Goal: Task Accomplishment & Management: Manage account settings

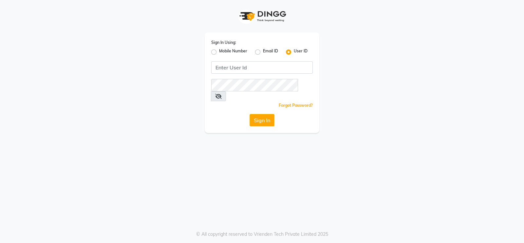
click at [219, 53] on label "Mobile Number" at bounding box center [233, 52] width 28 height 8
click at [219, 52] on input "Mobile Number" at bounding box center [221, 50] width 4 height 4
radio input "true"
radio input "false"
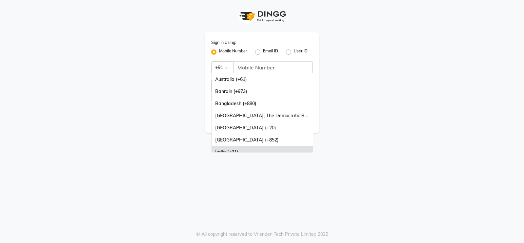
click at [226, 69] on span at bounding box center [229, 69] width 8 height 7
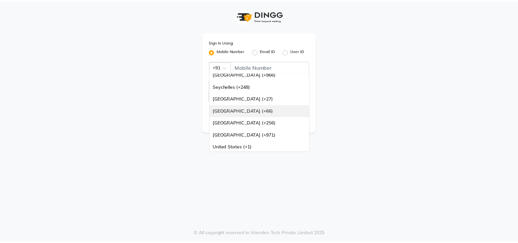
scroll to position [163, 0]
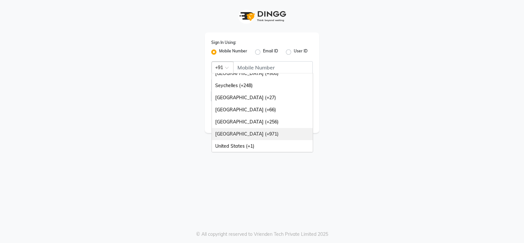
click at [251, 131] on div "[GEOGRAPHIC_DATA] (+971)" at bounding box center [262, 134] width 101 height 12
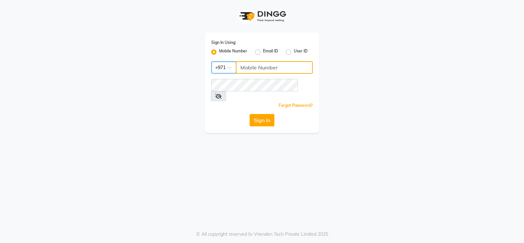
click at [260, 67] on input "Username" at bounding box center [274, 67] width 77 height 12
type input "581938073"
click at [263, 115] on button "Sign In" at bounding box center [262, 120] width 25 height 12
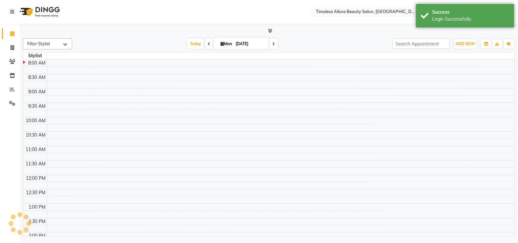
select select "en"
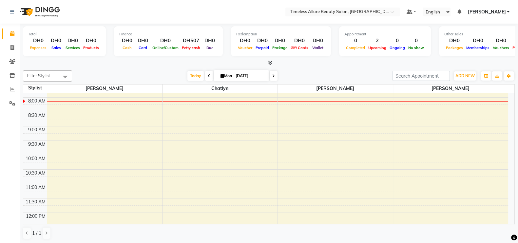
scroll to position [43, 0]
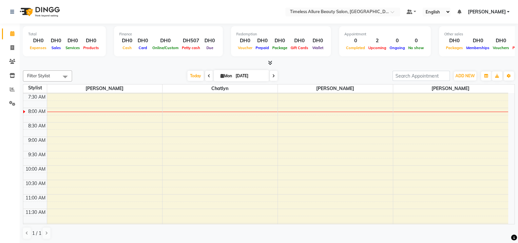
click at [100, 138] on div "6:00 AM 6:30 AM 7:00 AM 7:30 AM 8:00 AM 8:30 AM 9:00 AM 9:30 AM 10:00 AM 10:30 …" at bounding box center [265, 222] width 485 height 345
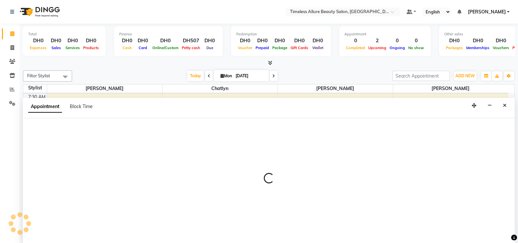
scroll to position [0, 0]
select select "59663"
select select "540"
select select "tentative"
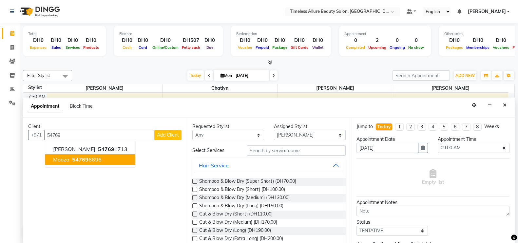
click at [95, 159] on ngb-highlight "54769 6696" at bounding box center [86, 159] width 31 height 7
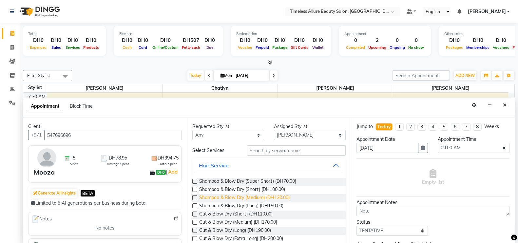
type input "547696696"
click at [233, 197] on span "Shampoo & Blow Dry (Medium) (DH130.00)" at bounding box center [244, 198] width 90 height 8
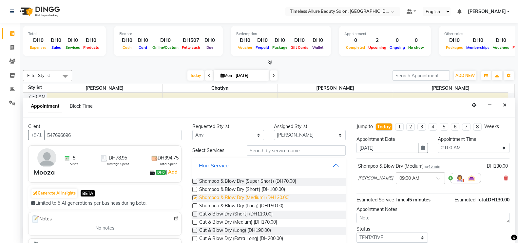
checkbox input "false"
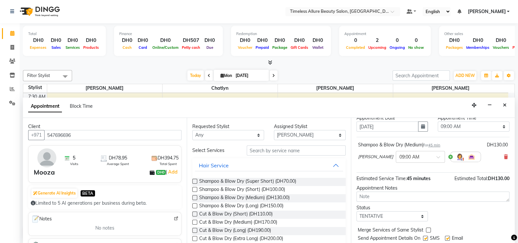
scroll to position [40, 0]
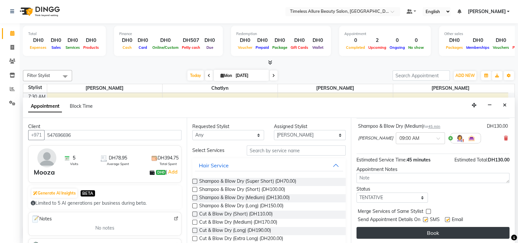
click at [438, 233] on button "Book" at bounding box center [432, 233] width 153 height 12
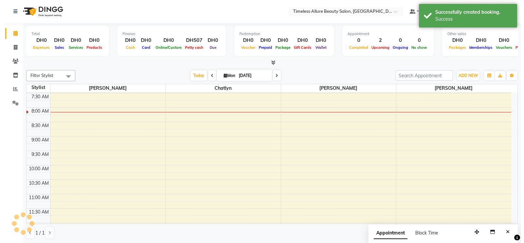
scroll to position [0, 0]
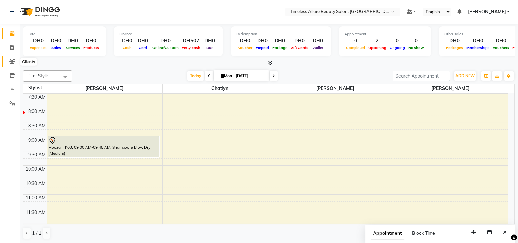
click at [12, 62] on icon at bounding box center [12, 61] width 6 height 5
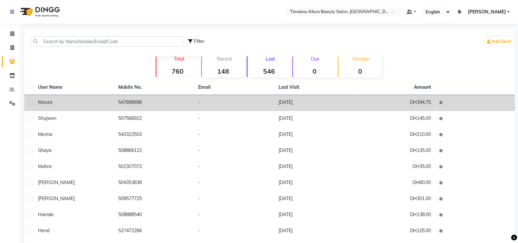
click at [73, 102] on div "Mooza" at bounding box center [74, 102] width 72 height 7
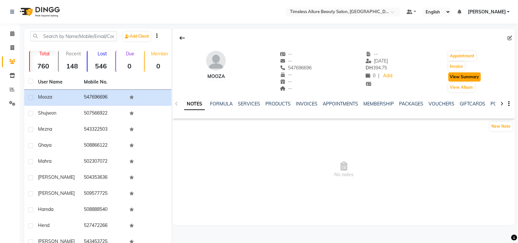
click at [468, 75] on button "View Summary" at bounding box center [464, 76] width 32 height 9
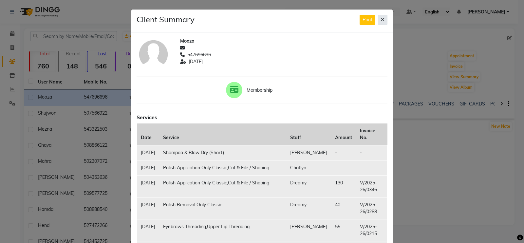
click at [381, 19] on icon at bounding box center [383, 19] width 4 height 5
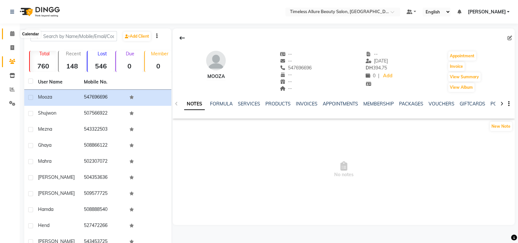
click at [11, 33] on icon at bounding box center [12, 33] width 4 height 5
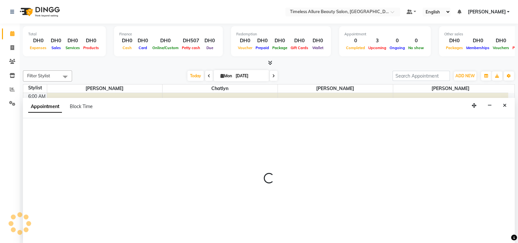
scroll to position [0, 0]
select select "89293"
select select "555"
select select "tentative"
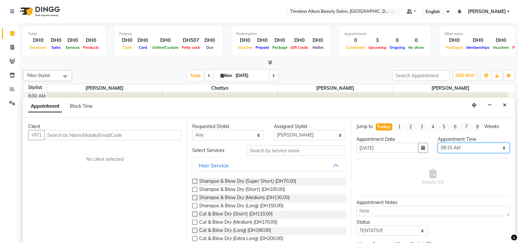
click at [496, 147] on select "Select 07:00 AM 07:05 AM 07:10 AM 07:15 AM 07:20 AM 07:25 AM 07:30 AM 07:35 AM …" at bounding box center [473, 148] width 72 height 10
select select "570"
click at [437, 143] on select "Select 07:00 AM 07:05 AM 07:10 AM 07:15 AM 07:20 AM 07:25 AM 07:30 AM 07:35 AM …" at bounding box center [473, 148] width 72 height 10
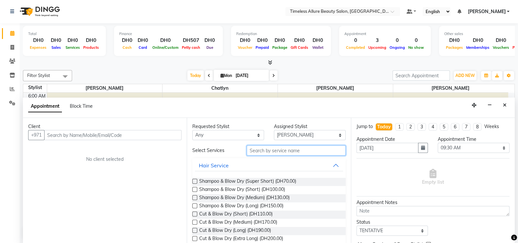
click at [308, 150] on input "text" at bounding box center [296, 150] width 99 height 10
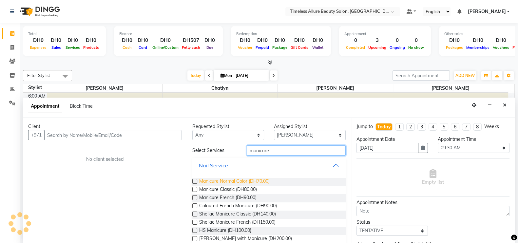
type input "manicure"
click at [244, 182] on span "Manicure Normal Color (DH70.00)" at bounding box center [234, 182] width 70 height 8
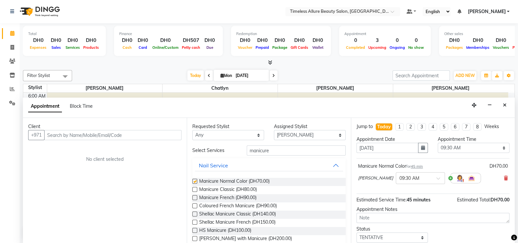
checkbox input "false"
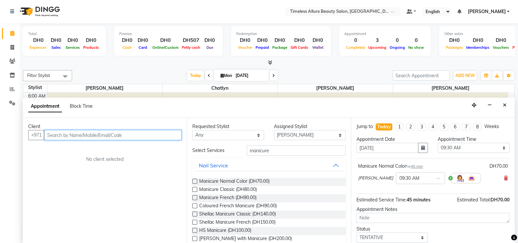
click at [144, 132] on input "text" at bounding box center [112, 135] width 137 height 10
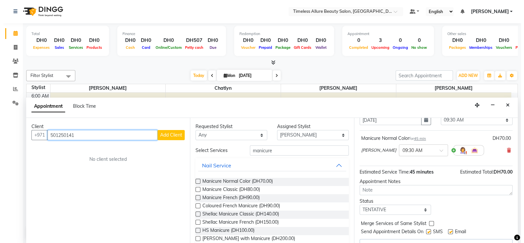
scroll to position [41, 0]
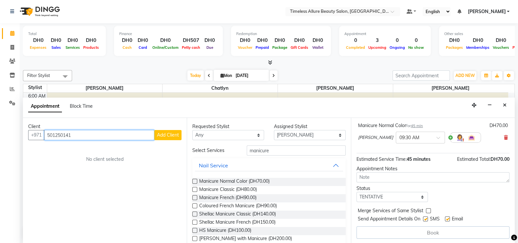
type input "501250141"
click at [172, 130] on button "Add Client" at bounding box center [167, 135] width 27 height 10
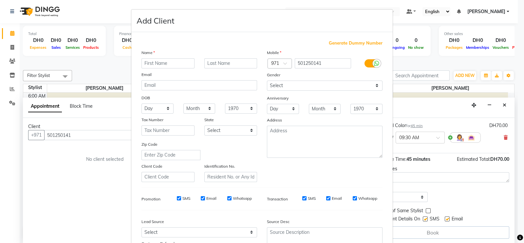
click at [159, 63] on input "text" at bounding box center [167, 63] width 53 height 10
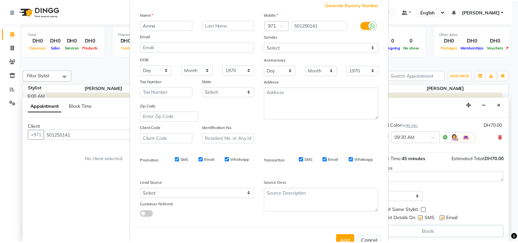
scroll to position [63, 0]
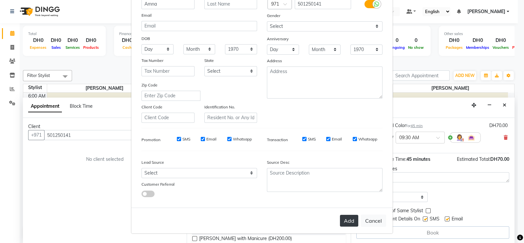
type input "Amna"
click at [349, 220] on button "Add" at bounding box center [349, 221] width 18 height 12
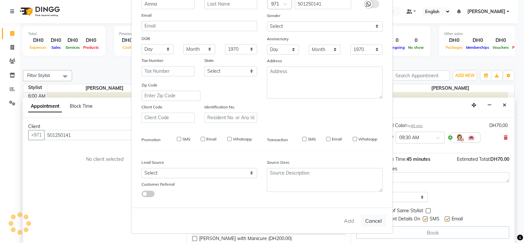
select select
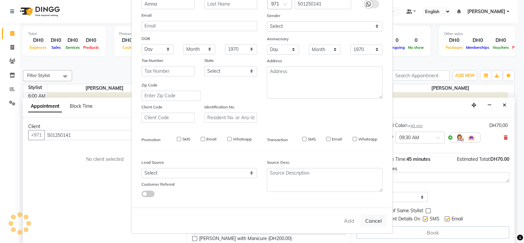
select select
checkbox input "false"
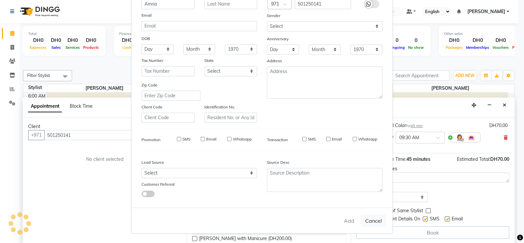
checkbox input "false"
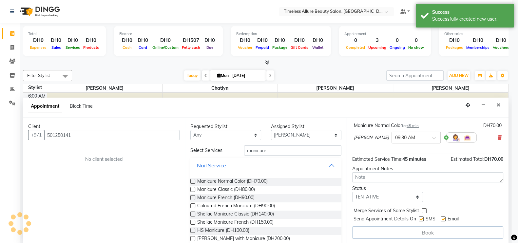
scroll to position [40, 0]
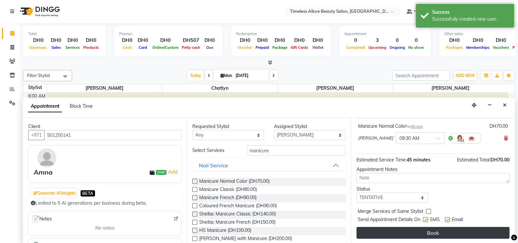
click at [434, 230] on button "Book" at bounding box center [432, 233] width 153 height 12
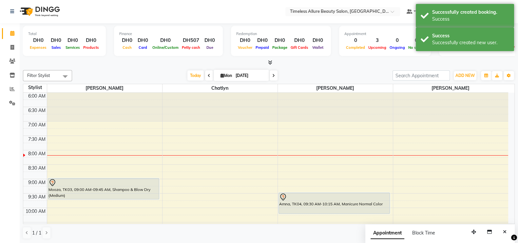
scroll to position [0, 0]
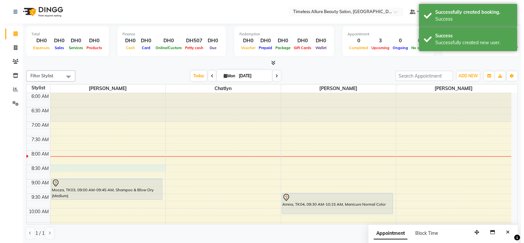
scroll to position [0, 0]
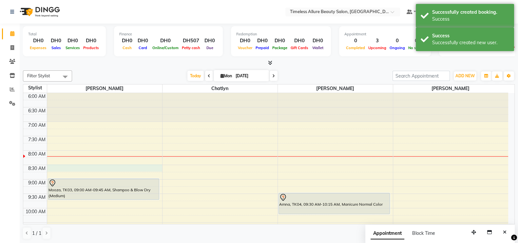
select select "59663"
select select "tentative"
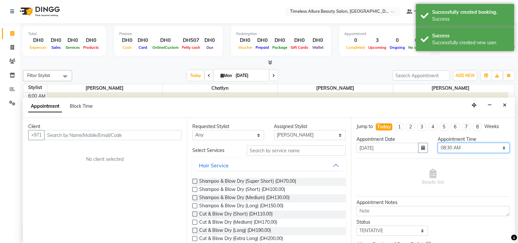
click at [497, 146] on select "Select 07:00 AM 07:05 AM 07:10 AM 07:15 AM 07:20 AM 07:25 AM 07:30 AM 07:35 AM …" at bounding box center [473, 148] width 72 height 10
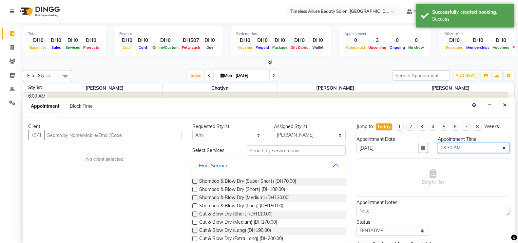
select select "495"
click at [437, 143] on select "Select 07:00 AM 07:05 AM 07:10 AM 07:15 AM 07:20 AM 07:25 AM 07:30 AM 07:35 AM …" at bounding box center [473, 148] width 72 height 10
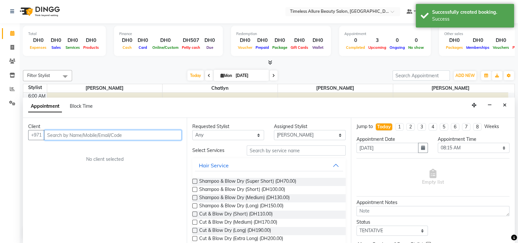
click at [116, 133] on input "text" at bounding box center [112, 135] width 137 height 10
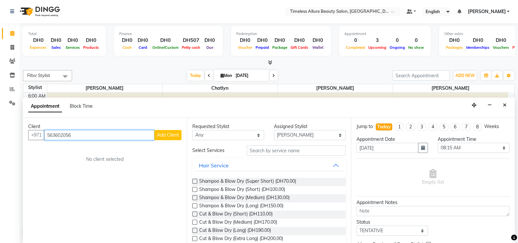
type input "563602056"
click at [164, 137] on span "Add Client" at bounding box center [168, 135] width 22 height 6
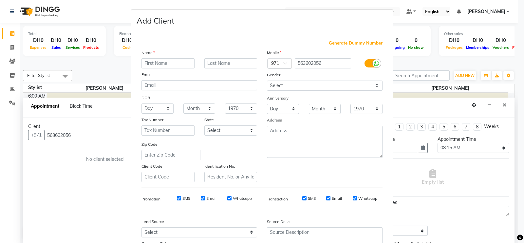
click at [174, 63] on input "text" at bounding box center [167, 63] width 53 height 10
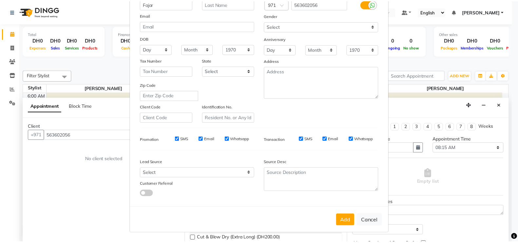
scroll to position [63, 0]
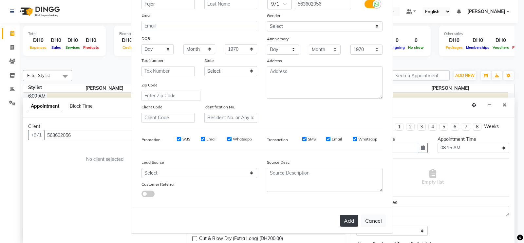
type input "Fajar"
click at [350, 222] on button "Add" at bounding box center [349, 221] width 18 height 12
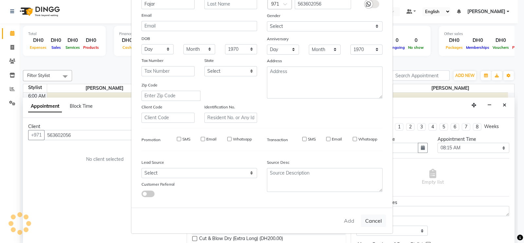
select select
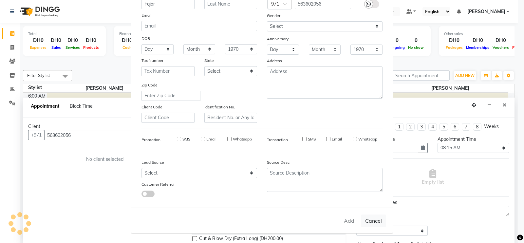
select select
checkbox input "false"
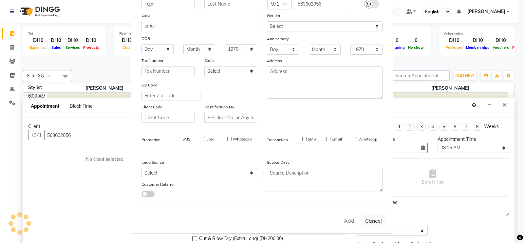
checkbox input "false"
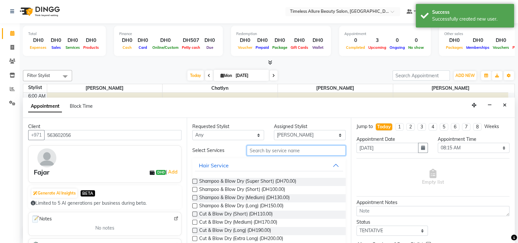
click at [276, 154] on input "text" at bounding box center [296, 150] width 99 height 10
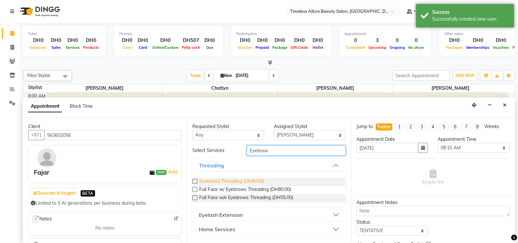
type input "Eyebrow"
click at [246, 179] on span "Eyebrows Threading (DH40.00)" at bounding box center [231, 182] width 65 height 8
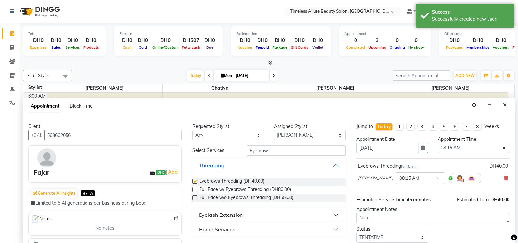
checkbox input "false"
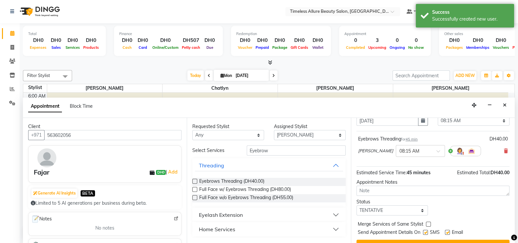
scroll to position [40, 0]
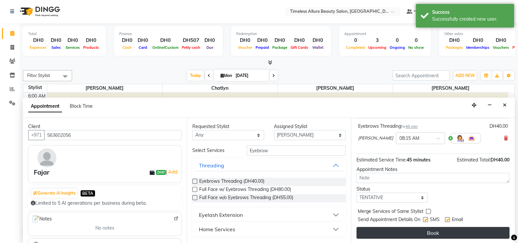
click at [428, 230] on button "Book" at bounding box center [432, 233] width 153 height 12
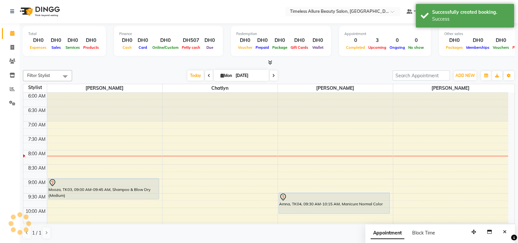
scroll to position [0, 0]
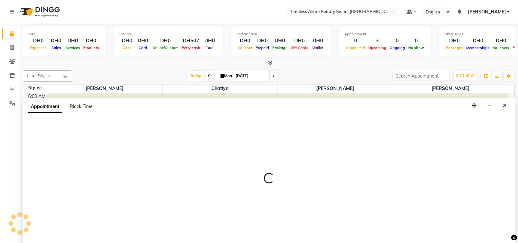
scroll to position [0, 0]
select select "89293"
select select "495"
select select "tentative"
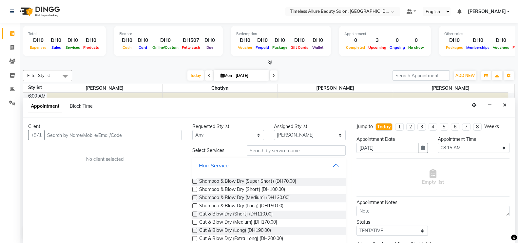
click at [153, 133] on input "text" at bounding box center [112, 135] width 137 height 10
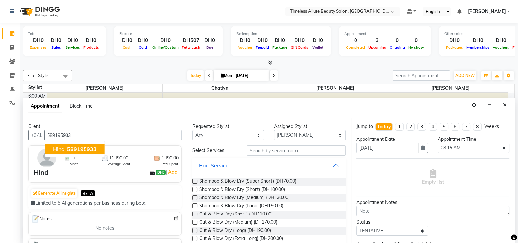
click at [73, 146] on span "589195933" at bounding box center [81, 149] width 29 height 7
type input "589195933"
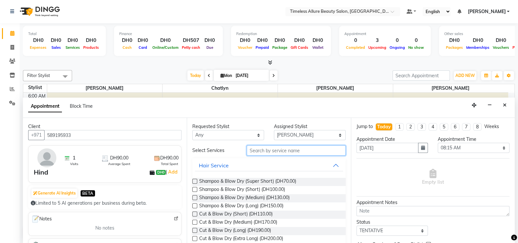
click at [280, 150] on input "text" at bounding box center [296, 150] width 99 height 10
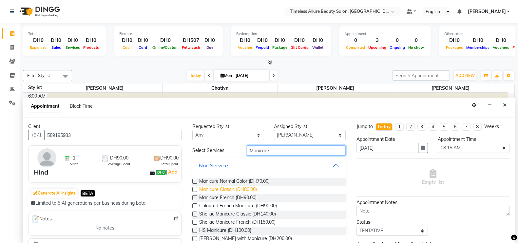
type input "Manicure"
click at [249, 188] on span "Manicure Classic (DH80.00)" at bounding box center [228, 190] width 58 height 8
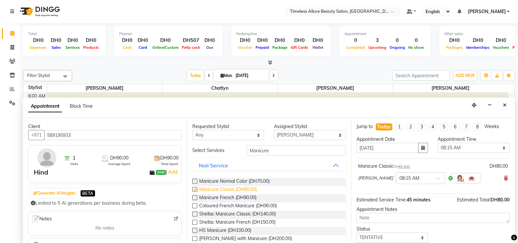
checkbox input "false"
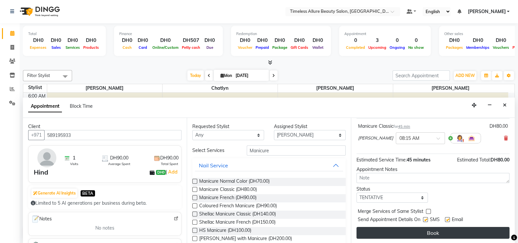
click at [432, 229] on button "Book" at bounding box center [432, 233] width 153 height 12
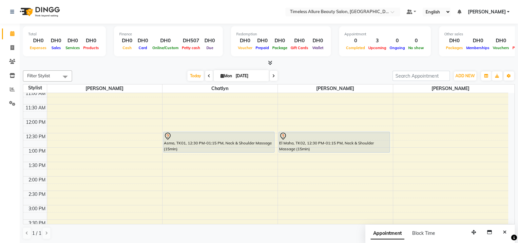
scroll to position [129, 0]
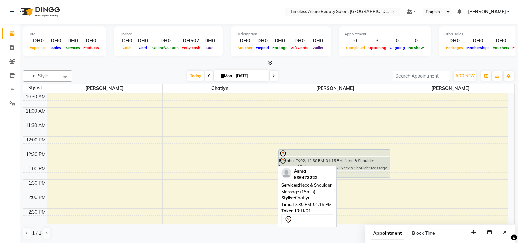
drag, startPoint x: 232, startPoint y: 151, endPoint x: 390, endPoint y: 156, distance: 158.5
click at [390, 156] on div "6:00 AM 6:30 AM 7:00 AM 7:30 AM 8:00 AM 8:30 AM 9:00 AM 9:30 AM 10:00 AM 10:30 …" at bounding box center [265, 136] width 485 height 345
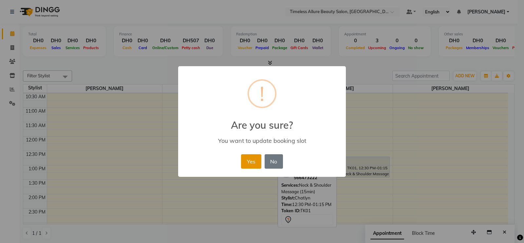
click at [253, 158] on button "Yes" at bounding box center [251, 161] width 20 height 14
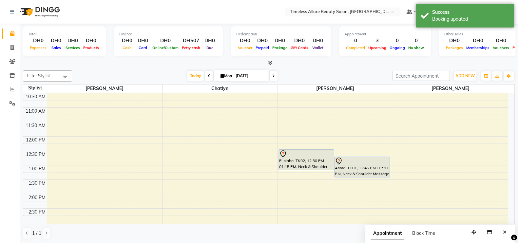
click at [334, 209] on div "6:00 AM 6:30 AM 7:00 AM 7:30 AM 8:00 AM 8:30 AM 9:00 AM 9:30 AM 10:00 AM 10:30 …" at bounding box center [265, 136] width 485 height 345
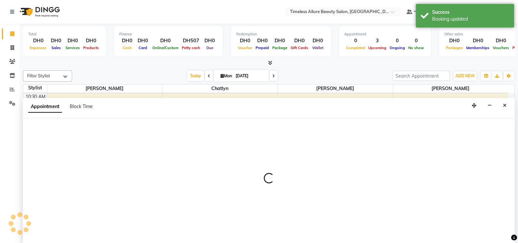
scroll to position [0, 0]
select select "89293"
select select "tentative"
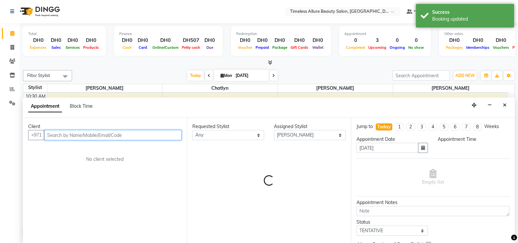
select select "870"
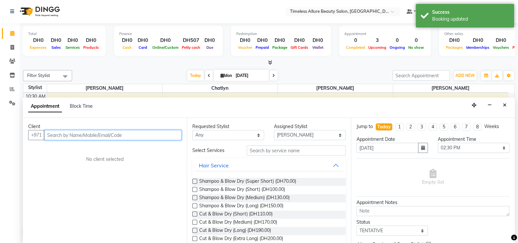
click at [59, 133] on input "text" at bounding box center [112, 135] width 137 height 10
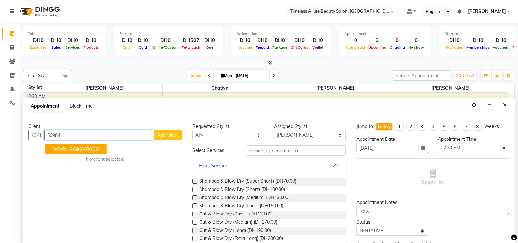
click at [87, 148] on ngb-highlight "56984 8800" at bounding box center [83, 149] width 31 height 7
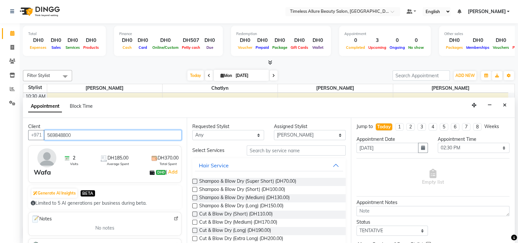
type input "569848800"
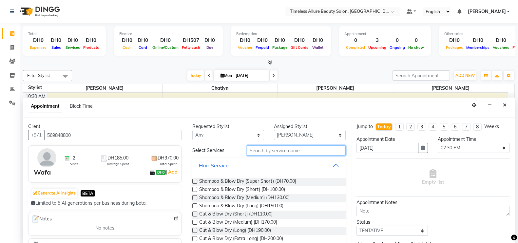
click at [287, 150] on input "text" at bounding box center [296, 150] width 99 height 10
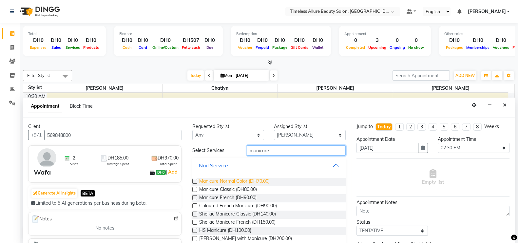
type input "manicure"
click at [230, 179] on span "Manicure Normal Color (DH70.00)" at bounding box center [234, 182] width 70 height 8
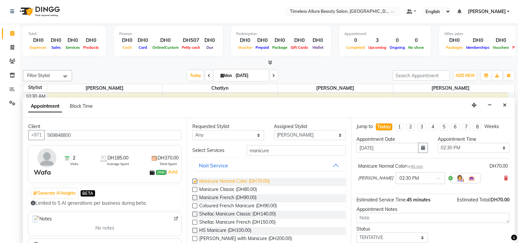
checkbox input "false"
click at [289, 151] on input "manicure" at bounding box center [296, 150] width 99 height 10
type input "m"
type input "pedicure"
click at [230, 178] on span "Pedicure Normal Color (DH75.00)" at bounding box center [233, 182] width 69 height 8
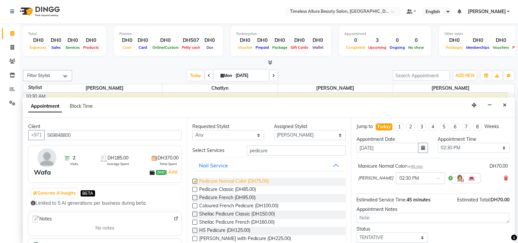
checkbox input "false"
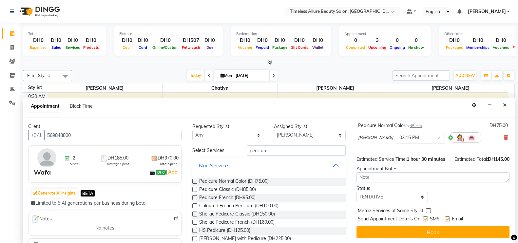
scroll to position [77, 0]
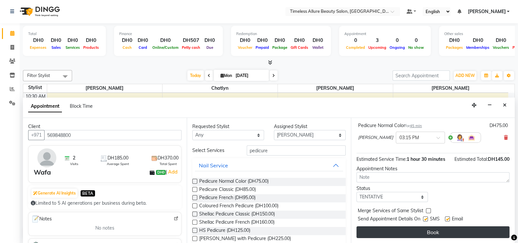
click at [427, 231] on button "Book" at bounding box center [432, 232] width 153 height 12
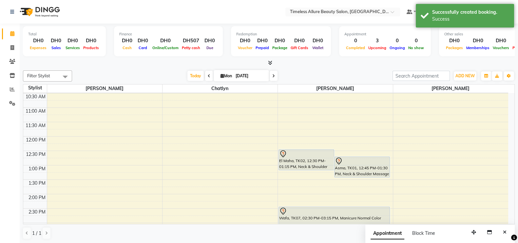
scroll to position [170, 0]
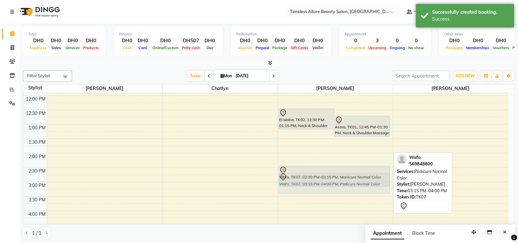
drag, startPoint x: 367, startPoint y: 191, endPoint x: 369, endPoint y: 177, distance: 14.5
click at [369, 177] on div "El Maha, TK02, 12:30 PM-01:15 PM, Neck & Shoulder Massage (15min) Asma, TK01, 1…" at bounding box center [335, 95] width 115 height 345
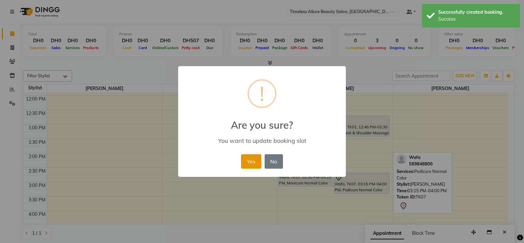
click at [252, 159] on button "Yes" at bounding box center [251, 161] width 20 height 14
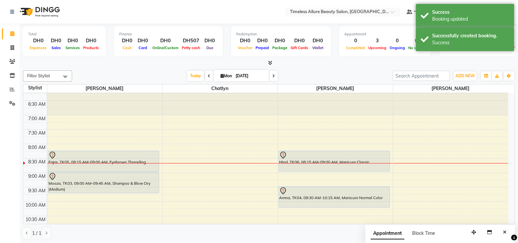
scroll to position [47, 0]
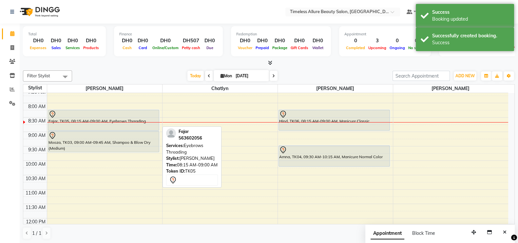
click at [115, 118] on div "Fajar, TK05, 08:15 AM-09:00 AM, Eyebrows Threading" at bounding box center [103, 120] width 111 height 20
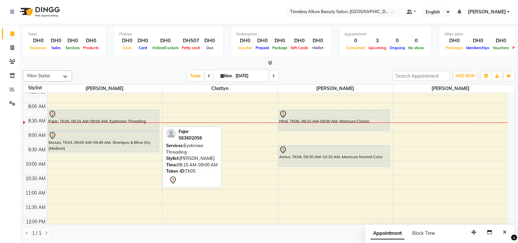
click at [95, 115] on div at bounding box center [103, 114] width 110 height 8
select select "7"
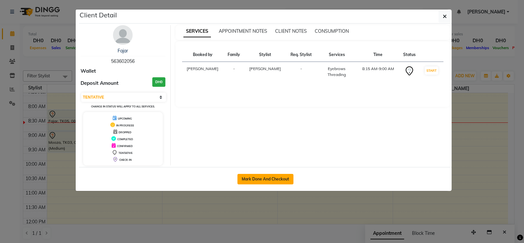
click at [253, 178] on button "Mark Done And Checkout" at bounding box center [265, 179] width 56 height 10
select select "service"
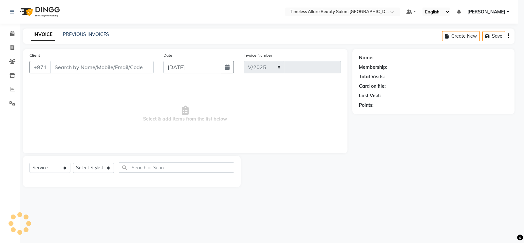
select select "7126"
type input "0536"
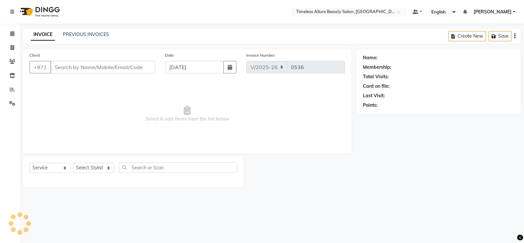
type input "563602056"
select select "59663"
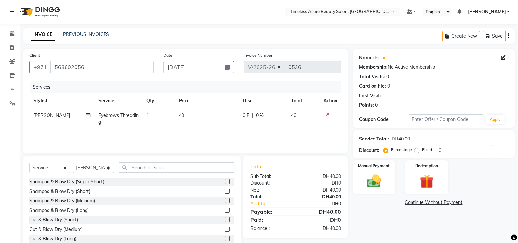
click at [247, 115] on span "0 F" at bounding box center [246, 115] width 7 height 7
select select "59663"
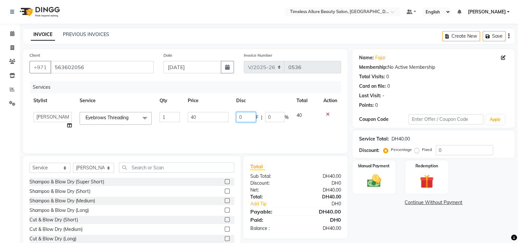
click at [245, 118] on input "0" at bounding box center [246, 117] width 20 height 10
type input "05"
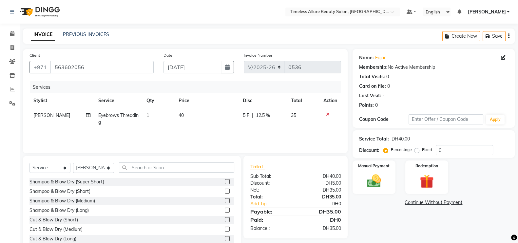
click at [249, 130] on td "5 F | 12.5 %" at bounding box center [263, 119] width 48 height 22
select select "59663"
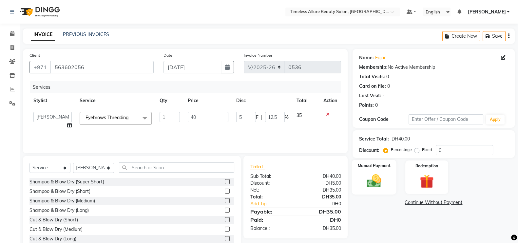
click at [380, 179] on img at bounding box center [373, 181] width 23 height 16
click at [451, 202] on span "CARD" at bounding box center [449, 203] width 14 height 8
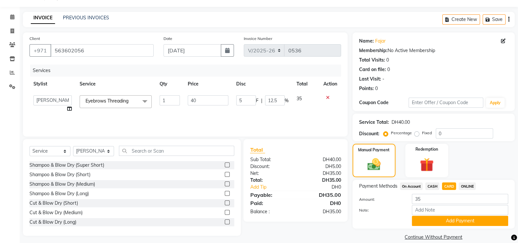
scroll to position [26, 0]
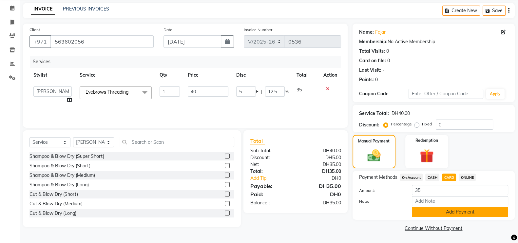
click at [457, 215] on button "Add Payment" at bounding box center [460, 212] width 96 height 10
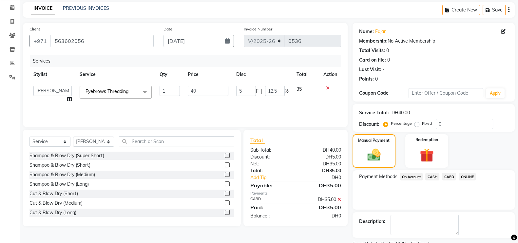
scroll to position [53, 0]
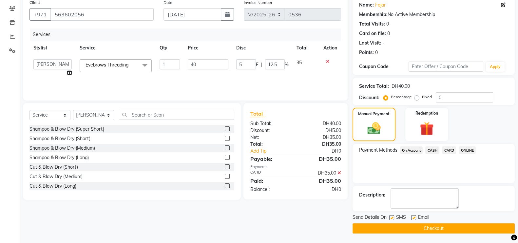
click at [445, 227] on button "Checkout" at bounding box center [433, 228] width 162 height 10
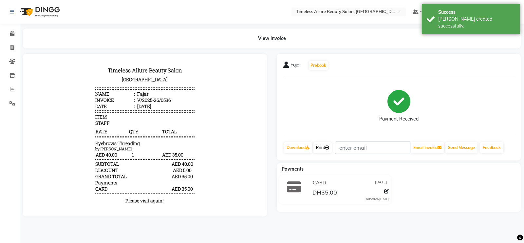
click at [323, 147] on link "Print" at bounding box center [322, 147] width 18 height 11
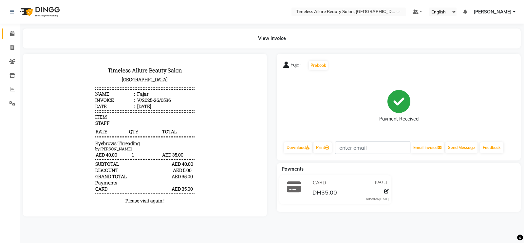
click at [12, 33] on icon at bounding box center [12, 33] width 4 height 5
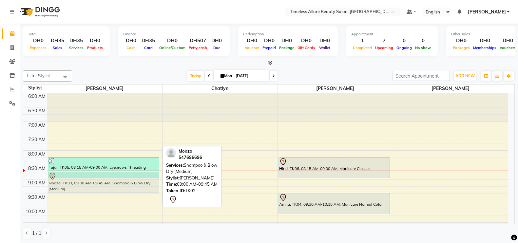
drag, startPoint x: 138, startPoint y: 183, endPoint x: 139, endPoint y: 177, distance: 5.6
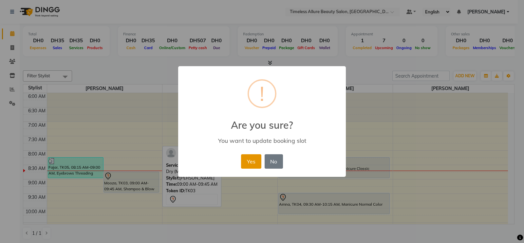
click at [254, 158] on button "Yes" at bounding box center [251, 161] width 20 height 14
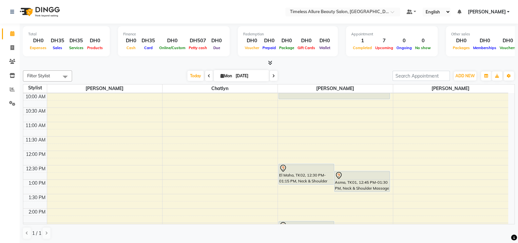
scroll to position [123, 0]
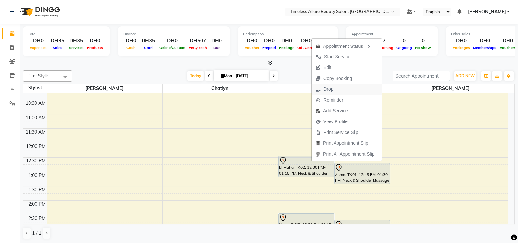
click at [329, 89] on span "Drop" at bounding box center [328, 89] width 10 height 7
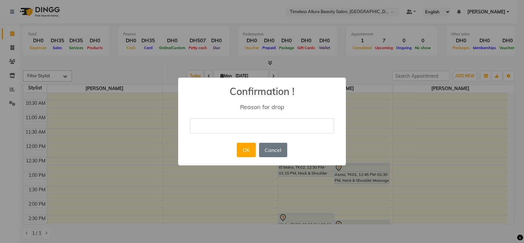
click at [301, 128] on input "text" at bounding box center [262, 125] width 144 height 15
type input "cancelled booking / Client change mind"
click at [252, 153] on button "OK" at bounding box center [246, 150] width 19 height 14
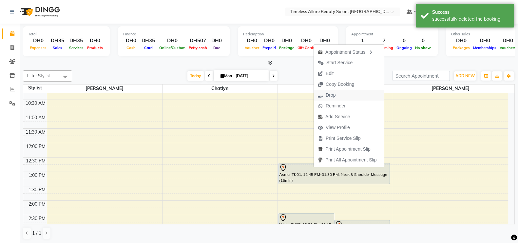
click at [329, 96] on span "Drop" at bounding box center [330, 95] width 10 height 7
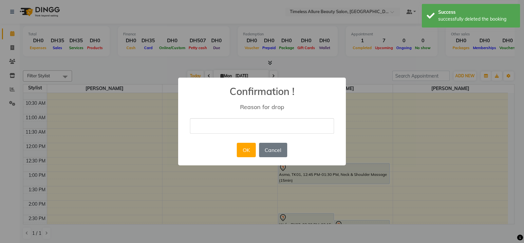
click at [277, 125] on input "text" at bounding box center [262, 125] width 144 height 15
type input "cancelled booking / Client change mind"
click at [246, 148] on button "OK" at bounding box center [246, 150] width 19 height 14
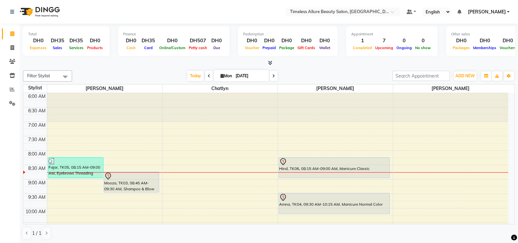
scroll to position [41, 0]
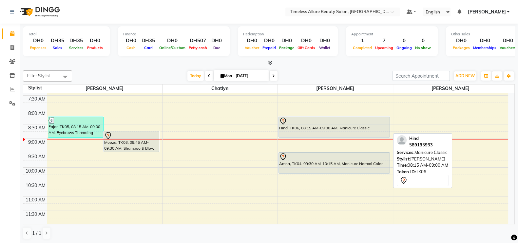
click at [335, 120] on div at bounding box center [334, 121] width 110 height 8
click at [336, 128] on div "Hind, TK06, 08:15 AM-09:00 AM, Manicure Classic" at bounding box center [334, 127] width 111 height 20
select select "7"
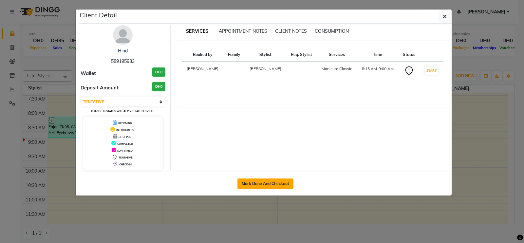
click at [278, 181] on button "Mark Done And Checkout" at bounding box center [265, 183] width 56 height 10
select select "service"
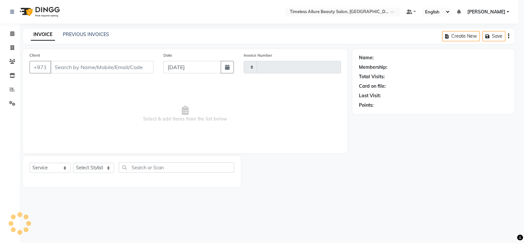
type input "0537"
select select "7126"
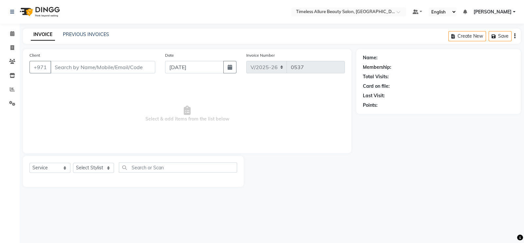
type input "589195933"
select select "89293"
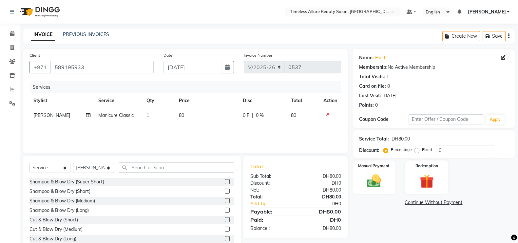
click at [243, 114] on span "0 F" at bounding box center [246, 115] width 7 height 7
select select "89293"
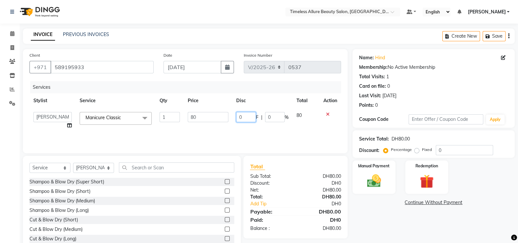
click at [244, 118] on input "0" at bounding box center [246, 117] width 20 height 10
type input "010"
click at [255, 127] on div "Services Stylist Service Qty Price Disc Total Action Chatlyn Hina Khan Jenifer …" at bounding box center [184, 113] width 311 height 65
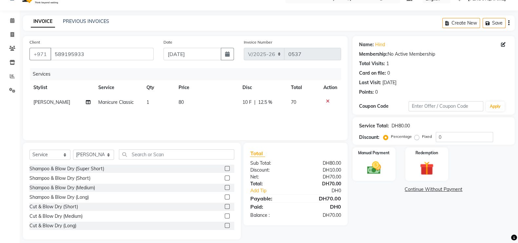
scroll to position [19, 0]
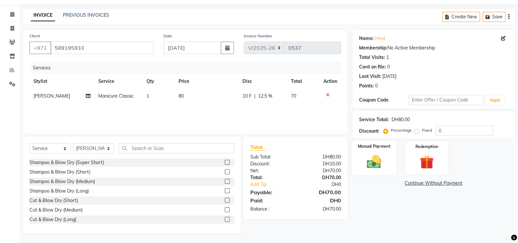
click at [375, 158] on img at bounding box center [373, 161] width 23 height 16
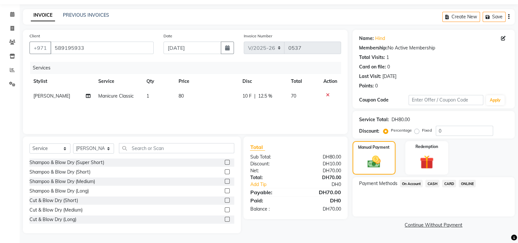
click at [450, 182] on span "CARD" at bounding box center [449, 184] width 14 height 8
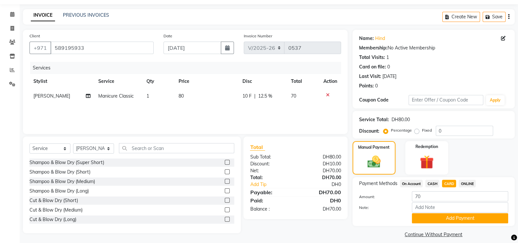
scroll to position [26, 0]
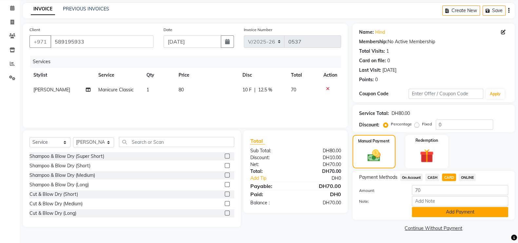
click at [457, 212] on button "Add Payment" at bounding box center [460, 212] width 96 height 10
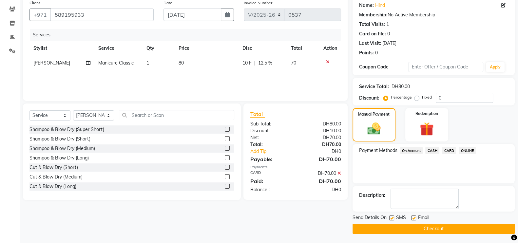
scroll to position [53, 0]
click at [430, 224] on button "Checkout" at bounding box center [433, 228] width 162 height 10
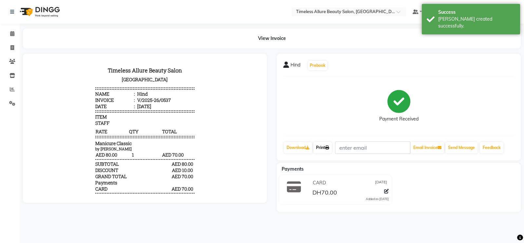
click at [322, 146] on link "Print" at bounding box center [322, 147] width 18 height 11
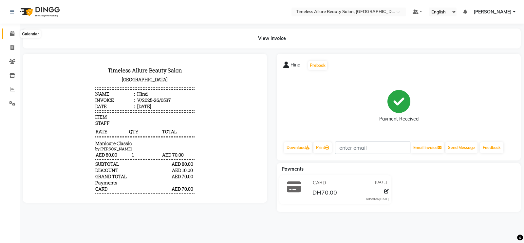
click at [13, 34] on icon at bounding box center [12, 33] width 4 height 5
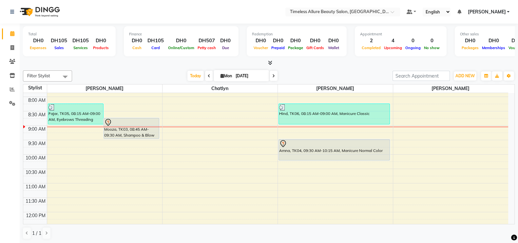
scroll to position [41, 0]
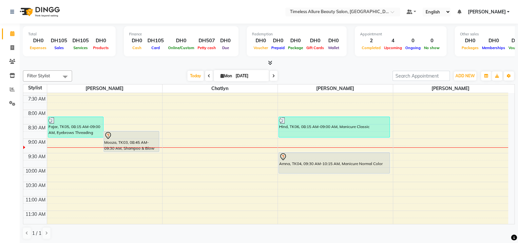
click at [76, 148] on div "6:00 AM 6:30 AM 7:00 AM 7:30 AM 8:00 AM 8:30 AM 9:00 AM 9:30 AM 10:00 AM 10:30 …" at bounding box center [265, 224] width 485 height 345
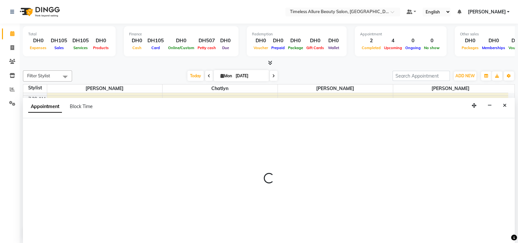
scroll to position [0, 0]
select select "59663"
select select "555"
select select "tentative"
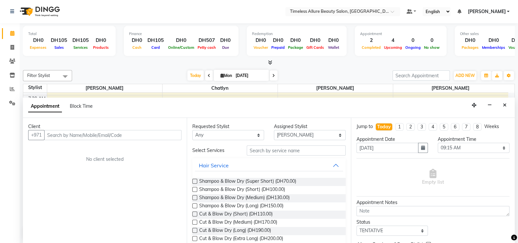
click at [78, 134] on input "text" at bounding box center [112, 135] width 137 height 10
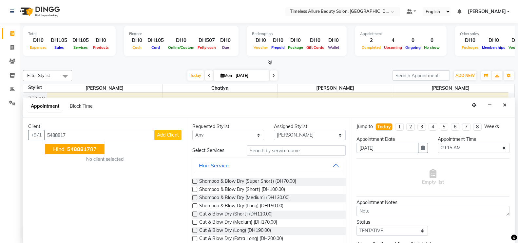
click at [75, 148] on span "5488817" at bounding box center [78, 149] width 23 height 7
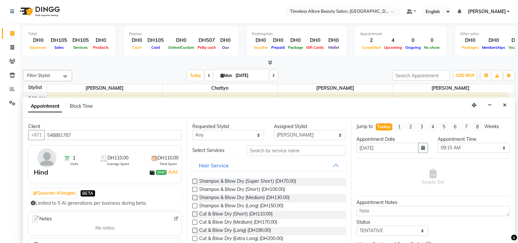
type input "548881787"
click at [276, 151] on input "text" at bounding box center [296, 150] width 99 height 10
click at [238, 205] on span "Shampoo & Blow Dry (Long) (DH150.00)" at bounding box center [241, 206] width 84 height 8
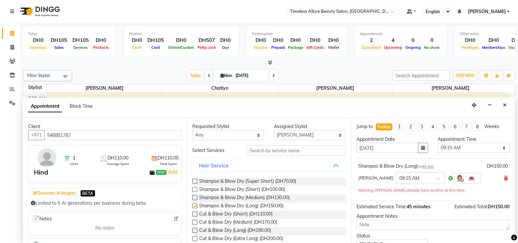
checkbox input "false"
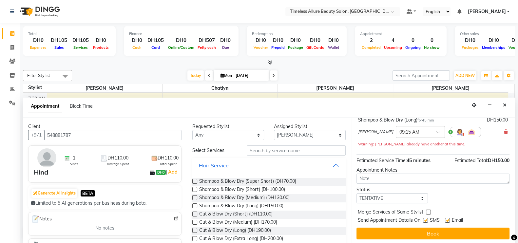
scroll to position [47, 0]
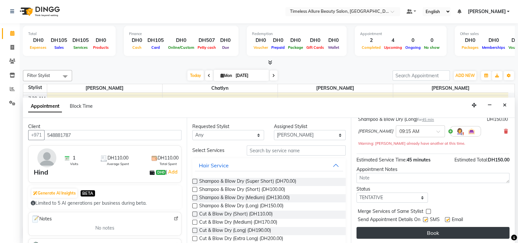
click at [425, 231] on button "Book" at bounding box center [432, 233] width 153 height 12
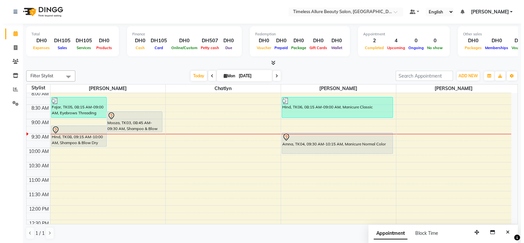
scroll to position [47, 0]
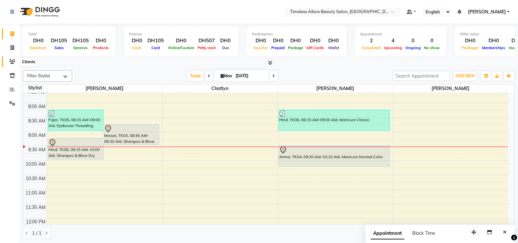
click at [12, 62] on icon at bounding box center [12, 61] width 6 height 5
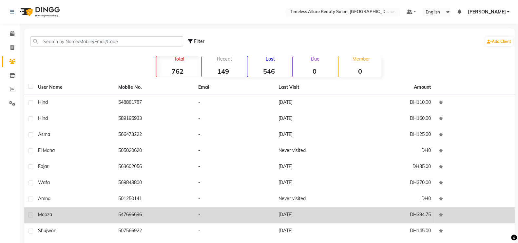
click at [65, 215] on div "Mooza" at bounding box center [74, 214] width 72 height 7
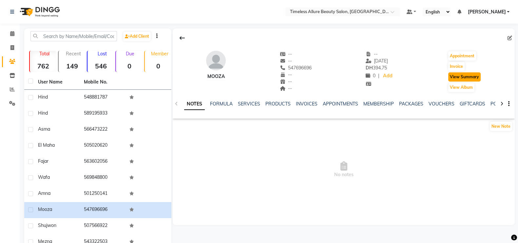
click at [471, 76] on button "View Summary" at bounding box center [464, 76] width 32 height 9
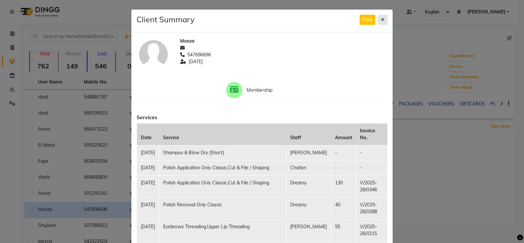
click at [381, 21] on icon at bounding box center [383, 19] width 4 height 5
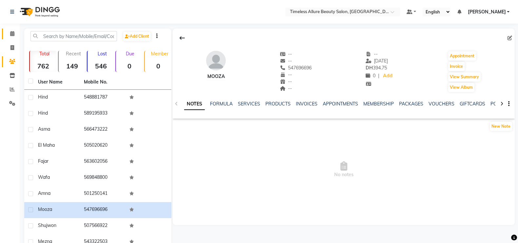
click at [12, 33] on icon at bounding box center [12, 33] width 4 height 5
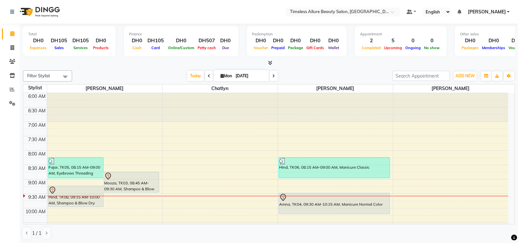
click at [272, 76] on icon at bounding box center [273, 76] width 3 height 4
type input "02-09-2025"
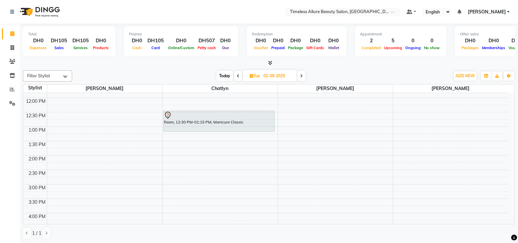
scroll to position [127, 0]
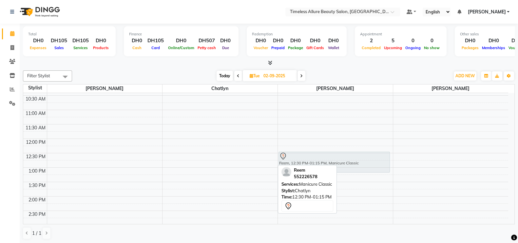
drag, startPoint x: 234, startPoint y: 153, endPoint x: 309, endPoint y: 156, distance: 74.4
click at [309, 156] on tr "Reem, 12:30 PM-01:15 PM, Manicure Classic Reem, 12:30 PM-01:15 PM, Manicure Cla…" at bounding box center [265, 138] width 485 height 345
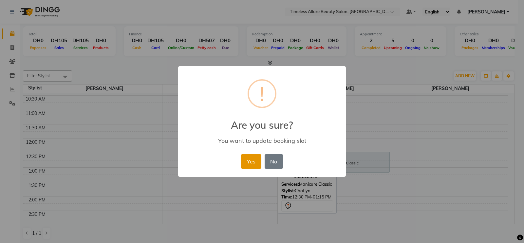
click at [250, 159] on button "Yes" at bounding box center [251, 161] width 20 height 14
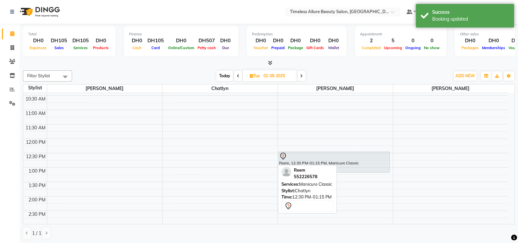
click at [144, 150] on div "6:00 AM 6:30 AM 7:00 AM 7:30 AM 8:00 AM 8:30 AM 9:00 AM 9:30 AM 10:00 AM 10:30 …" at bounding box center [265, 138] width 485 height 345
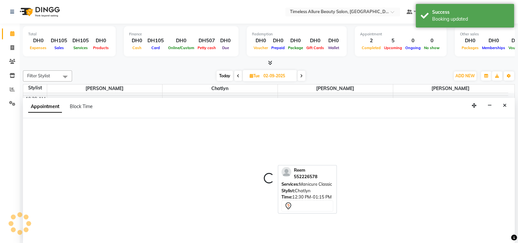
scroll to position [0, 0]
select select "59663"
select select "tentative"
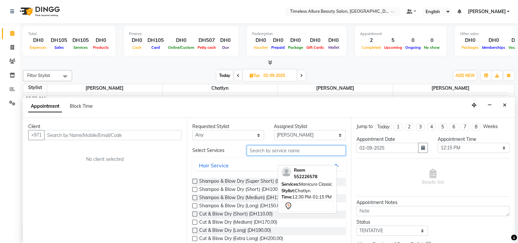
click at [284, 150] on input "text" at bounding box center [296, 150] width 99 height 10
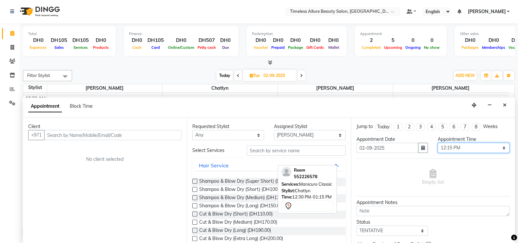
click at [498, 147] on select "Select 07:00 AM 07:05 AM 07:10 AM 07:15 AM 07:20 AM 07:25 AM 07:30 AM 07:35 AM …" at bounding box center [473, 148] width 72 height 10
select select "740"
click at [437, 143] on select "Select 07:00 AM 07:05 AM 07:10 AM 07:15 AM 07:20 AM 07:25 AM 07:30 AM 07:35 AM …" at bounding box center [473, 148] width 72 height 10
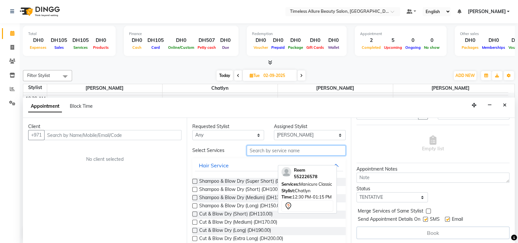
click at [293, 147] on input "text" at bounding box center [296, 150] width 99 height 10
type input "manicure"
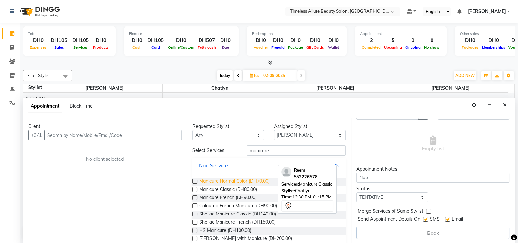
click at [218, 179] on span "Manicure Normal Color (DH70.00)" at bounding box center [234, 182] width 70 height 8
checkbox input "false"
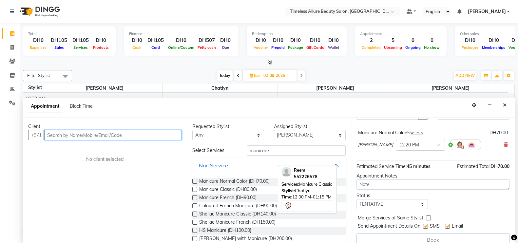
click at [132, 134] on input "text" at bounding box center [112, 135] width 137 height 10
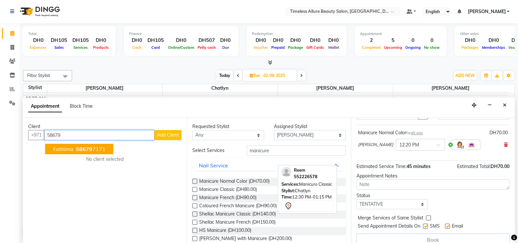
click at [89, 150] on span "58679" at bounding box center [84, 149] width 16 height 7
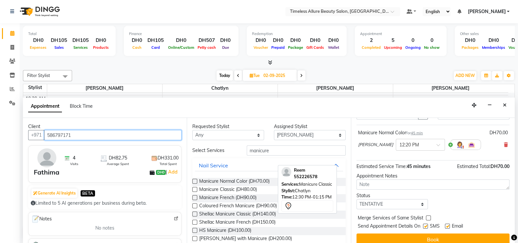
scroll to position [40, 0]
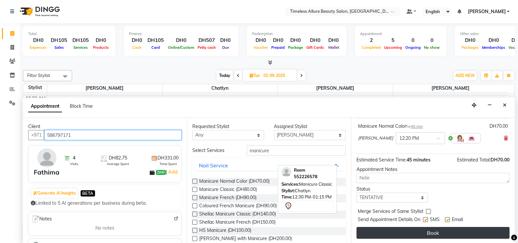
type input "586797171"
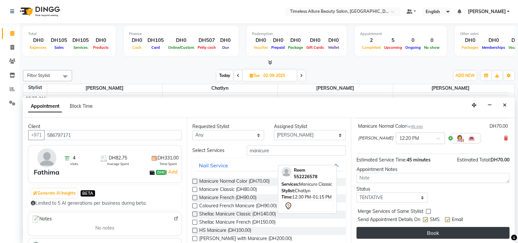
click at [424, 233] on button "Book" at bounding box center [432, 233] width 153 height 12
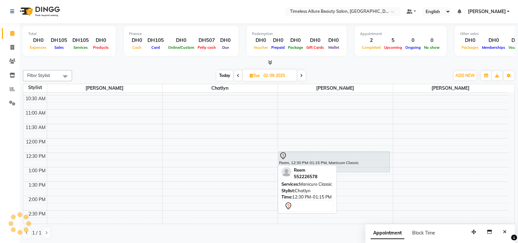
scroll to position [0, 0]
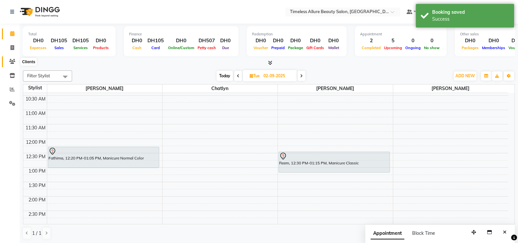
click at [12, 63] on icon at bounding box center [12, 61] width 6 height 5
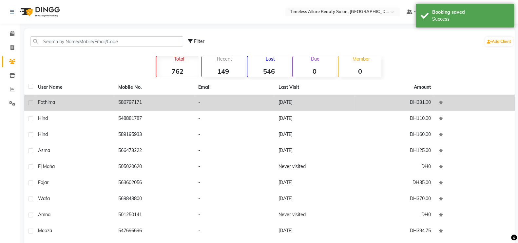
click at [154, 98] on td "586797171" at bounding box center [154, 103] width 80 height 16
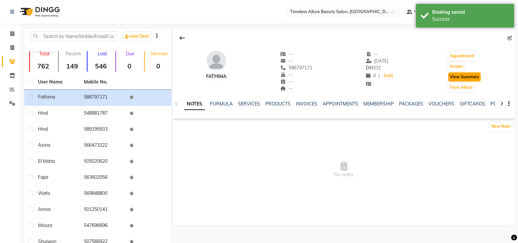
click at [472, 75] on button "View Summary" at bounding box center [464, 76] width 32 height 9
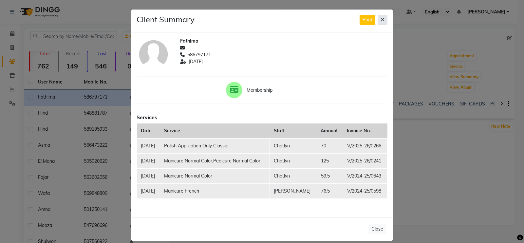
click at [381, 18] on icon at bounding box center [383, 19] width 4 height 5
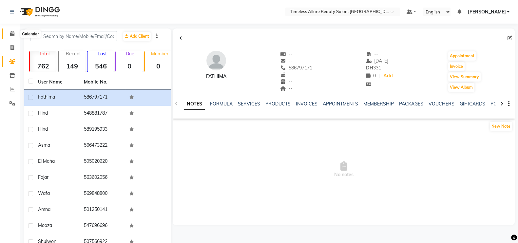
click at [12, 34] on icon at bounding box center [12, 33] width 4 height 5
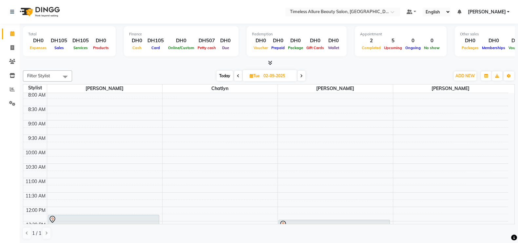
scroll to position [82, 0]
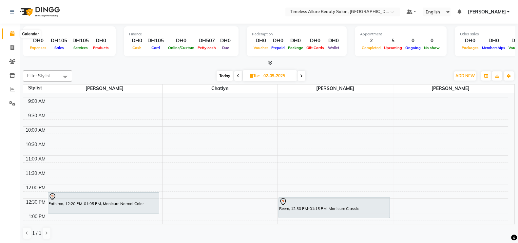
click at [13, 33] on icon at bounding box center [12, 33] width 4 height 5
click at [237, 76] on icon at bounding box center [238, 76] width 3 height 4
type input "[DATE]"
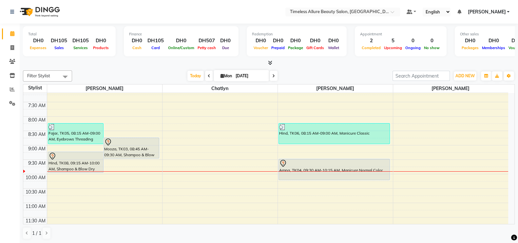
scroll to position [4, 0]
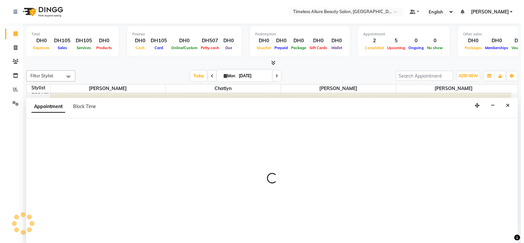
scroll to position [0, 0]
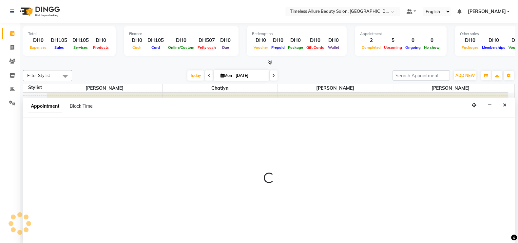
select select "59663"
select select "tentative"
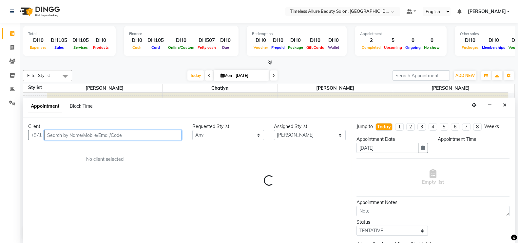
select select "600"
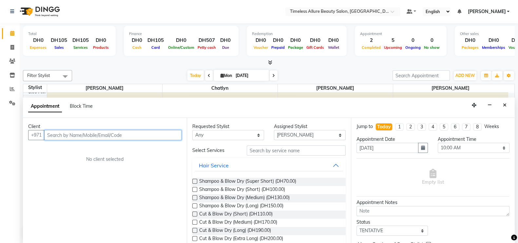
click at [121, 137] on input "text" at bounding box center [112, 135] width 137 height 10
type input "547050305"
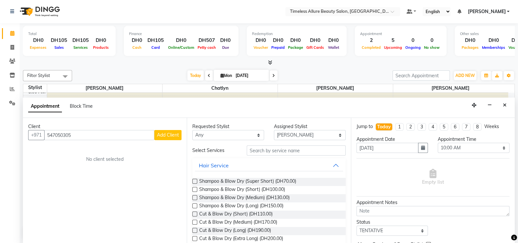
click at [172, 133] on span "Add Client" at bounding box center [168, 135] width 22 height 6
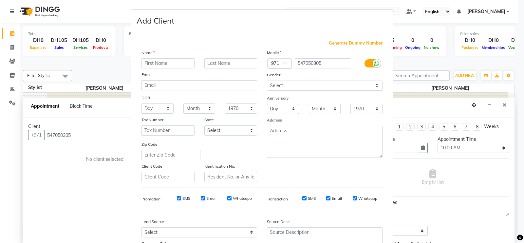
click at [160, 64] on input "text" at bounding box center [167, 63] width 53 height 10
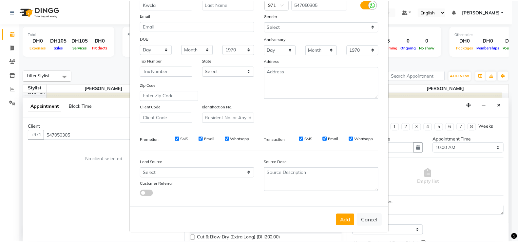
scroll to position [63, 0]
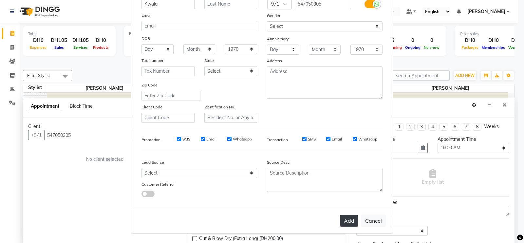
type input "Kwala"
click at [341, 218] on button "Add" at bounding box center [349, 221] width 18 height 12
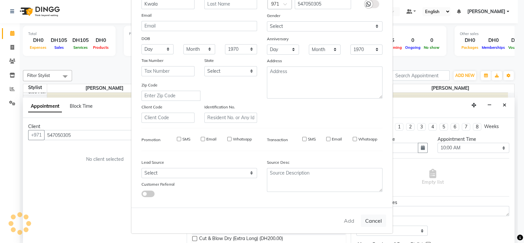
select select
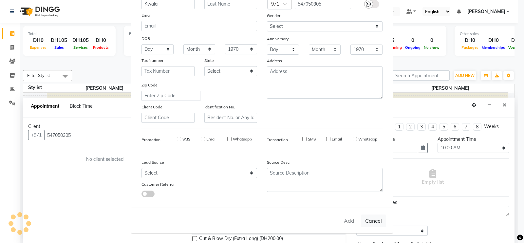
select select
checkbox input "false"
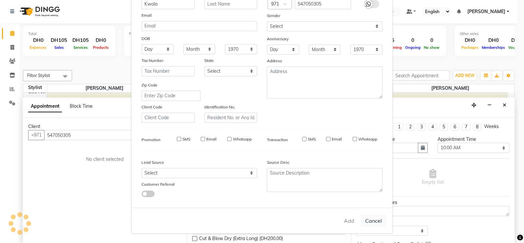
checkbox input "false"
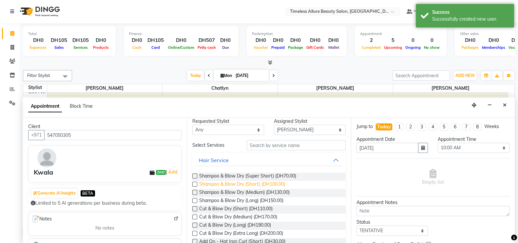
scroll to position [0, 0]
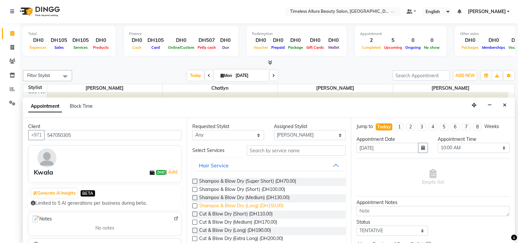
click at [249, 203] on span "Shampoo & Blow Dry (Long) (DH150.00)" at bounding box center [241, 206] width 84 height 8
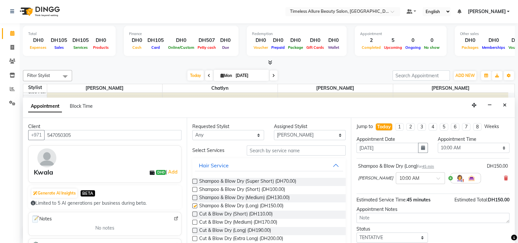
checkbox input "false"
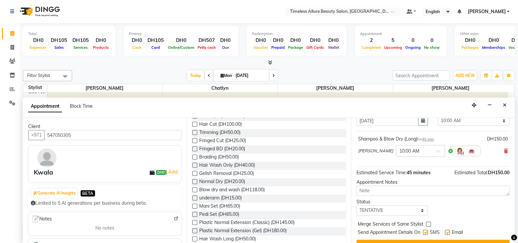
scroll to position [40, 0]
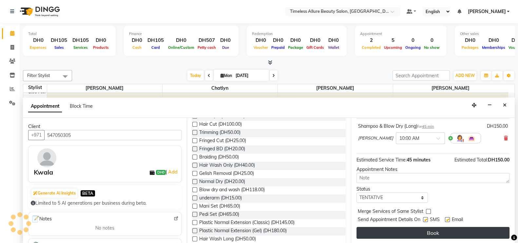
click at [441, 233] on button "Book" at bounding box center [432, 233] width 153 height 12
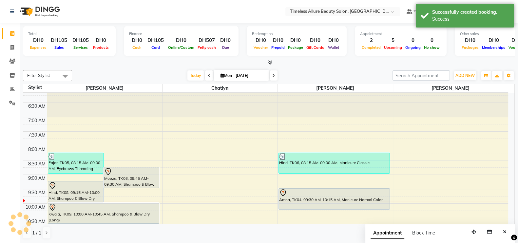
scroll to position [0, 0]
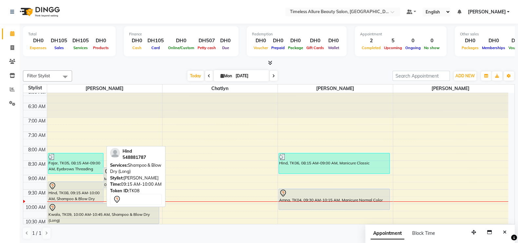
click at [80, 191] on div "Hind, TK08, 09:15 AM-10:00 AM, Shampoo & Blow Dry (Long)" at bounding box center [75, 192] width 55 height 21
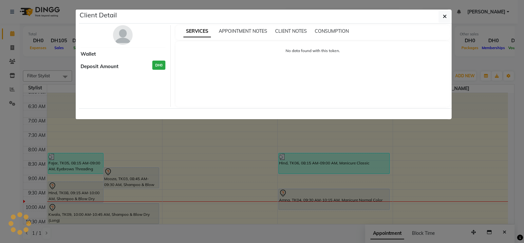
select select "7"
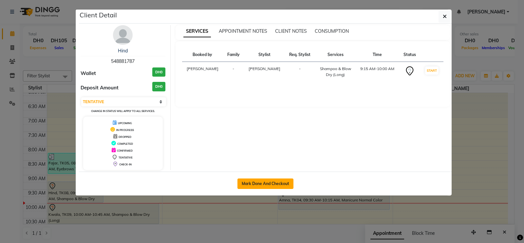
click at [264, 184] on button "Mark Done And Checkout" at bounding box center [265, 183] width 56 height 10
select select "service"
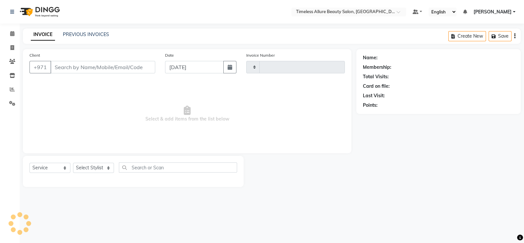
type input "0538"
select select "7126"
type input "548881787"
select select "59663"
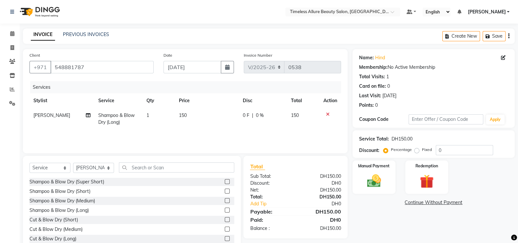
scroll to position [19, 0]
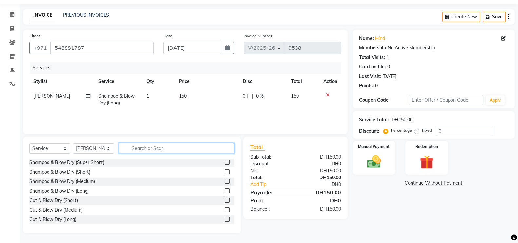
click at [152, 148] on input "text" at bounding box center [176, 148] width 115 height 10
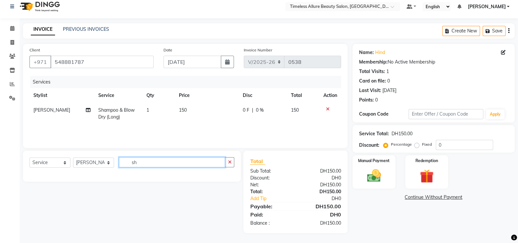
type input "s"
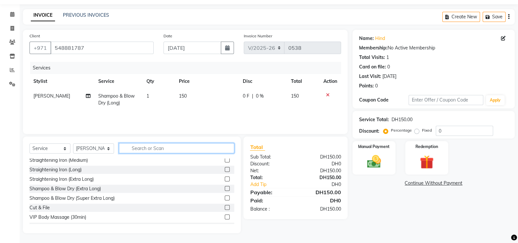
scroll to position [318, 0]
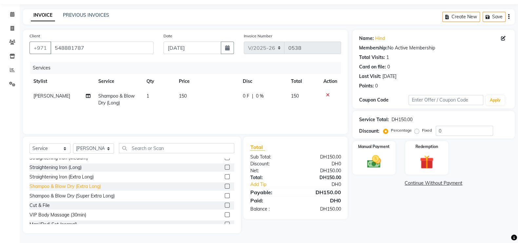
click at [81, 186] on div "Shampoo & Blow Dry (Extra Long)" at bounding box center [64, 186] width 71 height 7
checkbox input "false"
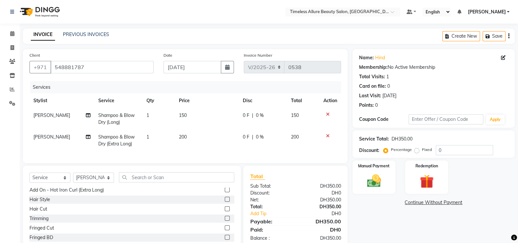
scroll to position [123, 0]
click at [326, 135] on icon at bounding box center [328, 136] width 4 height 5
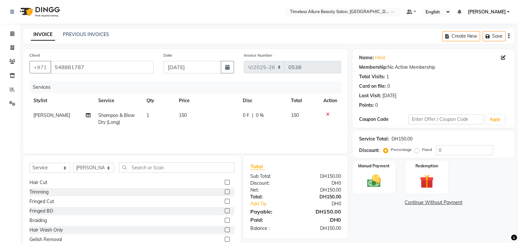
scroll to position [19, 0]
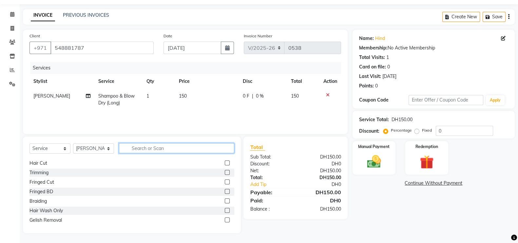
click at [195, 149] on input "text" at bounding box center [176, 148] width 115 height 10
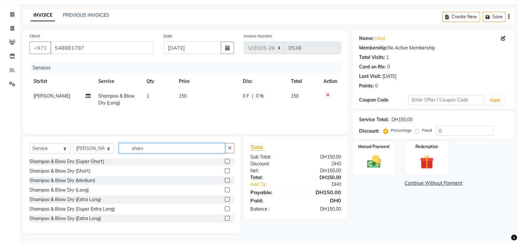
scroll to position [1, 0]
type input "shampoo"
click at [71, 219] on div "Shampoo & Blow Dry (Extra Long)" at bounding box center [64, 218] width 71 height 7
checkbox input "false"
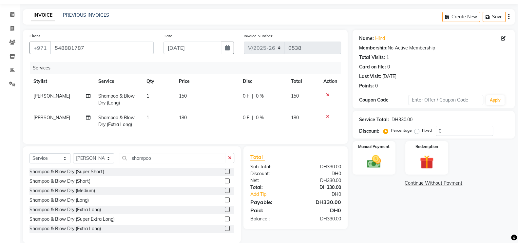
click at [327, 95] on icon at bounding box center [328, 95] width 4 height 5
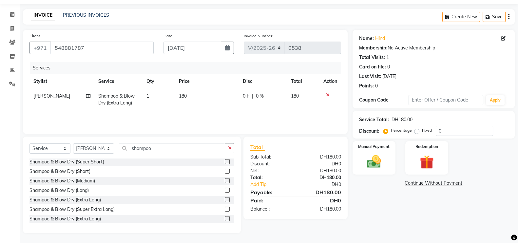
click at [246, 94] on span "0 F" at bounding box center [246, 96] width 7 height 7
select select "59663"
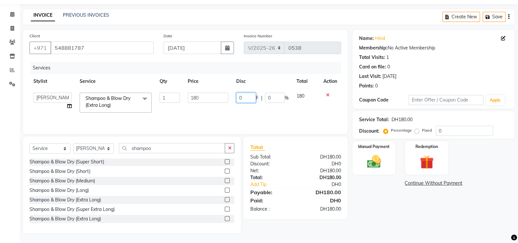
click at [247, 100] on input "0" at bounding box center [246, 98] width 20 height 10
type input "015"
click at [267, 117] on div "Services Stylist Service Qty Price Disc Total Action Chatlyn Hina Khan Jenifer …" at bounding box center [184, 94] width 311 height 65
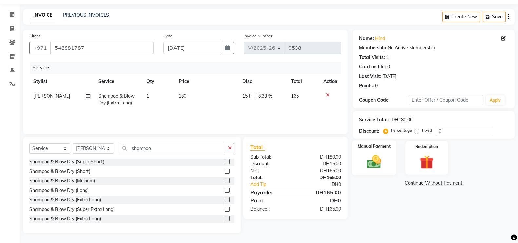
click at [375, 164] on img at bounding box center [373, 161] width 23 height 16
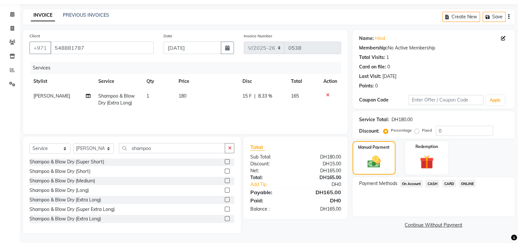
click at [450, 183] on span "CARD" at bounding box center [449, 184] width 14 height 8
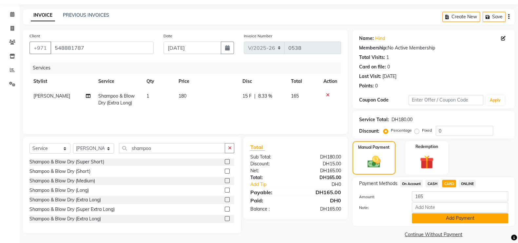
scroll to position [26, 0]
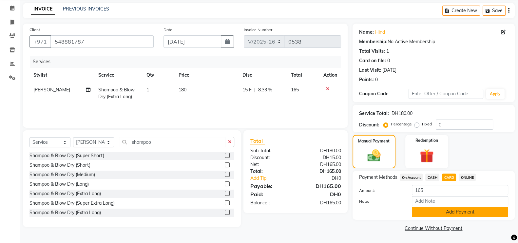
click at [463, 212] on button "Add Payment" at bounding box center [460, 212] width 96 height 10
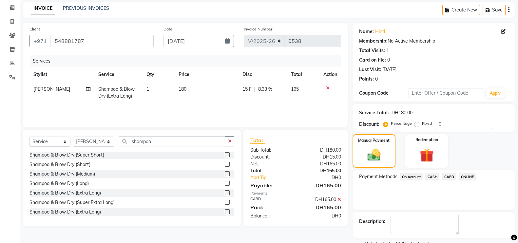
scroll to position [53, 0]
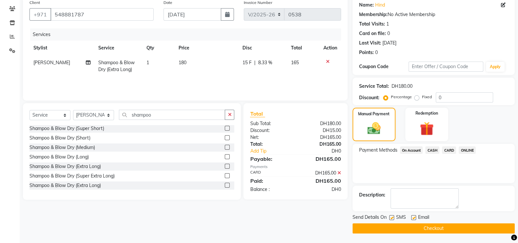
click at [441, 230] on button "Checkout" at bounding box center [433, 228] width 162 height 10
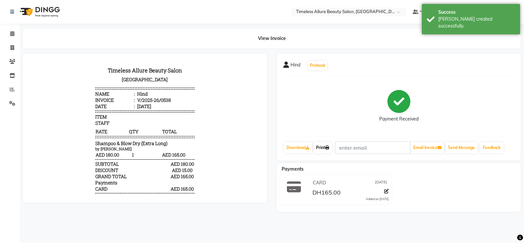
click at [321, 147] on link "Print" at bounding box center [322, 147] width 18 height 11
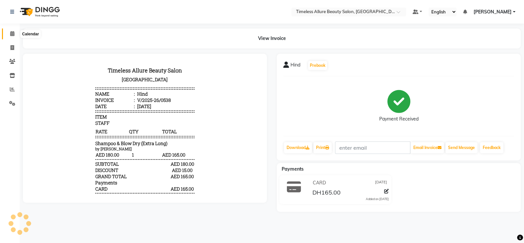
click at [10, 33] on icon at bounding box center [12, 33] width 4 height 5
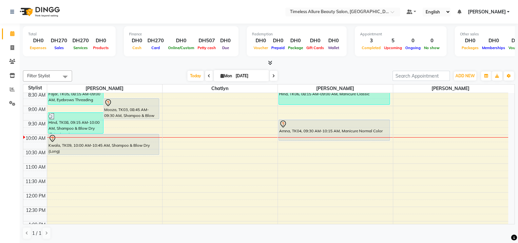
scroll to position [32, 0]
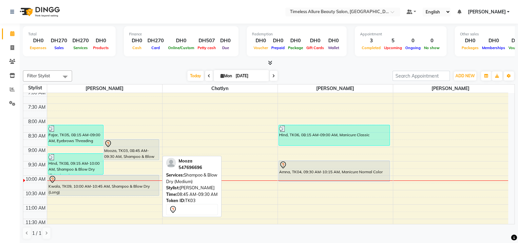
click at [126, 151] on div "Mooza, TK03, 08:45 AM-09:30 AM, Shampoo & Blow Dry (Medium)" at bounding box center [131, 149] width 55 height 20
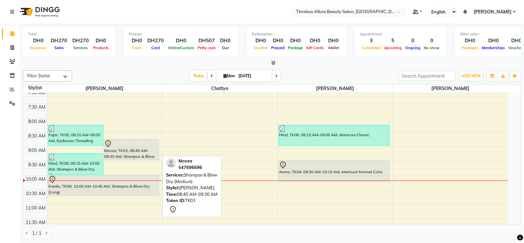
select select "7"
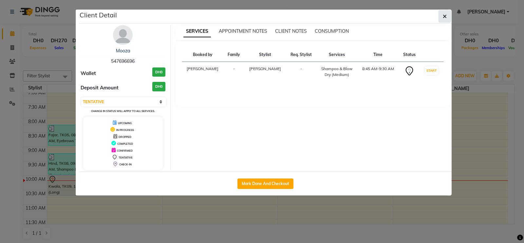
click at [446, 16] on icon "button" at bounding box center [445, 16] width 4 height 5
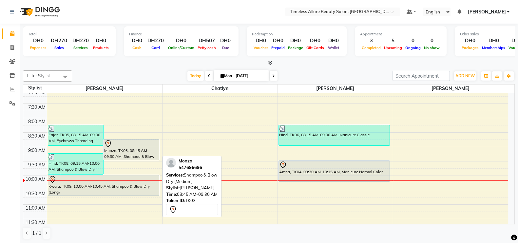
click at [131, 148] on div "Mooza, TK03, 08:45 AM-09:30 AM, Shampoo & Blow Dry (Medium)" at bounding box center [131, 149] width 55 height 20
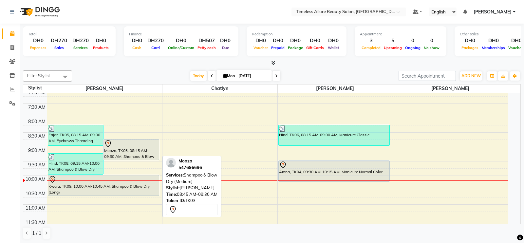
select select "7"
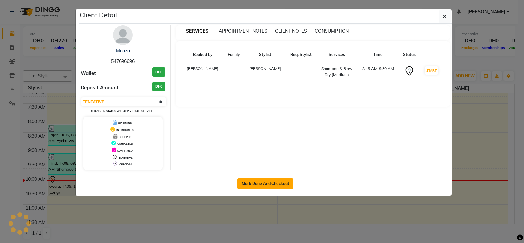
click at [259, 182] on button "Mark Done And Checkout" at bounding box center [265, 183] width 56 height 10
select select "service"
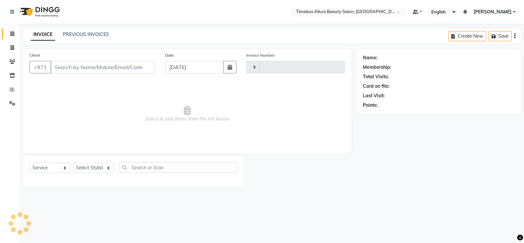
type input "0539"
select select "7126"
type input "547696696"
select select "59663"
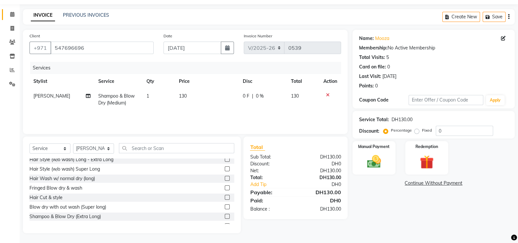
scroll to position [652, 0]
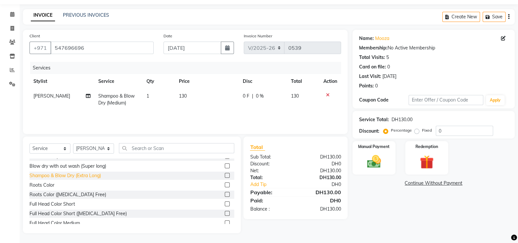
click at [70, 174] on div "Shampoo & Blow Dry (Extra Long)" at bounding box center [64, 175] width 71 height 7
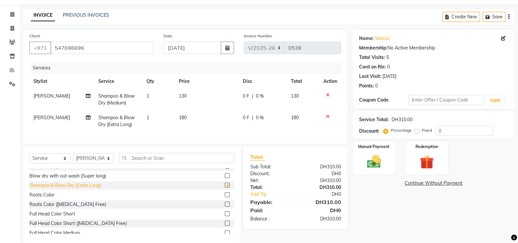
checkbox input "false"
click at [326, 95] on icon at bounding box center [328, 95] width 4 height 5
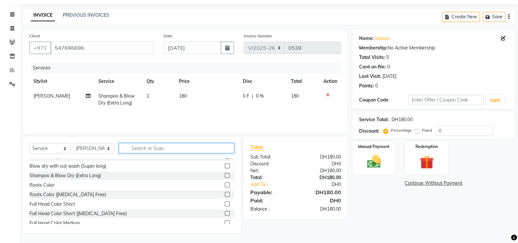
click at [187, 150] on input "text" at bounding box center [176, 148] width 115 height 10
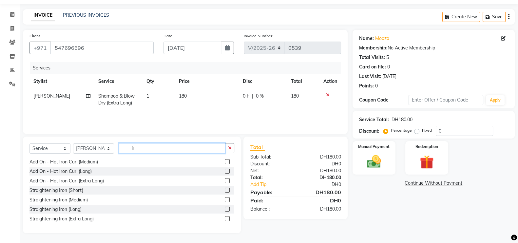
type input "i"
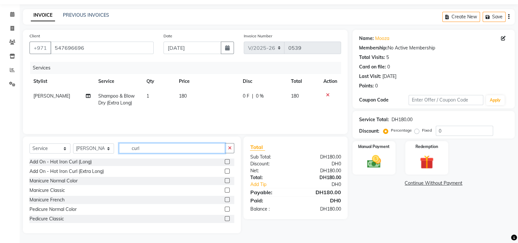
scroll to position [5, 0]
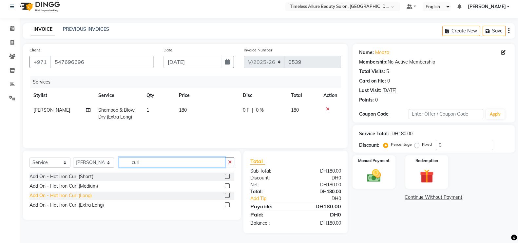
type input "curl"
click at [61, 195] on div "Add On - Hot Iron Curl (Long)" at bounding box center [60, 195] width 62 height 7
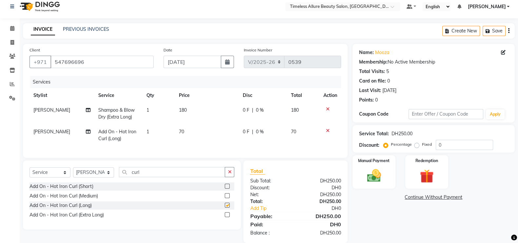
checkbox input "false"
click at [246, 133] on span "0 F" at bounding box center [246, 131] width 7 height 7
select select "59663"
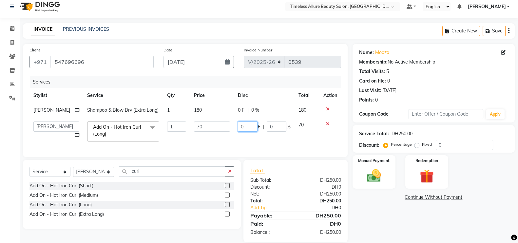
click at [246, 132] on input "0" at bounding box center [248, 126] width 20 height 10
type input "010"
click at [272, 150] on div "Services Stylist Service Qty Price Disc Total Action Jenifer Shampoo & Blow Dry…" at bounding box center [184, 113] width 311 height 75
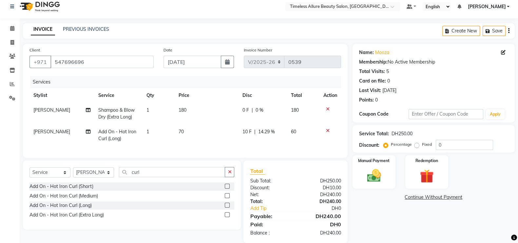
click at [248, 113] on span "0 F" at bounding box center [245, 110] width 7 height 7
select select "59663"
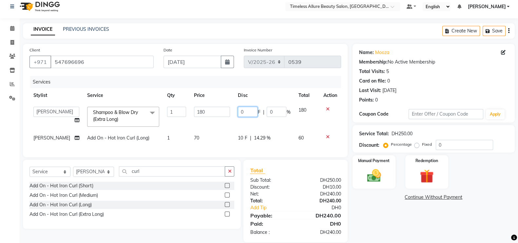
click at [245, 113] on input "0" at bounding box center [248, 112] width 20 height 10
type input "015"
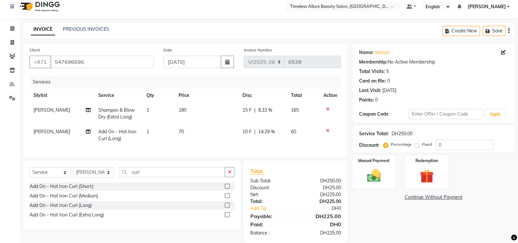
click at [217, 143] on td "70" at bounding box center [207, 135] width 64 height 22
select select "59663"
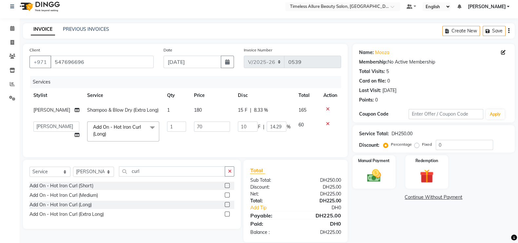
scroll to position [28, 0]
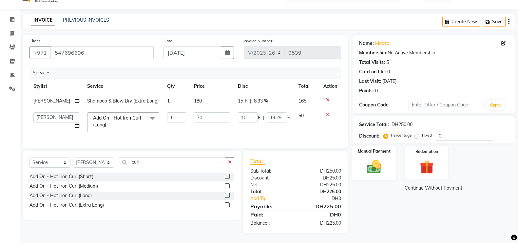
click at [371, 158] on img at bounding box center [373, 166] width 23 height 16
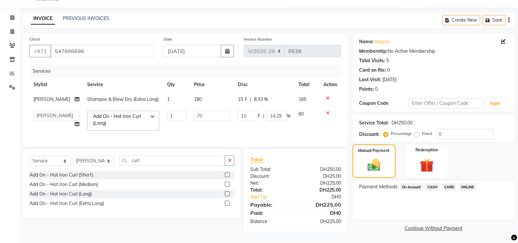
click at [448, 183] on span "CARD" at bounding box center [449, 187] width 14 height 8
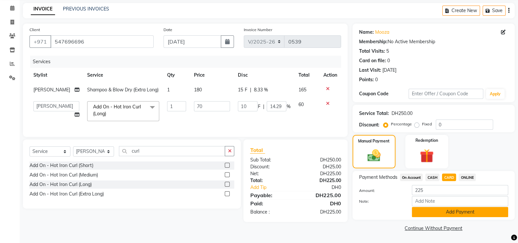
click at [454, 208] on button "Add Payment" at bounding box center [460, 212] width 96 height 10
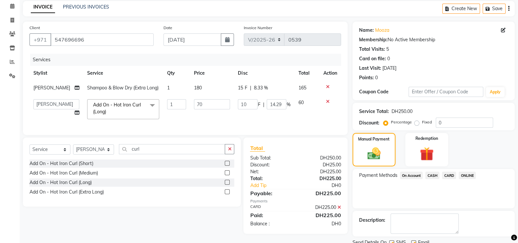
scroll to position [53, 0]
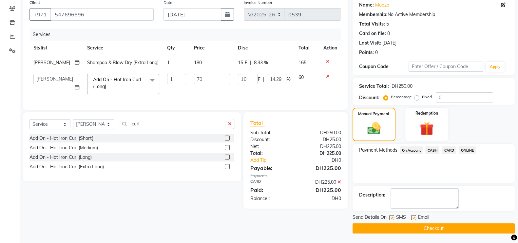
click at [444, 224] on button "Checkout" at bounding box center [433, 228] width 162 height 10
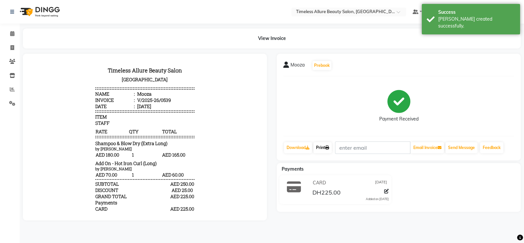
click at [322, 146] on link "Print" at bounding box center [322, 147] width 18 height 11
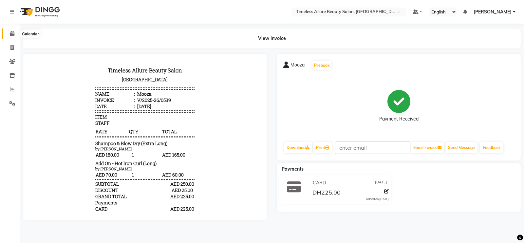
click at [14, 35] on icon at bounding box center [12, 33] width 4 height 5
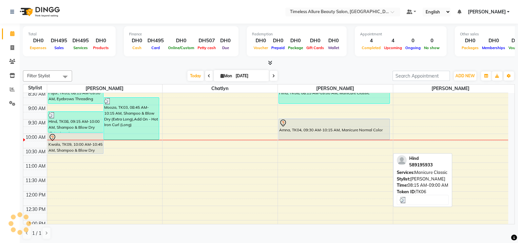
scroll to position [82, 0]
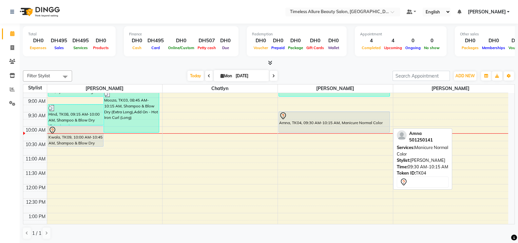
click at [335, 123] on div "Amna, TK04, 09:30 AM-10:15 AM, Manicure Normal Color" at bounding box center [334, 122] width 111 height 21
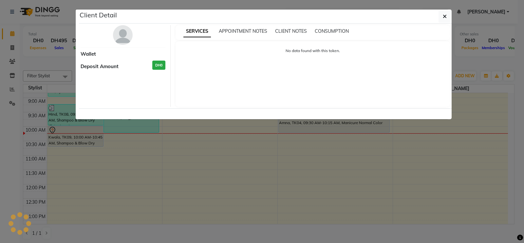
select select "7"
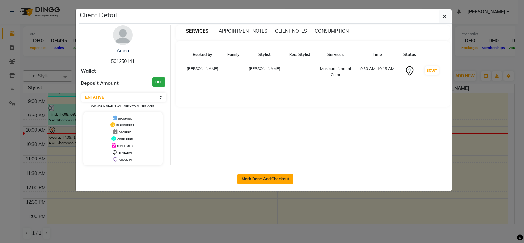
click at [262, 174] on button "Mark Done And Checkout" at bounding box center [265, 179] width 56 height 10
select select "service"
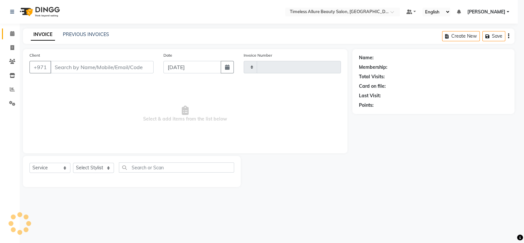
type input "0540"
select select "7126"
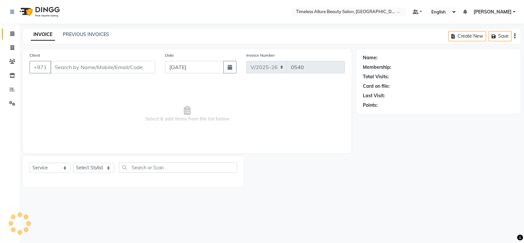
type input "501250141"
select select "89293"
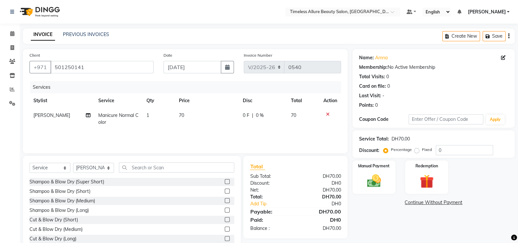
click at [244, 116] on span "0 F" at bounding box center [246, 115] width 7 height 7
select select "89293"
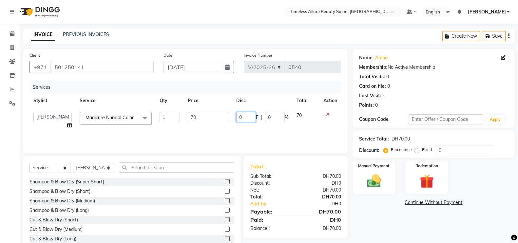
click at [241, 118] on input "0" at bounding box center [246, 117] width 20 height 10
type input "010"
click at [259, 130] on div "Services Stylist Service Qty Price Disc Total Action Chatlyn Hina Khan Jenifer …" at bounding box center [184, 113] width 311 height 65
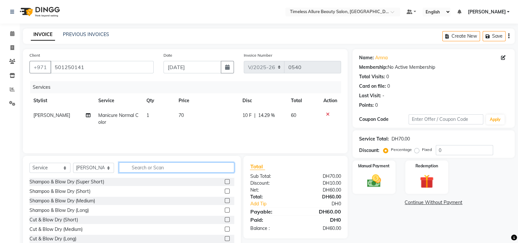
click at [178, 168] on input "text" at bounding box center [176, 167] width 115 height 10
type input "manicure"
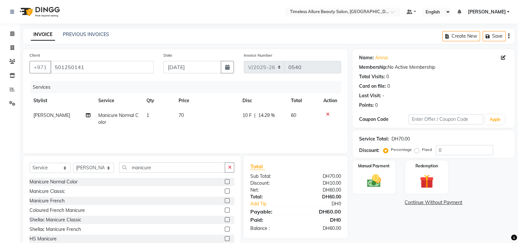
click at [65, 200] on div "Manicure French" at bounding box center [131, 201] width 205 height 8
click at [42, 200] on div "Manicure French" at bounding box center [46, 200] width 35 height 7
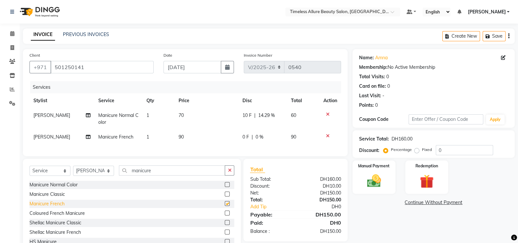
checkbox input "false"
click at [326, 114] on icon at bounding box center [328, 114] width 4 height 5
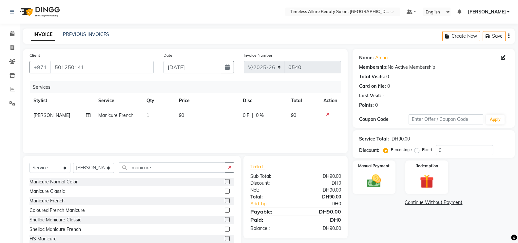
click at [245, 116] on span "0 F" at bounding box center [246, 115] width 7 height 7
select select "89293"
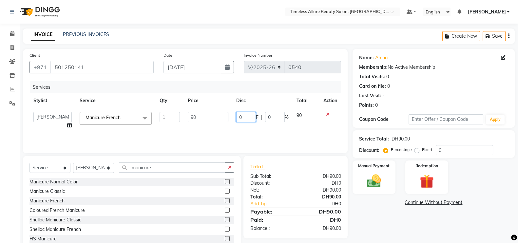
click at [250, 118] on input "0" at bounding box center [246, 117] width 20 height 10
type input "010"
click at [250, 128] on div "Services Stylist Service Qty Price Disc Total Action Chatlyn Hina Khan Jenifer …" at bounding box center [184, 113] width 311 height 65
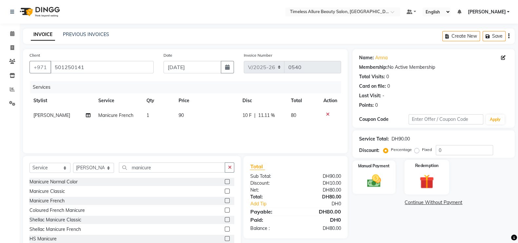
scroll to position [19, 0]
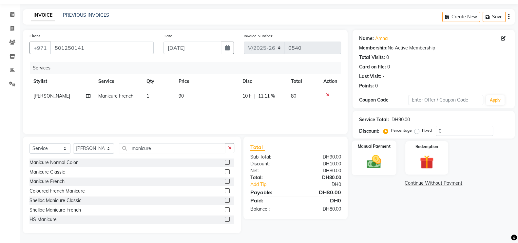
click at [379, 163] on img at bounding box center [373, 161] width 23 height 16
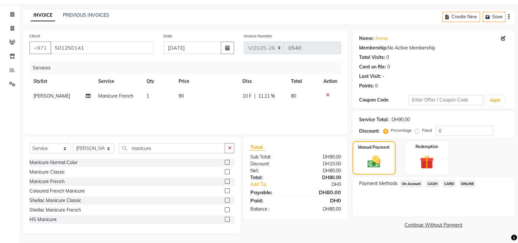
click at [451, 182] on span "CARD" at bounding box center [449, 184] width 14 height 8
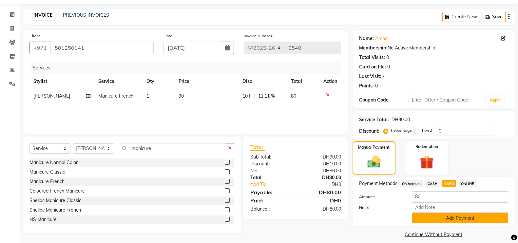
scroll to position [26, 0]
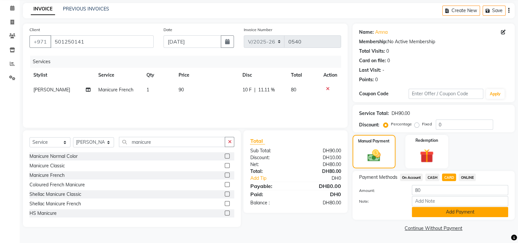
click at [457, 212] on button "Add Payment" at bounding box center [460, 212] width 96 height 10
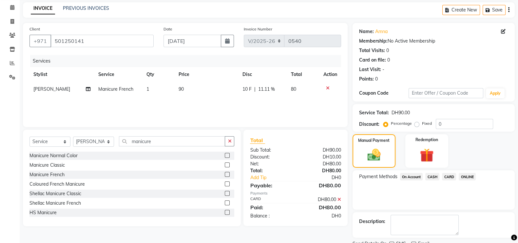
scroll to position [53, 0]
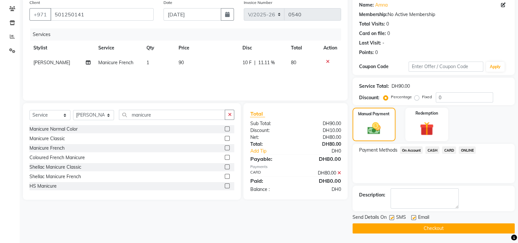
click at [422, 228] on button "Checkout" at bounding box center [433, 228] width 162 height 10
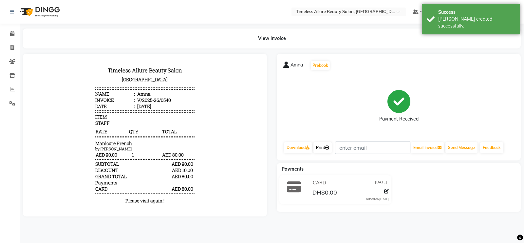
click at [325, 146] on link "Print" at bounding box center [322, 147] width 18 height 11
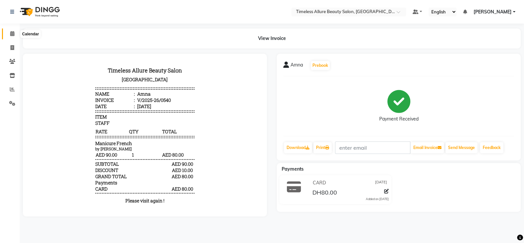
click at [11, 32] on icon at bounding box center [12, 33] width 4 height 5
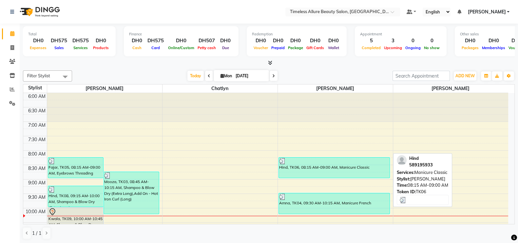
scroll to position [41, 0]
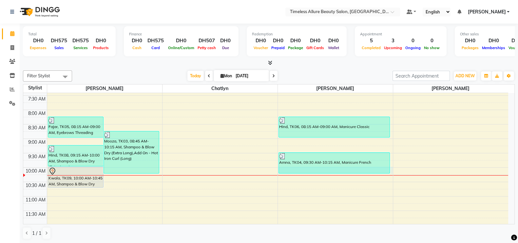
click at [391, 167] on div "6:00 AM 6:30 AM 7:00 AM 7:30 AM 8:00 AM 8:30 AM 9:00 AM 9:30 AM 10:00 AM 10:30 …" at bounding box center [265, 224] width 485 height 345
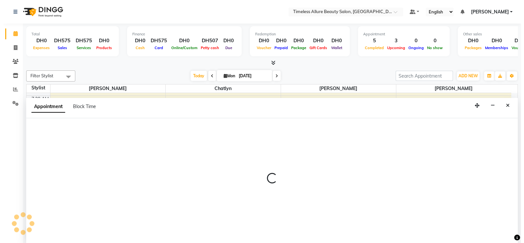
scroll to position [0, 0]
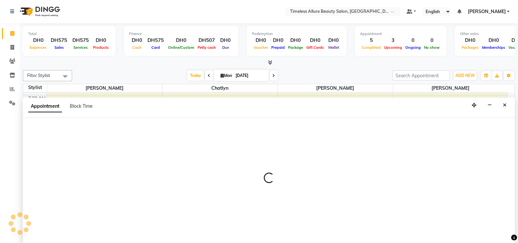
select select "89293"
select select "tentative"
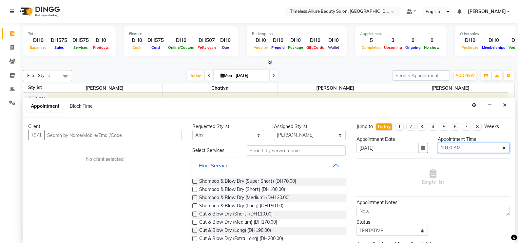
click at [498, 148] on select "Select 07:00 AM 07:05 AM 07:10 AM 07:15 AM 07:20 AM 07:25 AM 07:30 AM 07:35 AM …" at bounding box center [473, 148] width 72 height 10
select select "615"
click at [437, 143] on select "Select 07:00 AM 07:05 AM 07:10 AM 07:15 AM 07:20 AM 07:25 AM 07:30 AM 07:35 AM …" at bounding box center [473, 148] width 72 height 10
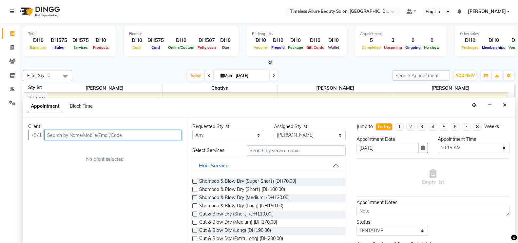
click at [147, 135] on input "text" at bounding box center [112, 135] width 137 height 10
type input "542000579"
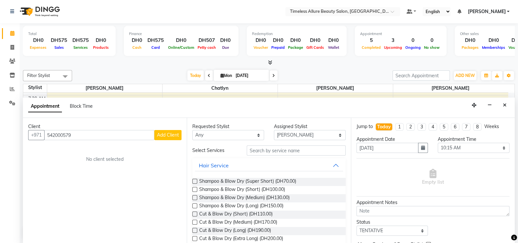
click at [171, 133] on span "Add Client" at bounding box center [168, 135] width 22 height 6
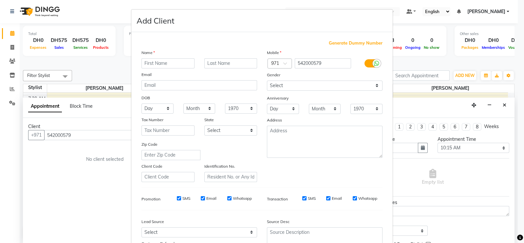
click at [176, 61] on input "text" at bounding box center [167, 63] width 53 height 10
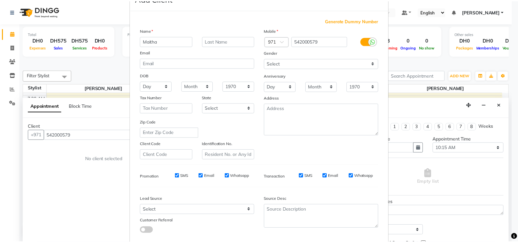
scroll to position [63, 0]
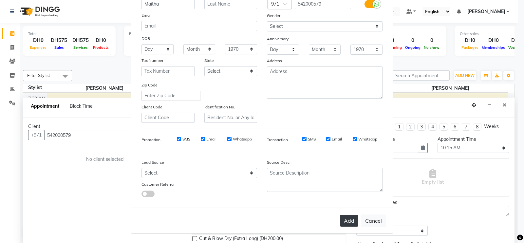
type input "Maitha"
click at [350, 221] on button "Add" at bounding box center [349, 221] width 18 height 12
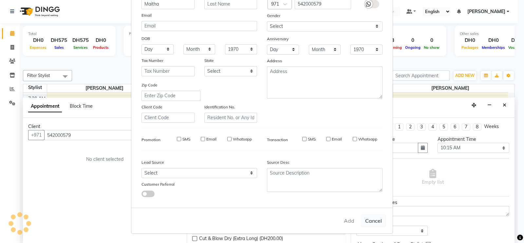
select select
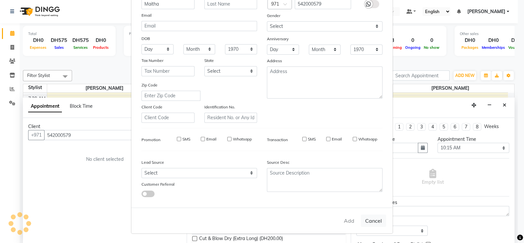
select select
checkbox input "false"
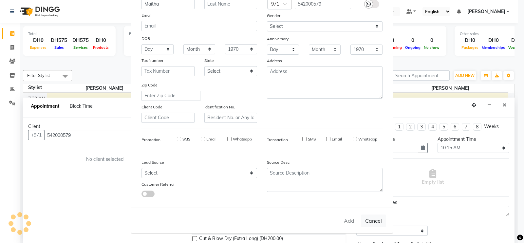
checkbox input "false"
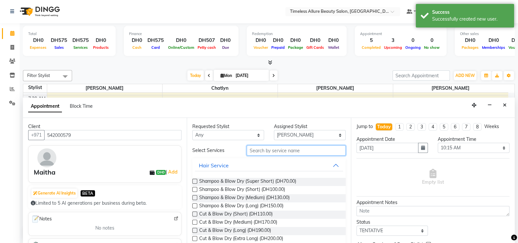
click at [280, 148] on input "text" at bounding box center [296, 150] width 99 height 10
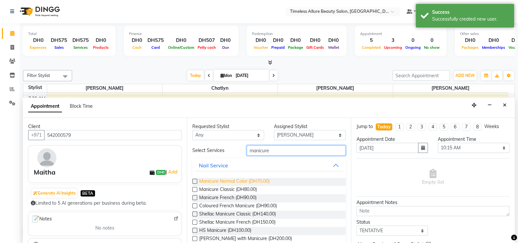
type input "manicure"
click at [225, 178] on span "Manicure Normal Color (DH70.00)" at bounding box center [234, 182] width 70 height 8
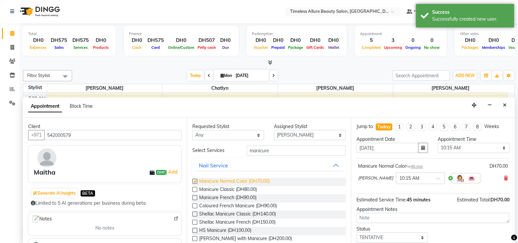
checkbox input "false"
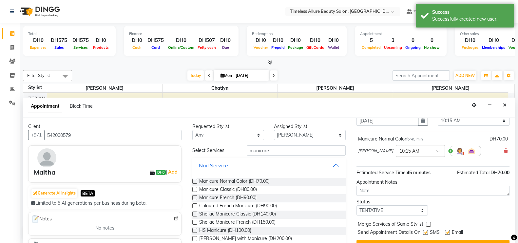
scroll to position [40, 0]
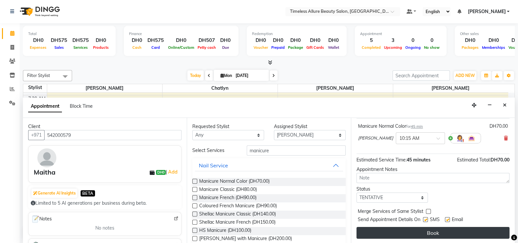
click at [431, 233] on button "Book" at bounding box center [432, 233] width 153 height 12
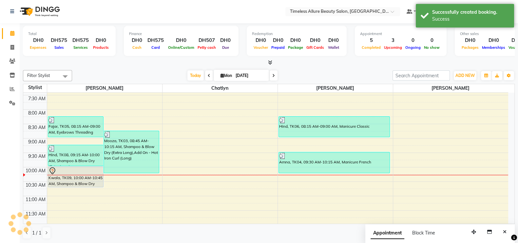
scroll to position [0, 0]
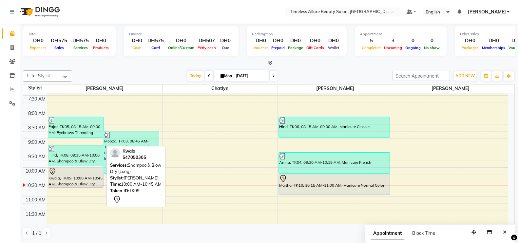
click at [74, 179] on div "Kwala, TK09, 10:00 AM-10:45 AM, Shampoo & Blow Dry (Long)" at bounding box center [75, 177] width 55 height 20
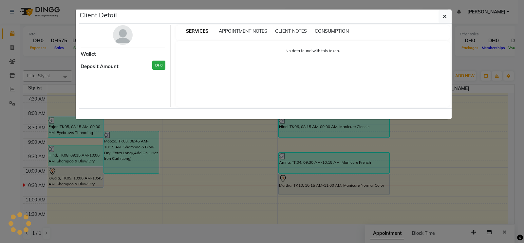
select select "7"
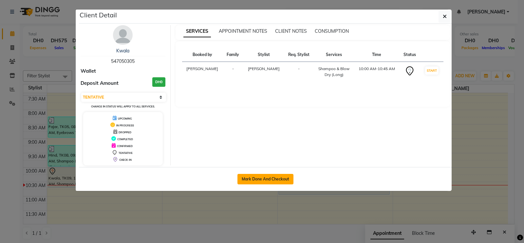
click at [263, 176] on button "Mark Done And Checkout" at bounding box center [265, 179] width 56 height 10
select select "service"
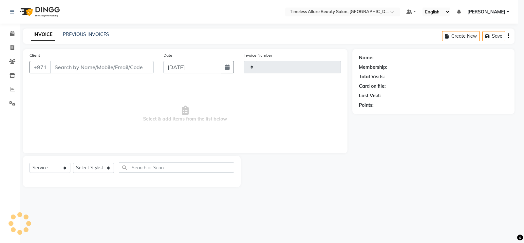
type input "0541"
select select "7126"
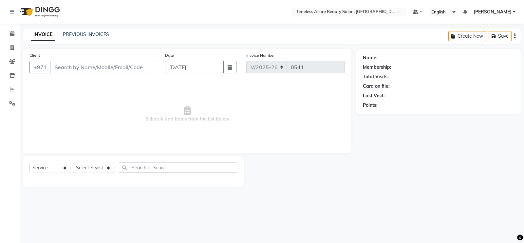
type input "547050305"
select select "59663"
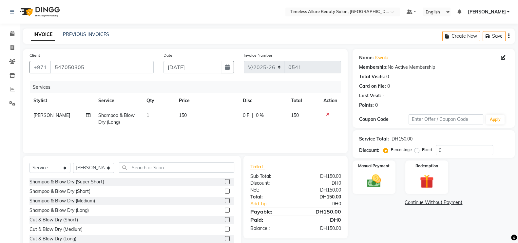
click at [247, 117] on span "0 F" at bounding box center [246, 115] width 7 height 7
select select "59663"
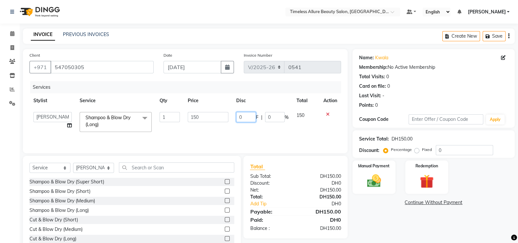
click at [247, 117] on input "0" at bounding box center [246, 117] width 20 height 10
type input "015"
click at [252, 134] on div "Services Stylist Service Qty Price Disc Total Action Chatlyn Hina Khan Jenifer …" at bounding box center [184, 113] width 311 height 65
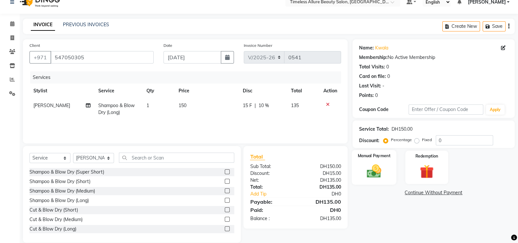
scroll to position [19, 0]
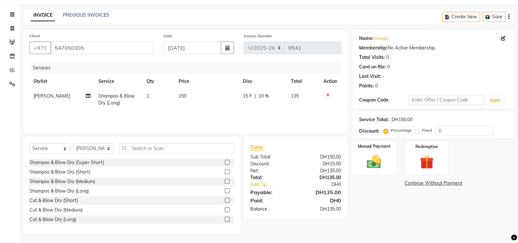
click at [373, 161] on img at bounding box center [373, 161] width 23 height 16
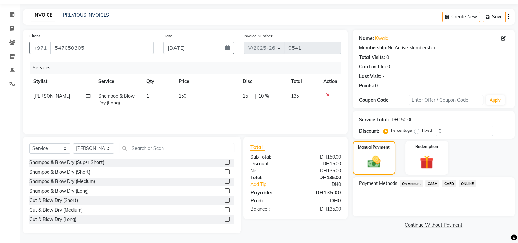
click at [449, 182] on span "CARD" at bounding box center [449, 184] width 14 height 8
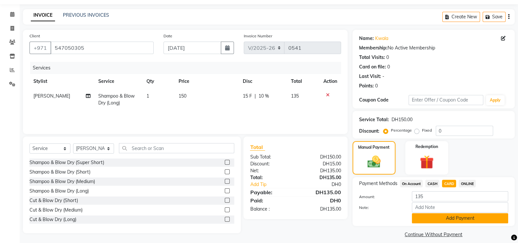
click at [475, 219] on button "Add Payment" at bounding box center [460, 218] width 96 height 10
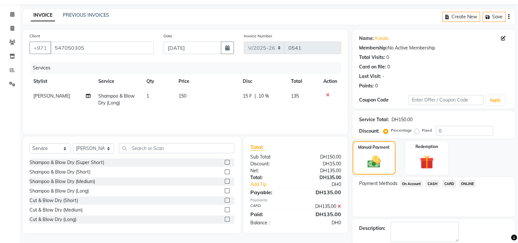
scroll to position [53, 0]
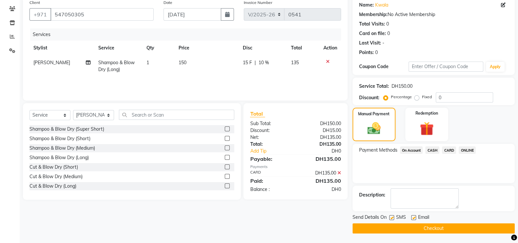
click at [435, 227] on button "Checkout" at bounding box center [433, 228] width 162 height 10
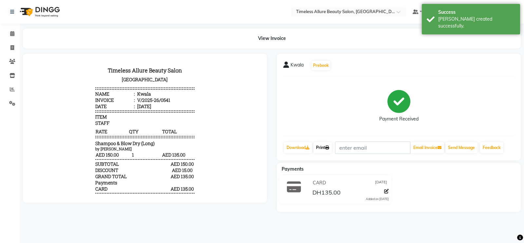
click at [325, 145] on link "Print" at bounding box center [322, 147] width 18 height 11
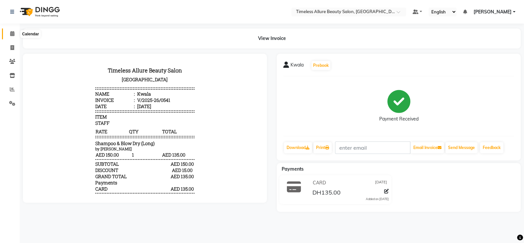
click at [13, 33] on icon at bounding box center [12, 33] width 4 height 5
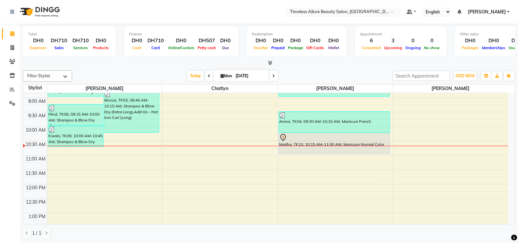
scroll to position [123, 0]
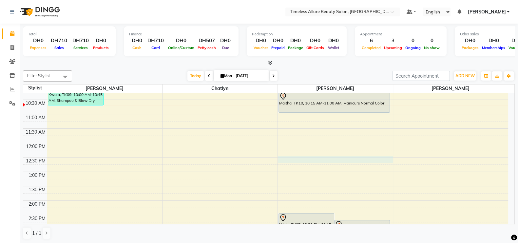
click at [319, 160] on div "6:00 AM 6:30 AM 7:00 AM 7:30 AM 8:00 AM 8:30 AM 9:00 AM 9:30 AM 10:00 AM 10:30 …" at bounding box center [265, 142] width 485 height 345
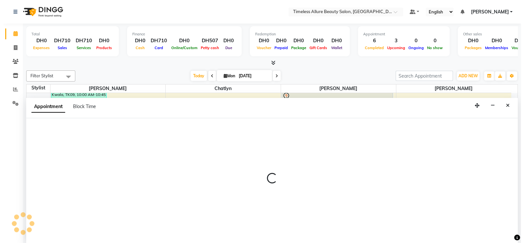
scroll to position [0, 0]
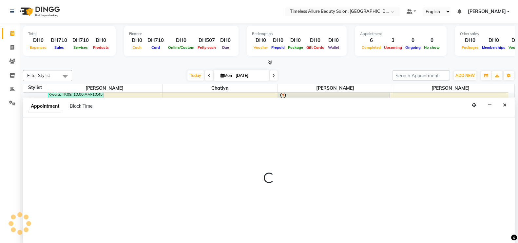
select select "89293"
select select "tentative"
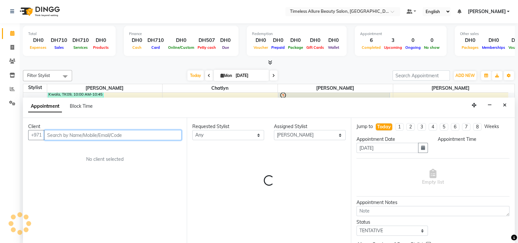
select select "750"
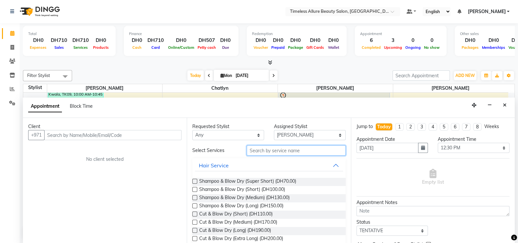
click at [298, 149] on input "text" at bounding box center [296, 150] width 99 height 10
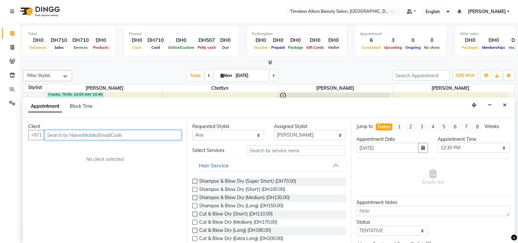
click at [142, 132] on input "text" at bounding box center [112, 135] width 137 height 10
type input "544044099"
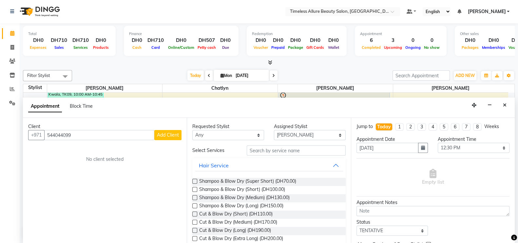
click at [170, 135] on span "Add Client" at bounding box center [168, 135] width 22 height 6
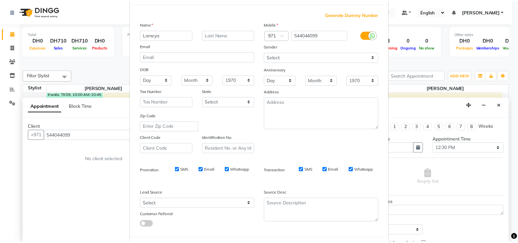
scroll to position [63, 0]
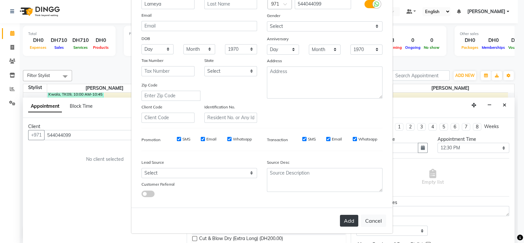
type input "Lameya"
click at [349, 220] on button "Add" at bounding box center [349, 221] width 18 height 12
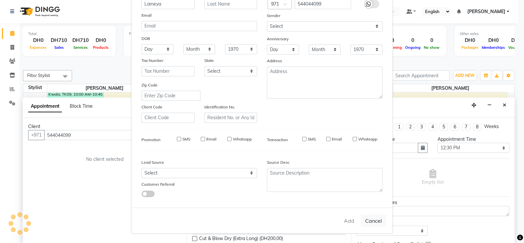
select select
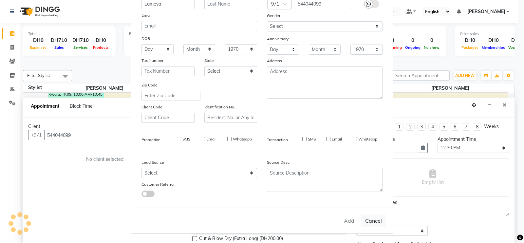
select select
checkbox input "false"
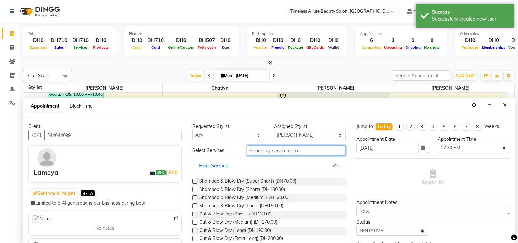
click at [271, 150] on input "text" at bounding box center [296, 150] width 99 height 10
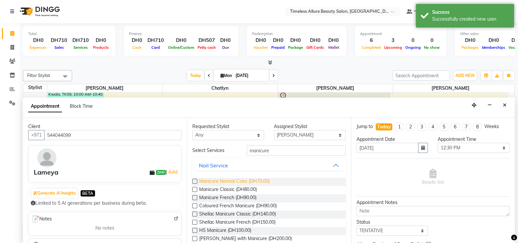
click at [236, 181] on span "Manicure Normal Color (DH70.00)" at bounding box center [234, 182] width 70 height 8
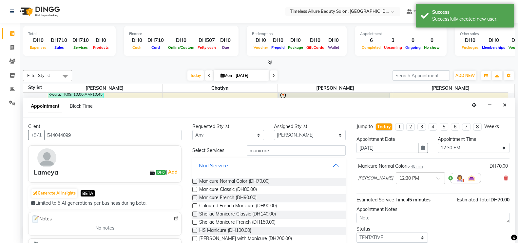
scroll to position [40, 0]
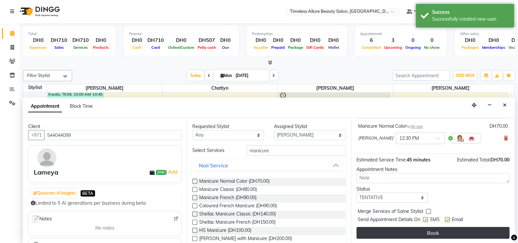
click at [433, 231] on button "Book" at bounding box center [432, 233] width 153 height 12
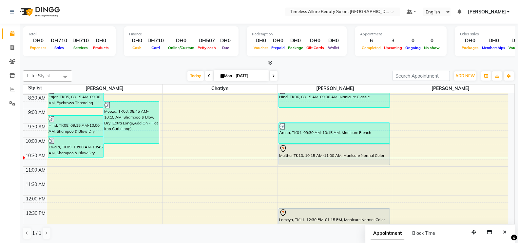
scroll to position [41, 0]
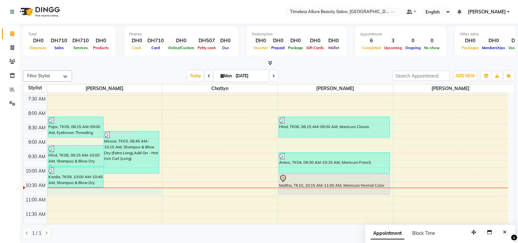
click at [136, 187] on div "6:00 AM 6:30 AM 7:00 AM 7:30 AM 8:00 AM 8:30 AM 9:00 AM 9:30 AM 10:00 AM 10:30 …" at bounding box center [265, 224] width 485 height 345
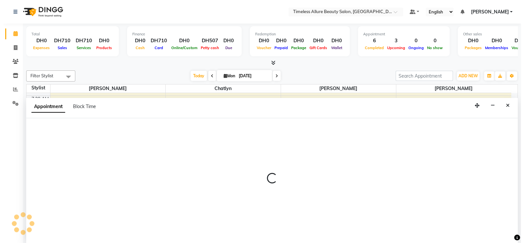
scroll to position [0, 0]
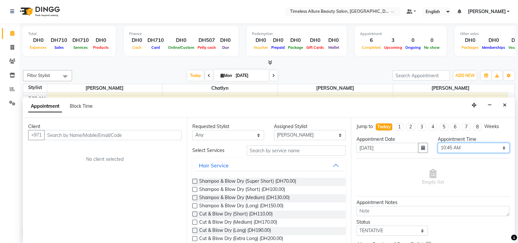
click at [499, 146] on select "Select 07:00 AM 07:05 AM 07:10 AM 07:15 AM 07:20 AM 07:25 AM 07:30 AM 07:35 AM …" at bounding box center [473, 148] width 72 height 10
click at [437, 143] on select "Select 07:00 AM 07:05 AM 07:10 AM 07:15 AM 07:20 AM 07:25 AM 07:30 AM 07:35 AM …" at bounding box center [473, 148] width 72 height 10
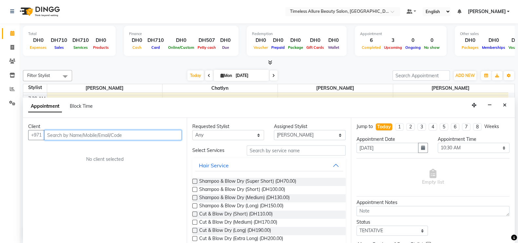
click at [154, 136] on input "text" at bounding box center [112, 135] width 137 height 10
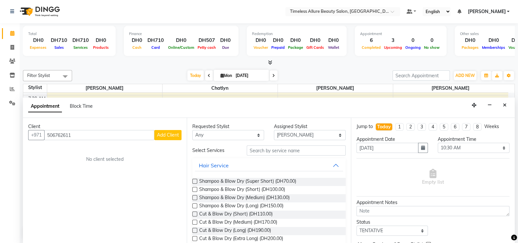
click at [169, 134] on span "Add Client" at bounding box center [168, 135] width 22 height 6
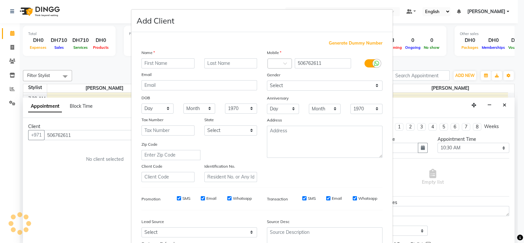
click at [171, 64] on input "text" at bounding box center [167, 63] width 53 height 10
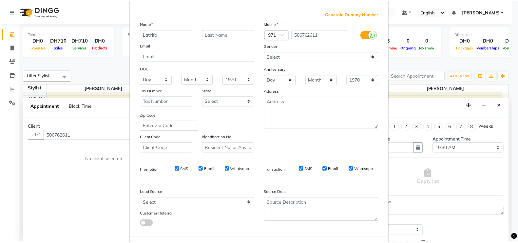
scroll to position [63, 0]
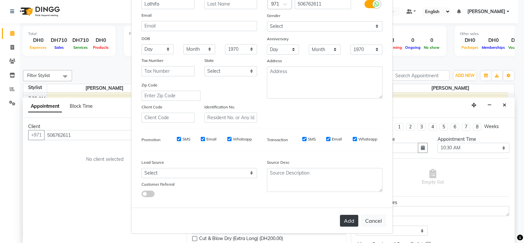
click at [346, 217] on button "Add" at bounding box center [349, 221] width 18 height 12
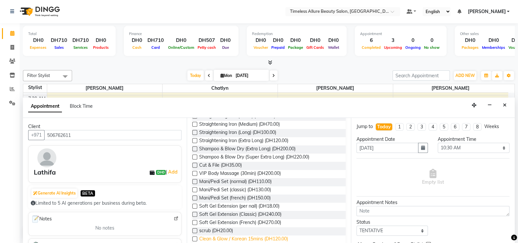
scroll to position [286, 0]
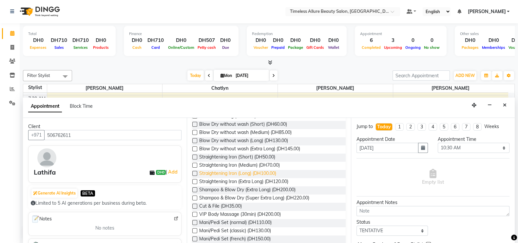
click at [223, 172] on span "Straightening Iron (Long) (DH100.00)" at bounding box center [237, 174] width 77 height 8
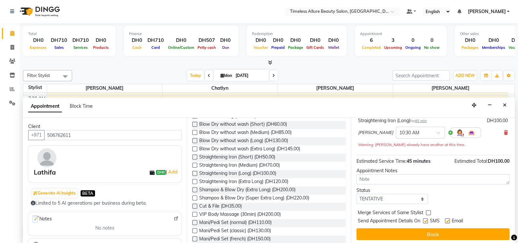
scroll to position [47, 0]
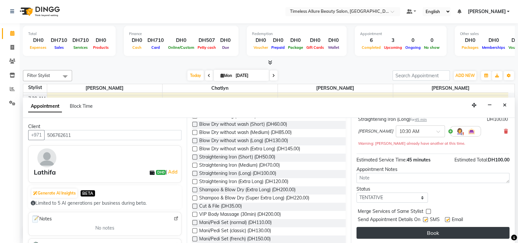
click at [432, 232] on button "Book" at bounding box center [432, 233] width 153 height 12
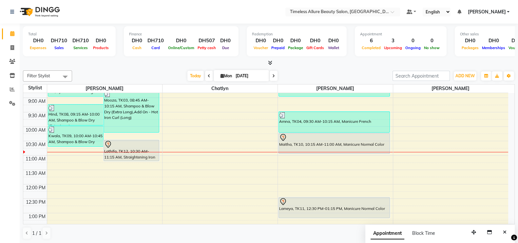
scroll to position [123, 0]
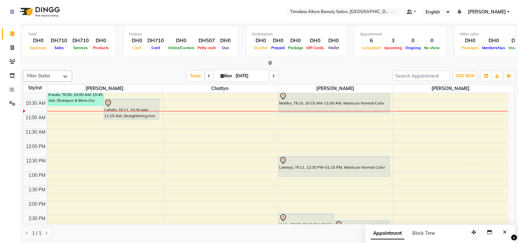
click at [391, 172] on div "6:00 AM 6:30 AM 7:00 AM 7:30 AM 8:00 AM 8:30 AM 9:00 AM 9:30 AM 10:00 AM 10:30 …" at bounding box center [265, 142] width 485 height 345
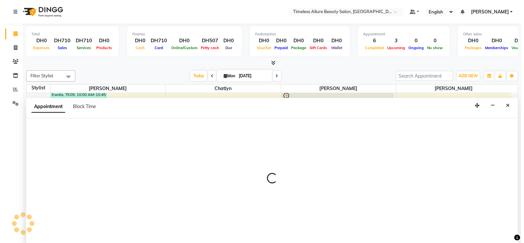
scroll to position [0, 0]
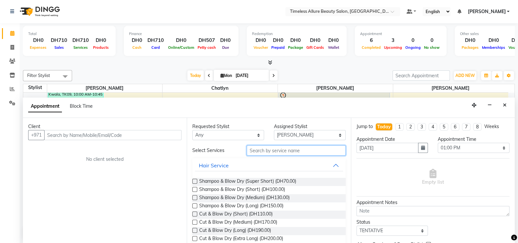
click at [286, 149] on input "text" at bounding box center [296, 150] width 99 height 10
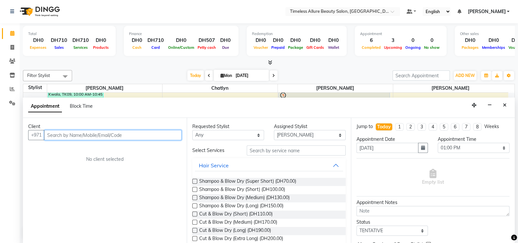
click at [79, 135] on input "text" at bounding box center [112, 135] width 137 height 10
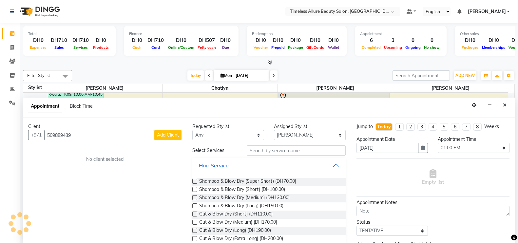
click at [165, 133] on span "Add Client" at bounding box center [168, 135] width 22 height 6
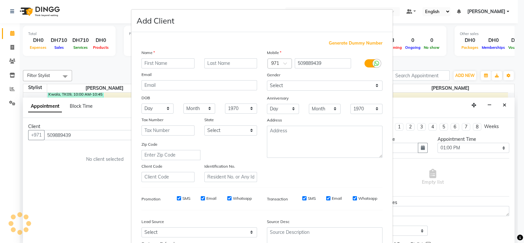
click at [184, 63] on input "text" at bounding box center [167, 63] width 53 height 10
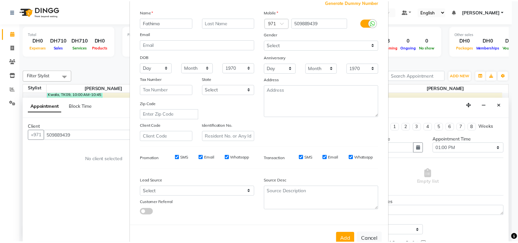
scroll to position [63, 0]
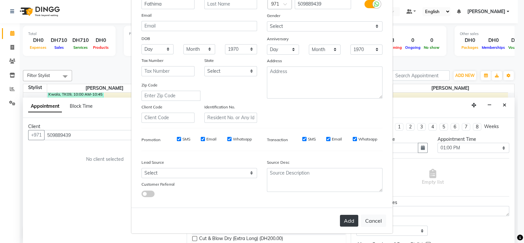
click at [347, 220] on button "Add" at bounding box center [349, 221] width 18 height 12
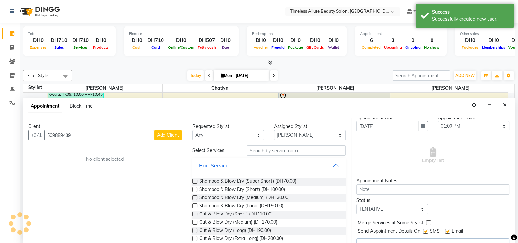
scroll to position [33, 0]
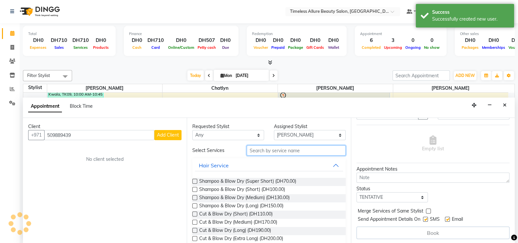
click at [308, 151] on input "text" at bounding box center [296, 150] width 99 height 10
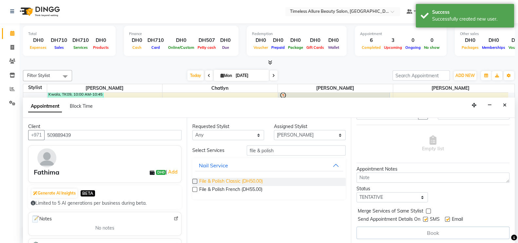
click at [230, 178] on span "File & Polish Classic (DH50.00)" at bounding box center [231, 182] width 64 height 8
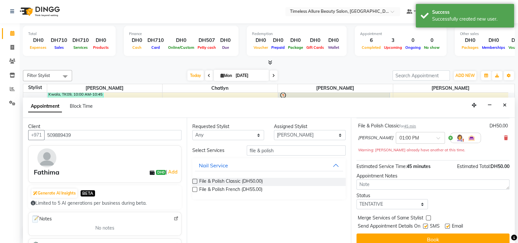
scroll to position [47, 0]
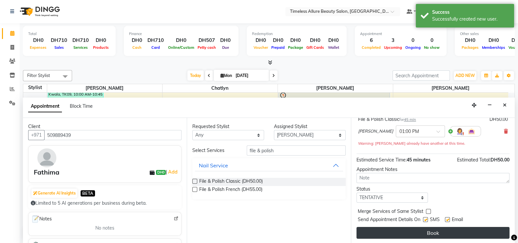
click at [435, 231] on button "Book" at bounding box center [432, 233] width 153 height 12
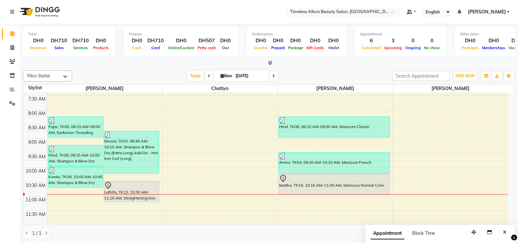
scroll to position [0, 0]
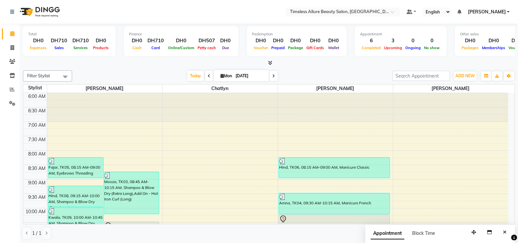
click at [273, 75] on icon at bounding box center [273, 76] width 3 height 4
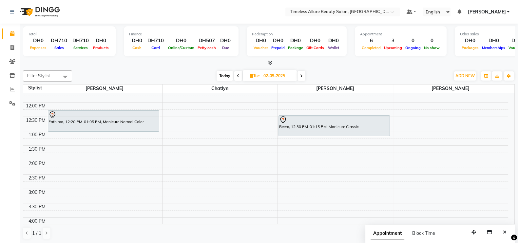
scroll to position [123, 0]
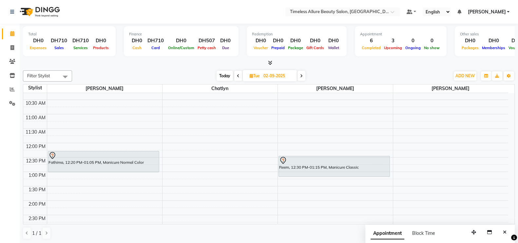
click at [301, 114] on div "6:00 AM 6:30 AM 7:00 AM 7:30 AM 8:00 AM 8:30 AM 9:00 AM 9:30 AM 10:00 AM 10:30 …" at bounding box center [265, 142] width 485 height 345
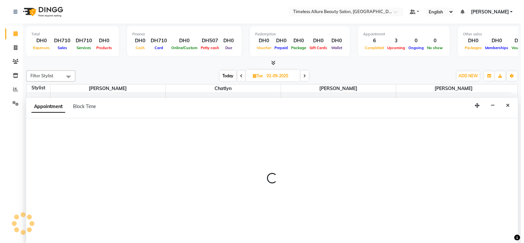
scroll to position [0, 0]
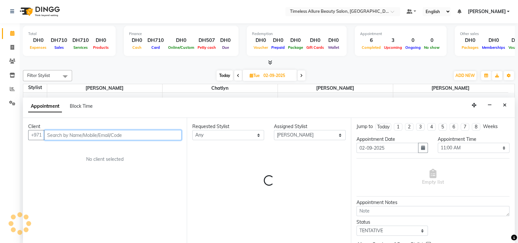
click at [118, 134] on input "text" at bounding box center [112, 135] width 137 height 10
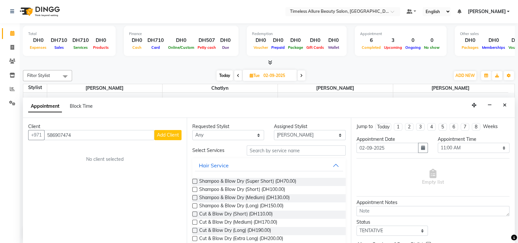
click at [162, 137] on span "Add Client" at bounding box center [168, 135] width 22 height 6
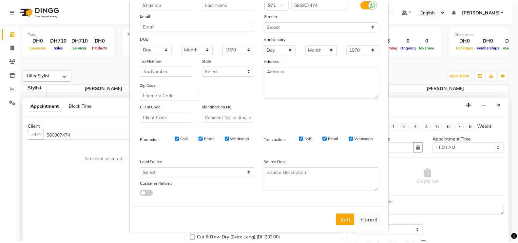
scroll to position [63, 0]
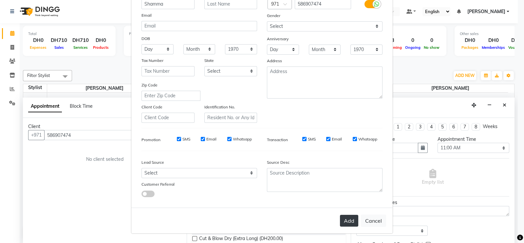
click at [344, 219] on button "Add" at bounding box center [349, 221] width 18 height 12
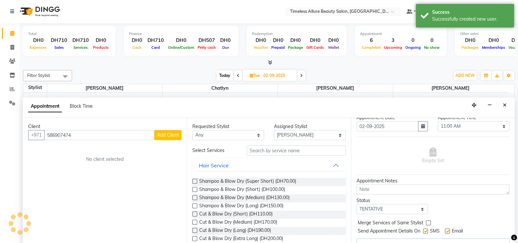
scroll to position [33, 0]
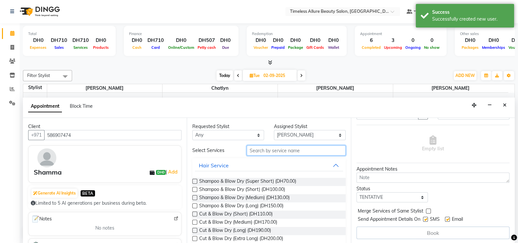
click at [268, 149] on input "text" at bounding box center [296, 150] width 99 height 10
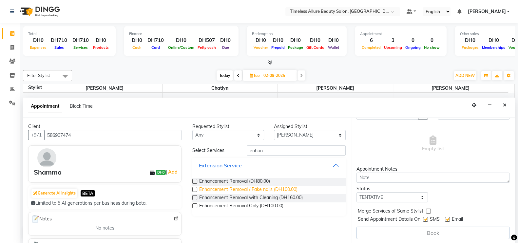
click at [227, 189] on span "Enhancement Removal / Fake nails (DH100.00)" at bounding box center [248, 190] width 98 height 8
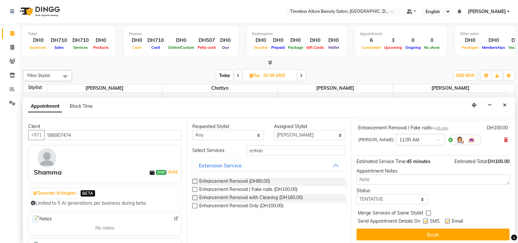
scroll to position [40, 0]
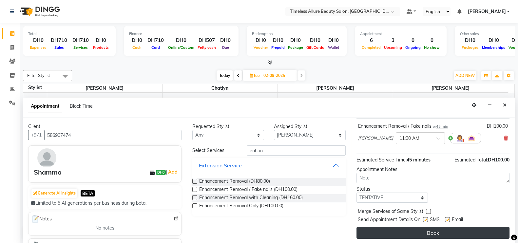
click at [441, 228] on button "Book" at bounding box center [432, 233] width 153 height 12
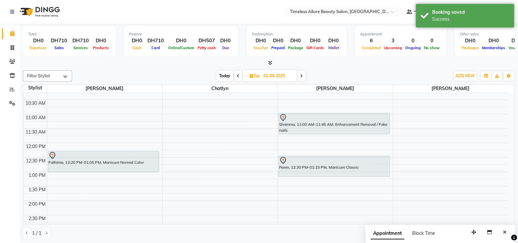
scroll to position [82, 0]
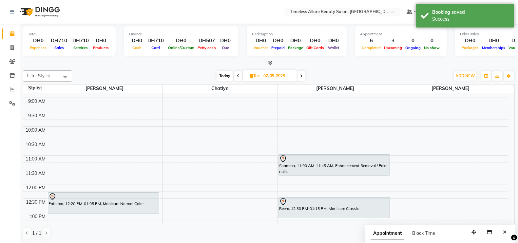
click at [237, 76] on icon at bounding box center [238, 76] width 3 height 4
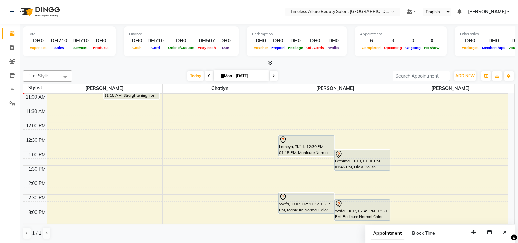
scroll to position [102, 0]
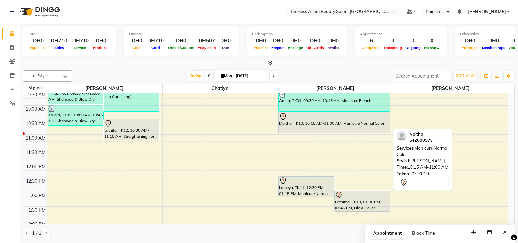
click at [319, 122] on div "Maitha, TK10, 10:15 AM-11:00 AM, Manicure Normal Color" at bounding box center [334, 122] width 111 height 20
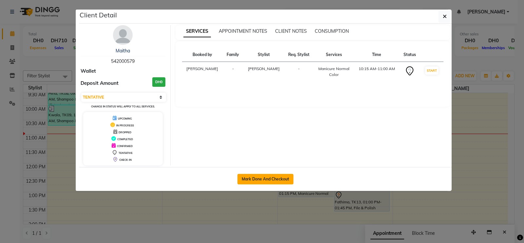
click at [267, 178] on button "Mark Done And Checkout" at bounding box center [265, 179] width 56 height 10
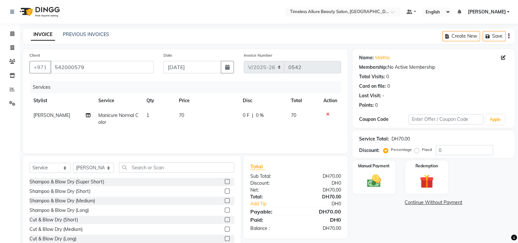
click at [245, 118] on span "0 F" at bounding box center [246, 115] width 7 height 7
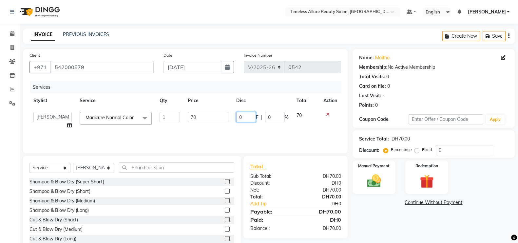
click at [245, 118] on input "0" at bounding box center [246, 117] width 20 height 10
click at [257, 133] on div "Services Stylist Service Qty Price Disc Total Action Chatlyn Hina Khan Jenifer …" at bounding box center [184, 113] width 311 height 65
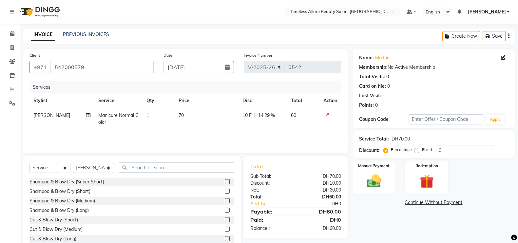
scroll to position [19, 0]
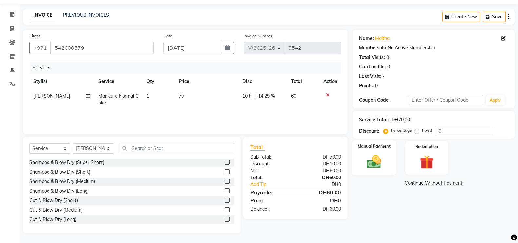
click at [372, 159] on img at bounding box center [373, 161] width 23 height 16
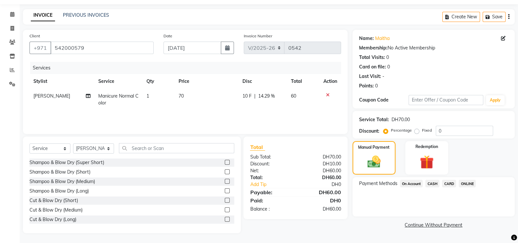
click at [450, 184] on span "CARD" at bounding box center [449, 184] width 14 height 8
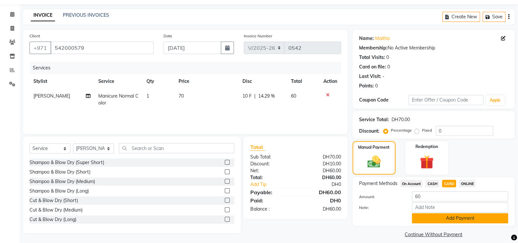
scroll to position [26, 0]
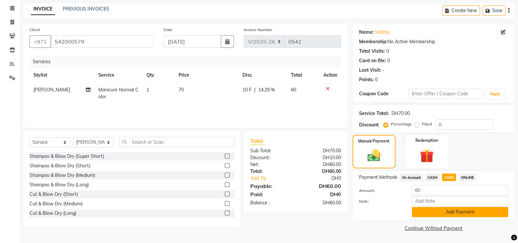
click at [469, 211] on button "Add Payment" at bounding box center [460, 212] width 96 height 10
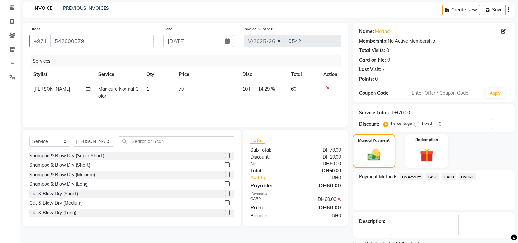
scroll to position [53, 0]
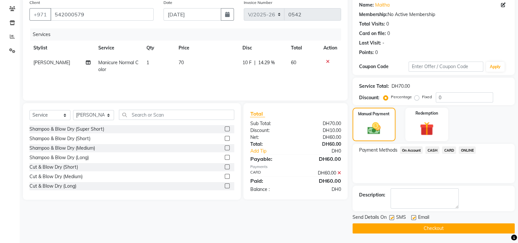
click at [431, 228] on button "Checkout" at bounding box center [433, 228] width 162 height 10
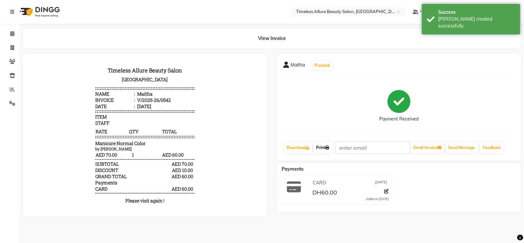
click at [325, 148] on link "Print" at bounding box center [322, 147] width 18 height 11
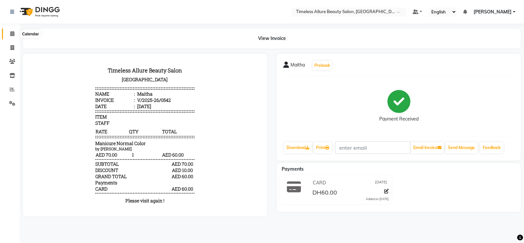
click at [14, 33] on icon at bounding box center [12, 33] width 4 height 5
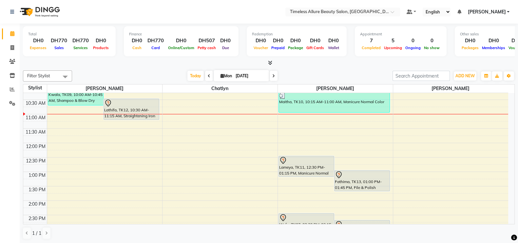
scroll to position [163, 0]
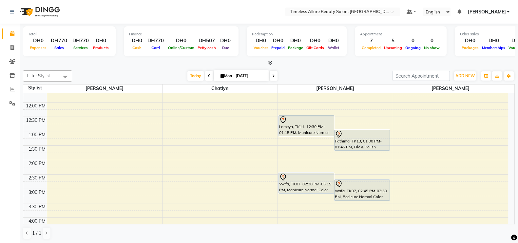
click at [273, 75] on icon at bounding box center [273, 76] width 3 height 4
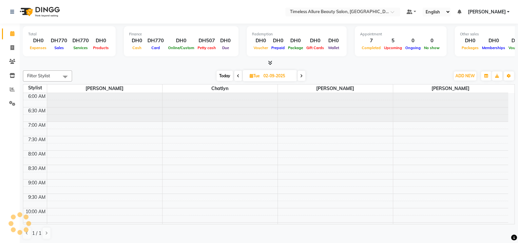
scroll to position [143, 0]
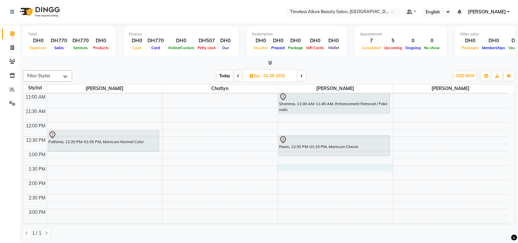
click at [287, 166] on div "6:00 AM 6:30 AM 7:00 AM 7:30 AM 8:00 AM 8:30 AM 9:00 AM 9:30 AM 10:00 AM 10:30 …" at bounding box center [265, 122] width 485 height 345
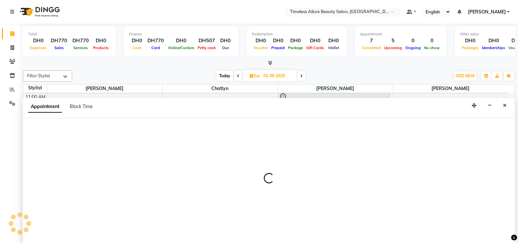
scroll to position [0, 0]
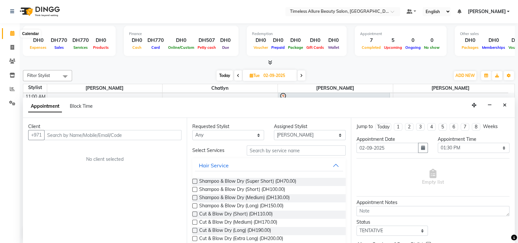
click at [12, 32] on icon at bounding box center [12, 33] width 4 height 5
click at [13, 46] on icon at bounding box center [12, 47] width 4 height 5
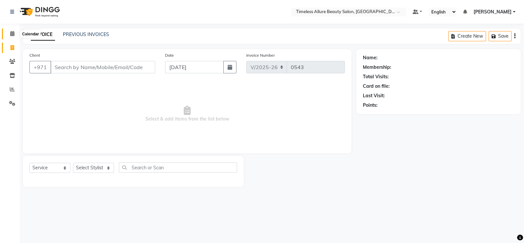
click at [12, 35] on icon at bounding box center [12, 33] width 4 height 5
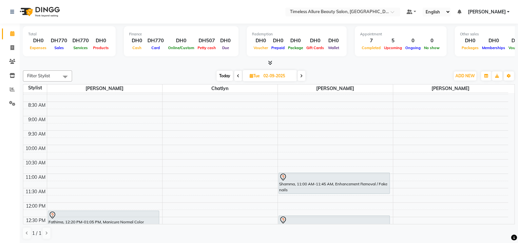
scroll to position [82, 0]
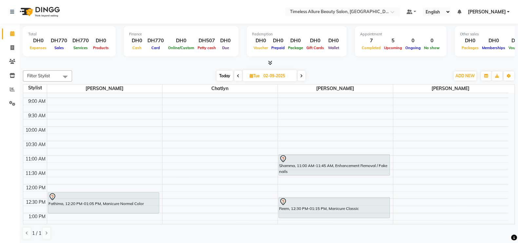
click at [237, 74] on icon at bounding box center [238, 76] width 3 height 4
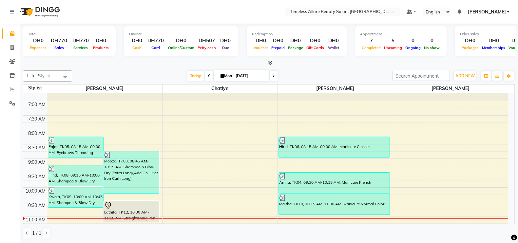
scroll to position [62, 0]
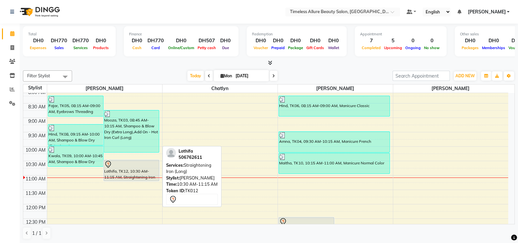
click at [131, 171] on div "Lathifa, TK12, 10:30 AM-11:15 AM, Straightening Iron (Long)" at bounding box center [131, 170] width 55 height 21
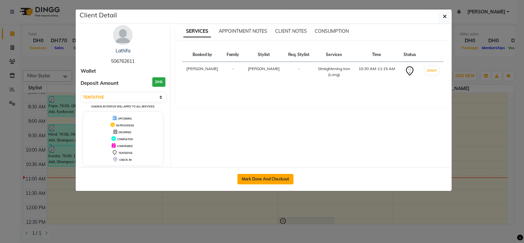
click at [272, 176] on button "Mark Done And Checkout" at bounding box center [265, 179] width 56 height 10
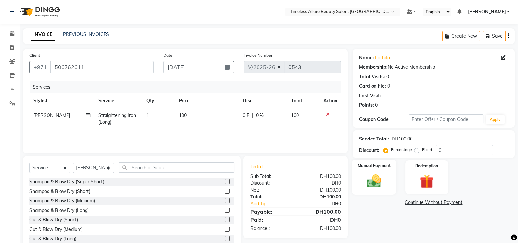
click at [378, 183] on img at bounding box center [373, 181] width 23 height 16
click at [432, 203] on span "CASH" at bounding box center [432, 203] width 14 height 8
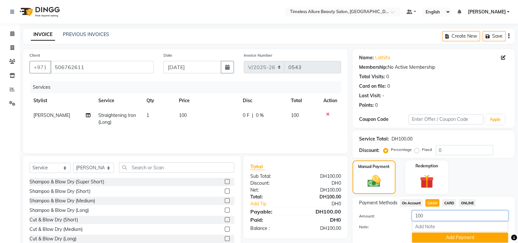
click at [436, 218] on input "100" at bounding box center [460, 216] width 96 height 10
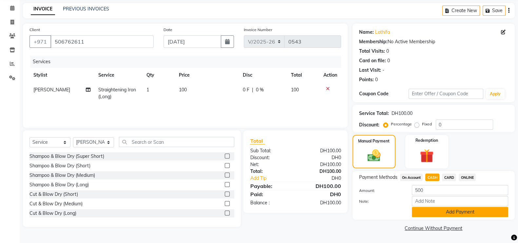
click at [461, 213] on button "Add Payment" at bounding box center [460, 212] width 96 height 10
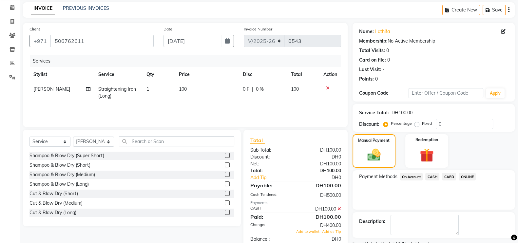
scroll to position [53, 0]
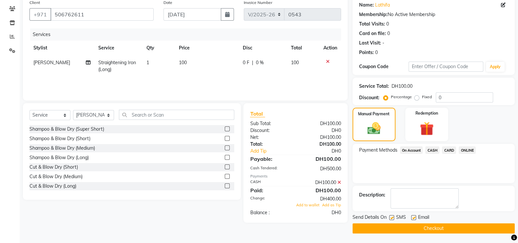
click at [429, 228] on button "Checkout" at bounding box center [433, 228] width 162 height 10
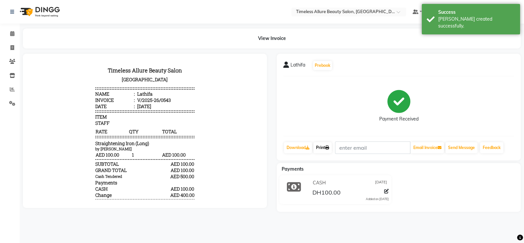
click at [326, 148] on link "Print" at bounding box center [322, 147] width 18 height 11
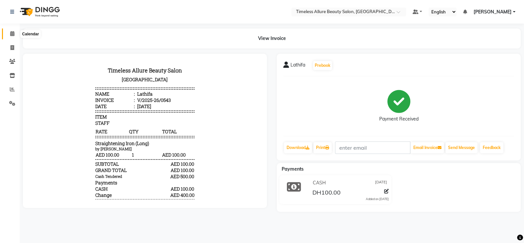
click at [14, 34] on span at bounding box center [12, 34] width 11 height 8
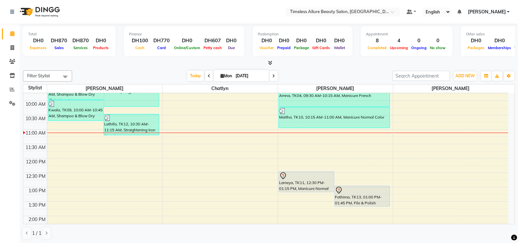
scroll to position [88, 0]
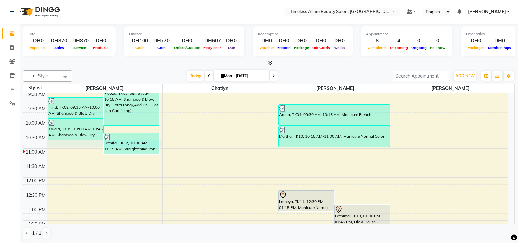
click at [98, 141] on div "6:00 AM 6:30 AM 7:00 AM 7:30 AM 8:00 AM 8:30 AM 9:00 AM 9:30 AM 10:00 AM 10:30 …" at bounding box center [265, 177] width 485 height 345
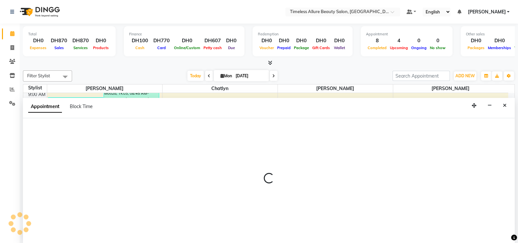
scroll to position [0, 0]
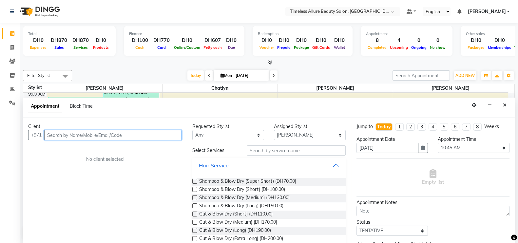
click at [72, 133] on input "text" at bounding box center [112, 135] width 137 height 10
click at [113, 134] on input "text" at bounding box center [112, 135] width 137 height 10
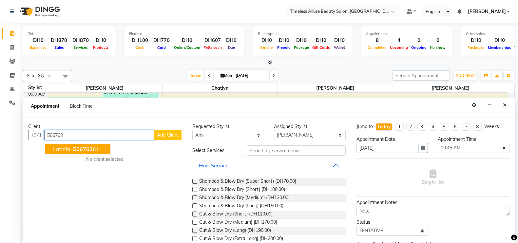
click at [82, 148] on span "506762" at bounding box center [83, 149] width 20 height 7
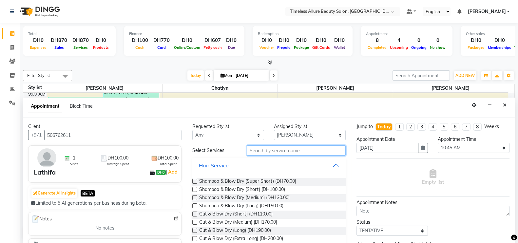
click at [303, 153] on input "text" at bounding box center [296, 150] width 99 height 10
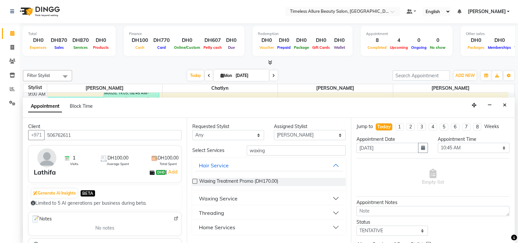
click at [332, 197] on button "Waxing Service" at bounding box center [269, 199] width 148 height 12
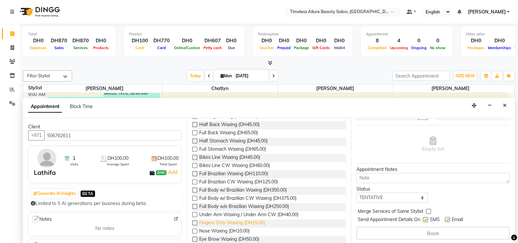
scroll to position [163, 0]
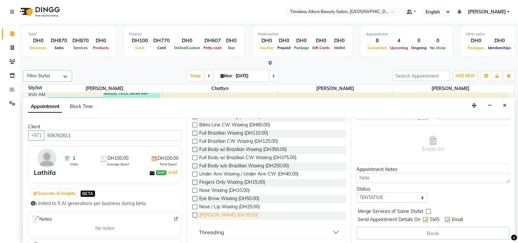
click at [215, 213] on span "Chin Waxing (DH35.00)" at bounding box center [228, 216] width 59 height 8
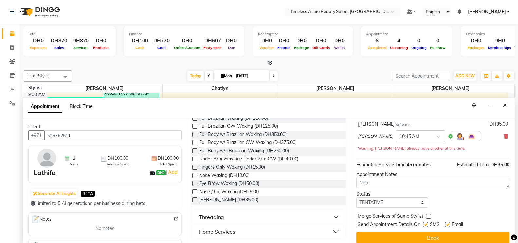
scroll to position [47, 0]
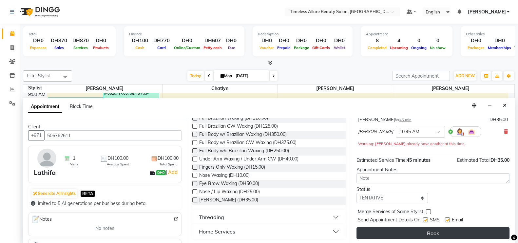
click at [433, 230] on button "Book" at bounding box center [432, 233] width 153 height 12
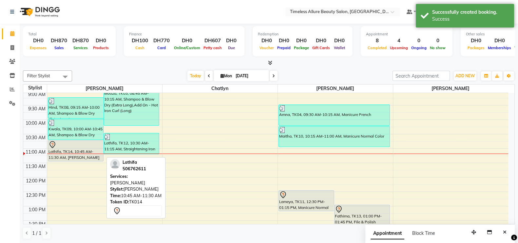
click at [75, 146] on div at bounding box center [75, 145] width 54 height 8
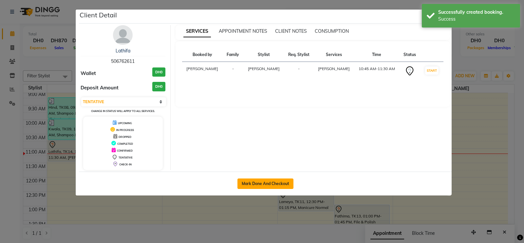
click at [275, 183] on button "Mark Done And Checkout" at bounding box center [265, 183] width 56 height 10
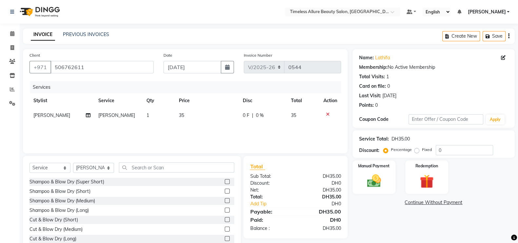
click at [246, 114] on span "0 F" at bounding box center [246, 115] width 7 height 7
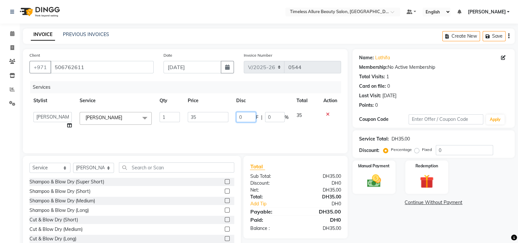
click at [248, 117] on input "0" at bounding box center [246, 117] width 20 height 10
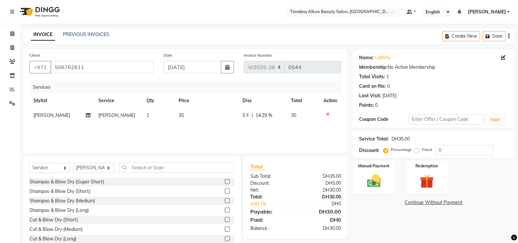
click at [259, 135] on div "Services Stylist Service Qty Price Disc Total Action Jenifer Chin Waxing 1 35 5…" at bounding box center [184, 113] width 311 height 65
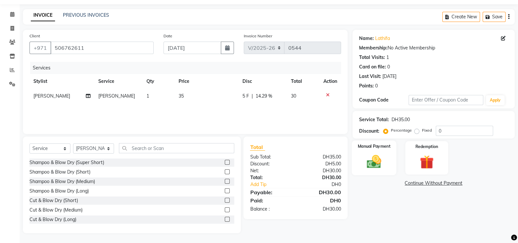
click at [381, 162] on img at bounding box center [373, 161] width 23 height 16
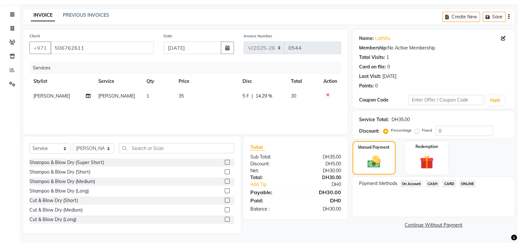
click at [453, 183] on span "CARD" at bounding box center [449, 184] width 14 height 8
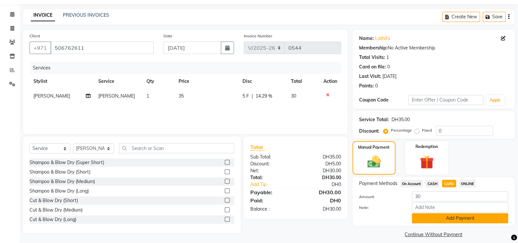
scroll to position [26, 0]
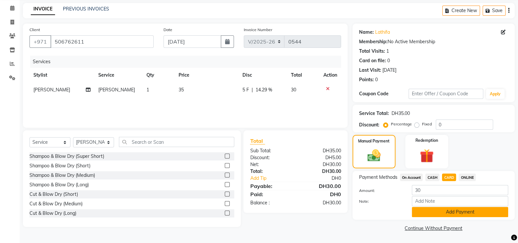
click at [459, 210] on button "Add Payment" at bounding box center [460, 212] width 96 height 10
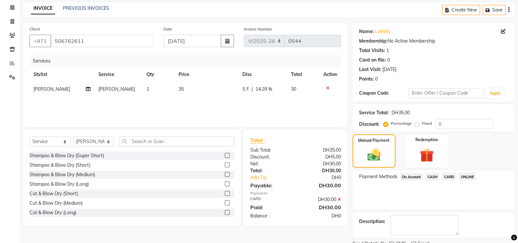
scroll to position [53, 0]
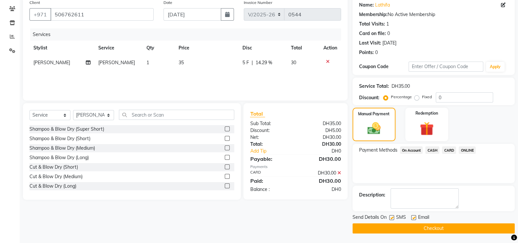
click at [438, 226] on button "Checkout" at bounding box center [433, 228] width 162 height 10
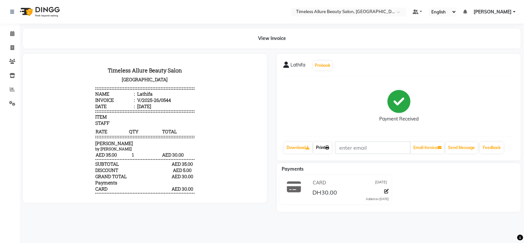
click at [324, 147] on link "Print" at bounding box center [322, 147] width 18 height 11
click at [13, 33] on icon at bounding box center [12, 33] width 4 height 5
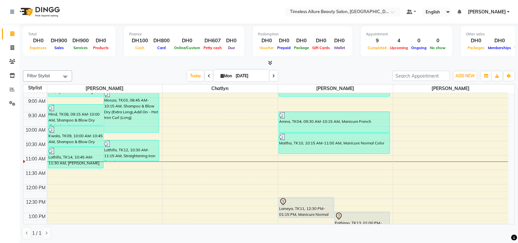
scroll to position [123, 0]
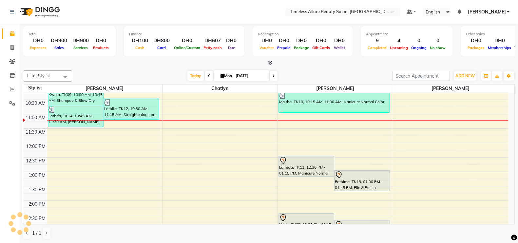
click at [391, 103] on div "6:00 AM 6:30 AM 7:00 AM 7:30 AM 8:00 AM 8:30 AM 9:00 AM 9:30 AM 10:00 AM 10:30 …" at bounding box center [265, 142] width 485 height 345
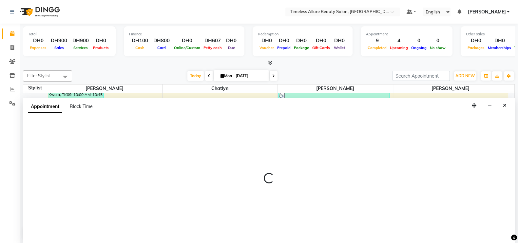
scroll to position [0, 0]
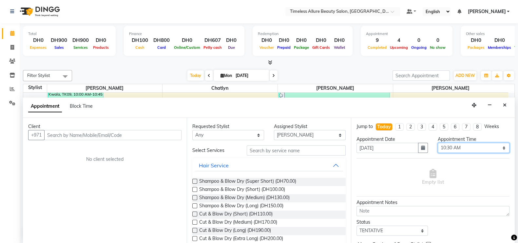
click at [496, 147] on select "Select 07:00 AM 07:05 AM 07:10 AM 07:15 AM 07:20 AM 07:25 AM 07:30 AM 07:35 AM …" at bounding box center [473, 148] width 72 height 10
click at [437, 143] on select "Select 07:00 AM 07:05 AM 07:10 AM 07:15 AM 07:20 AM 07:25 AM 07:30 AM 07:35 AM …" at bounding box center [473, 148] width 72 height 10
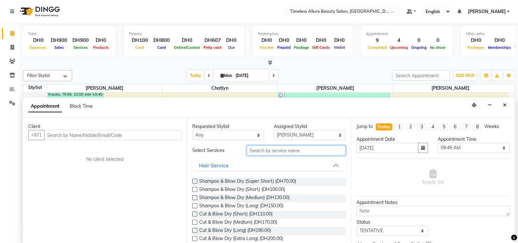
click at [289, 150] on input "text" at bounding box center [296, 150] width 99 height 10
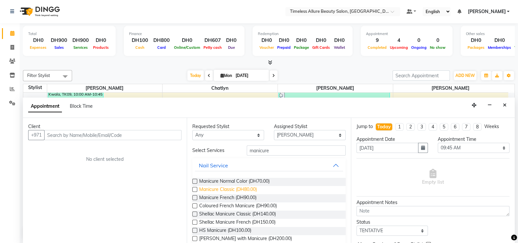
click at [237, 189] on span "Manicure Classic (DH80.00)" at bounding box center [228, 190] width 58 height 8
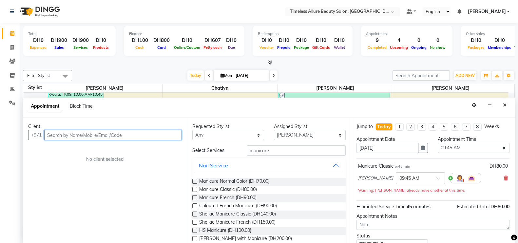
click at [158, 134] on input "text" at bounding box center [112, 135] width 137 height 10
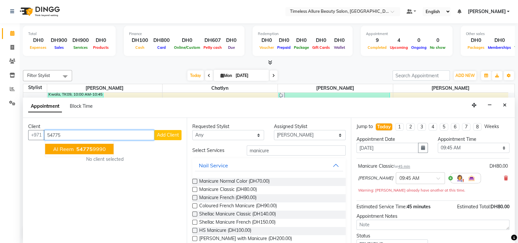
click at [82, 148] on span "54775" at bounding box center [84, 149] width 16 height 7
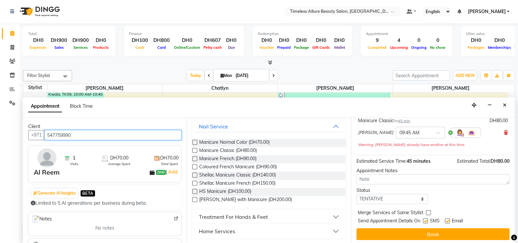
scroll to position [47, 0]
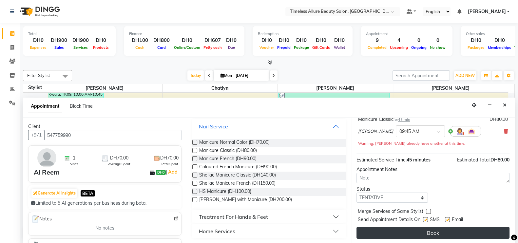
click at [439, 233] on button "Book" at bounding box center [432, 233] width 153 height 12
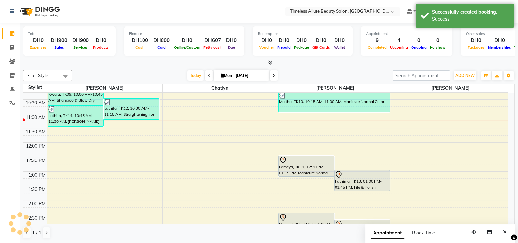
scroll to position [0, 0]
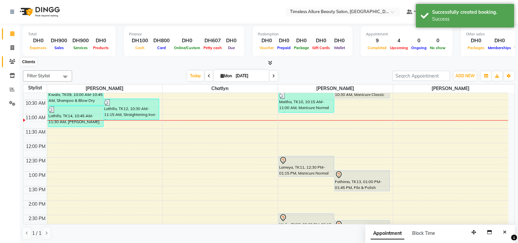
click at [10, 61] on icon at bounding box center [12, 61] width 6 height 5
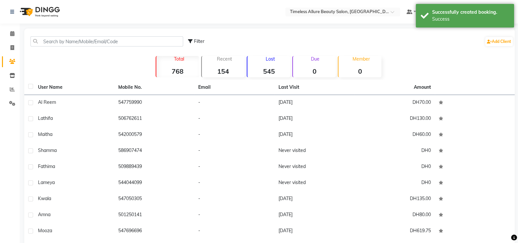
click at [86, 100] on div "Al Reem" at bounding box center [74, 102] width 72 height 7
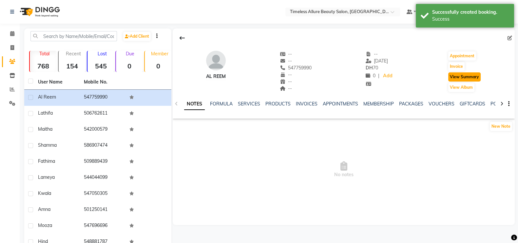
click at [458, 77] on button "View Summary" at bounding box center [464, 76] width 32 height 9
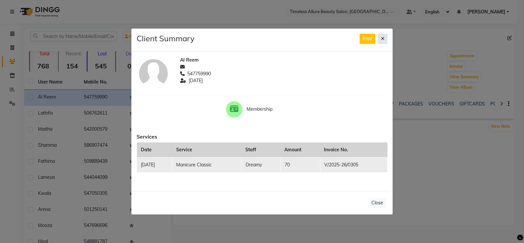
click at [382, 38] on icon at bounding box center [383, 38] width 4 height 5
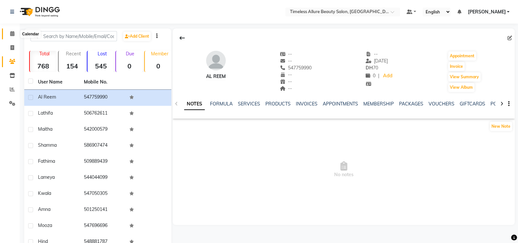
click at [10, 34] on icon at bounding box center [12, 33] width 4 height 5
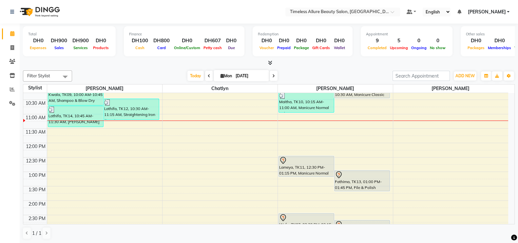
scroll to position [82, 0]
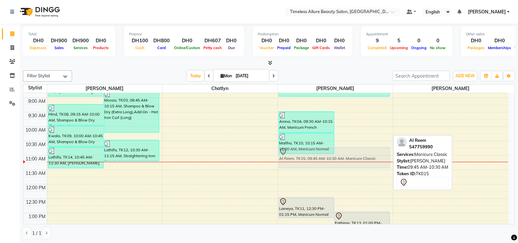
drag, startPoint x: 351, startPoint y: 122, endPoint x: 350, endPoint y: 148, distance: 25.9
click at [350, 148] on div "Amna, TK04, 09:30 AM-10:15 AM, Manicure French Al Reem, TK15, 09:45 AM-10:30 AM…" at bounding box center [335, 183] width 115 height 345
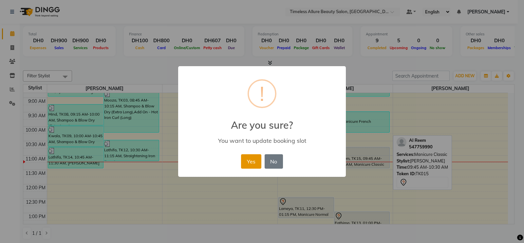
click at [248, 160] on button "Yes" at bounding box center [251, 161] width 20 height 14
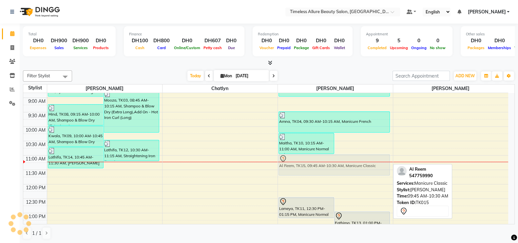
drag, startPoint x: 362, startPoint y: 150, endPoint x: 362, endPoint y: 154, distance: 3.9
click at [362, 154] on div "Maitha, TK10, 10:15 AM-11:00 AM, Manicure Normal Color Al Reem, TK15, 09:45 AM-…" at bounding box center [335, 183] width 115 height 345
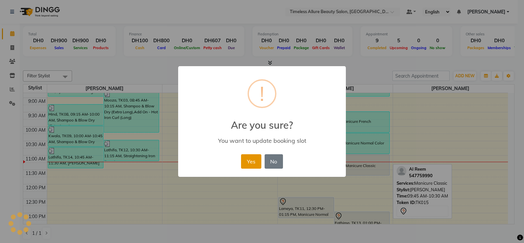
click at [254, 158] on button "Yes" at bounding box center [251, 161] width 20 height 14
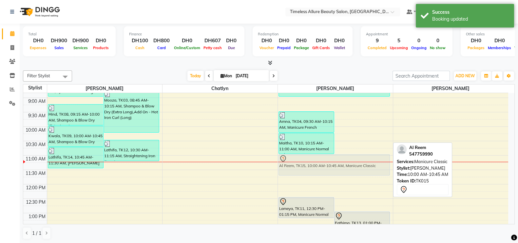
drag, startPoint x: 368, startPoint y: 129, endPoint x: 365, endPoint y: 157, distance: 27.4
click at [365, 157] on div "Amna, TK04, 09:30 AM-10:15 AM, Manicure French Al Reem, TK15, 10:00 AM-10:45 AM…" at bounding box center [335, 183] width 115 height 345
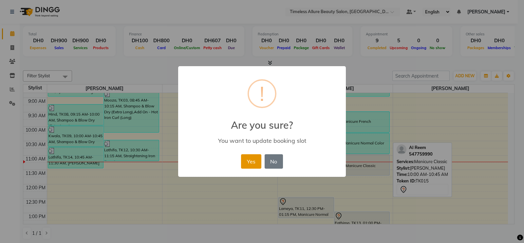
click at [250, 155] on button "Yes" at bounding box center [251, 161] width 20 height 14
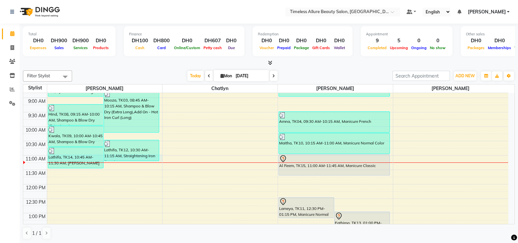
click at [161, 155] on div "6:00 AM 6:30 AM 7:00 AM 7:30 AM 8:00 AM 8:30 AM 9:00 AM 9:30 AM 10:00 AM 10:30 …" at bounding box center [265, 183] width 485 height 345
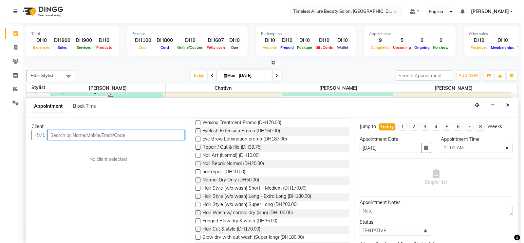
scroll to position [532, 0]
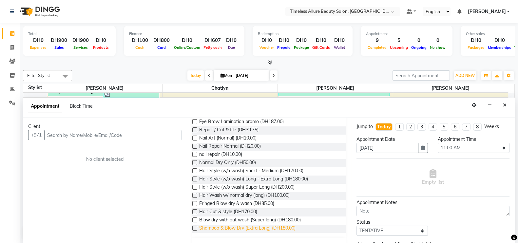
click at [245, 225] on span "Shampoo & Blow Dry (Extra Long) (DH180.00)" at bounding box center [247, 229] width 96 height 8
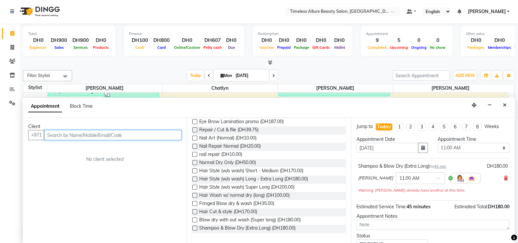
click at [146, 135] on input "text" at bounding box center [112, 135] width 137 height 10
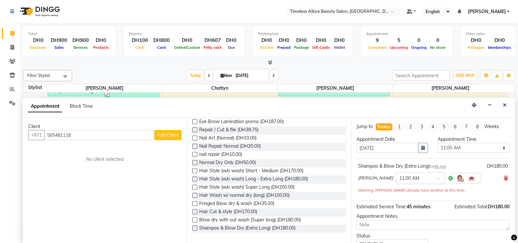
click at [171, 135] on span "Add Client" at bounding box center [168, 135] width 22 height 6
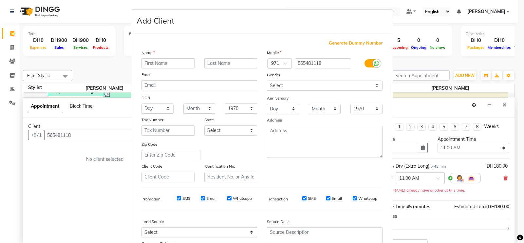
click at [167, 65] on input "text" at bounding box center [167, 63] width 53 height 10
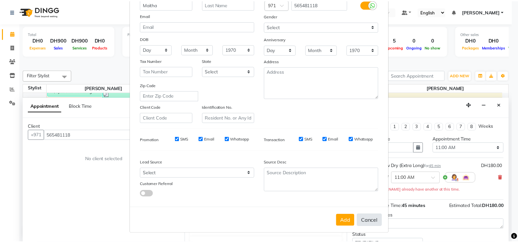
scroll to position [63, 0]
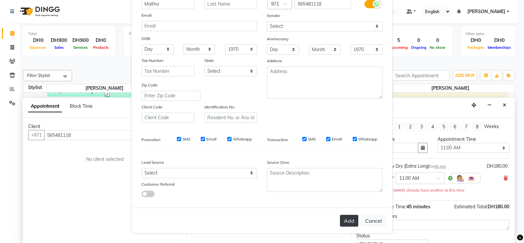
click at [346, 220] on button "Add" at bounding box center [349, 221] width 18 height 12
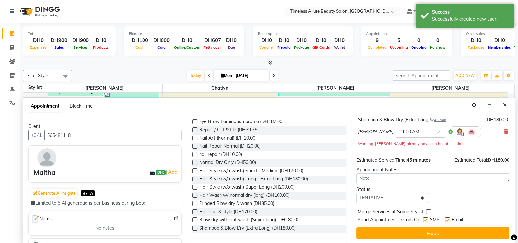
scroll to position [47, 0]
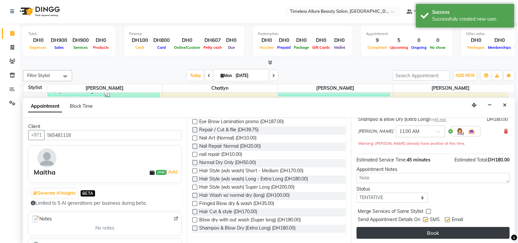
click at [432, 232] on button "Book" at bounding box center [432, 233] width 153 height 12
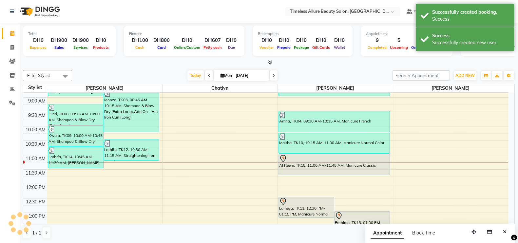
scroll to position [0, 0]
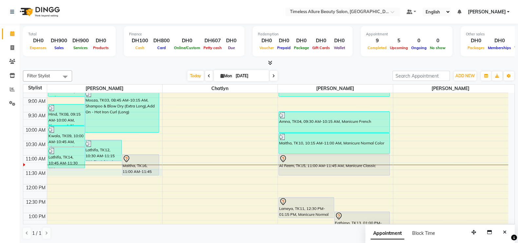
click at [95, 169] on div "6:00 AM 6:30 AM 7:00 AM 7:30 AM 8:00 AM 8:30 AM 9:00 AM 9:30 AM 10:00 AM 10:30 …" at bounding box center [265, 183] width 485 height 345
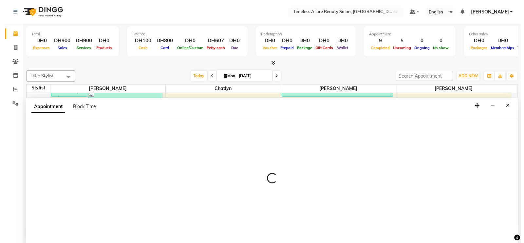
scroll to position [0, 0]
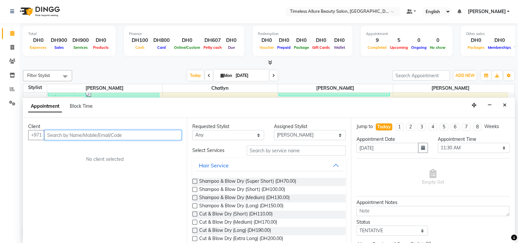
click at [109, 131] on input "text" at bounding box center [112, 135] width 137 height 10
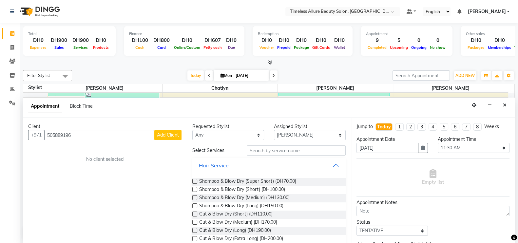
click at [170, 132] on span "Add Client" at bounding box center [168, 135] width 22 height 6
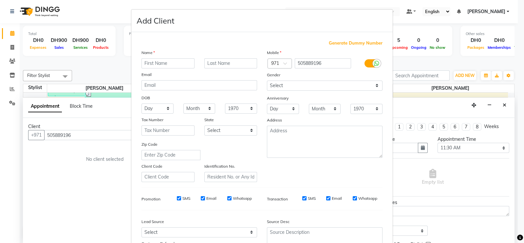
click at [162, 64] on input "text" at bounding box center [167, 63] width 53 height 10
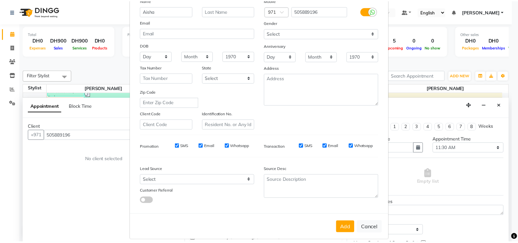
scroll to position [63, 0]
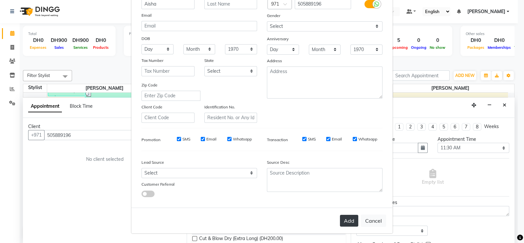
click at [349, 221] on button "Add" at bounding box center [349, 221] width 18 height 12
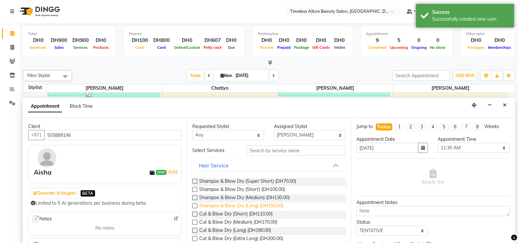
click at [236, 205] on span "Shampoo & Blow Dry (Long) (DH150.00)" at bounding box center [241, 206] width 84 height 8
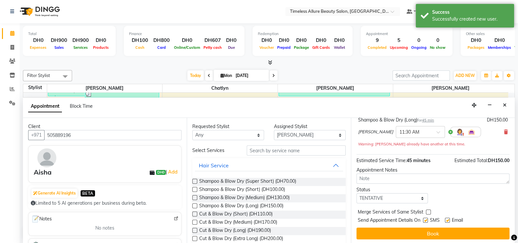
scroll to position [47, 0]
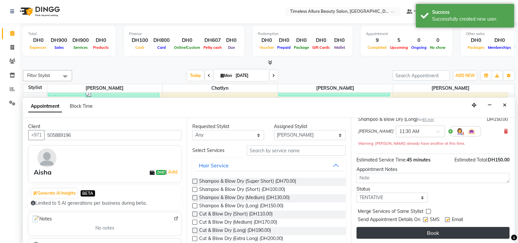
click at [425, 233] on button "Book" at bounding box center [432, 233] width 153 height 12
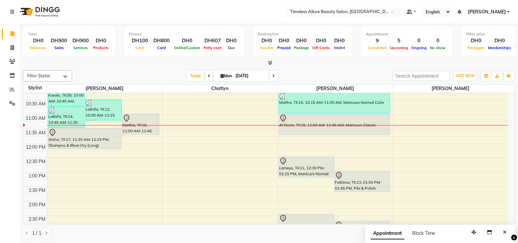
scroll to position [123, 0]
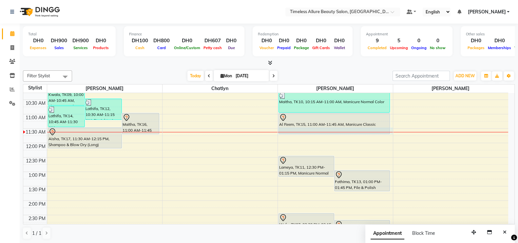
click at [390, 131] on div "6:00 AM 6:30 AM 7:00 AM 7:30 AM 8:00 AM 8:30 AM 9:00 AM 9:30 AM 10:00 AM 10:30 …" at bounding box center [265, 142] width 485 height 345
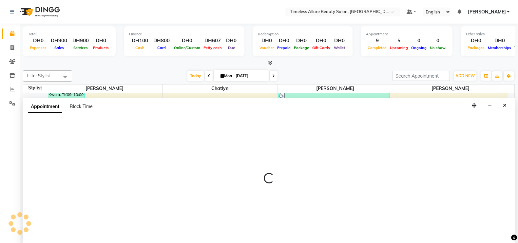
scroll to position [0, 0]
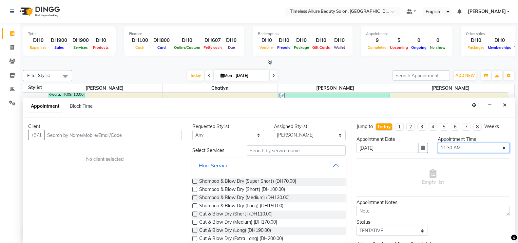
click at [497, 148] on select "Select 07:00 AM 07:05 AM 07:10 AM 07:15 AM 07:20 AM 07:25 AM 07:30 AM 07:35 AM …" at bounding box center [473, 148] width 72 height 10
click at [437, 143] on select "Select 07:00 AM 07:05 AM 07:10 AM 07:15 AM 07:20 AM 07:25 AM 07:30 AM 07:35 AM …" at bounding box center [473, 148] width 72 height 10
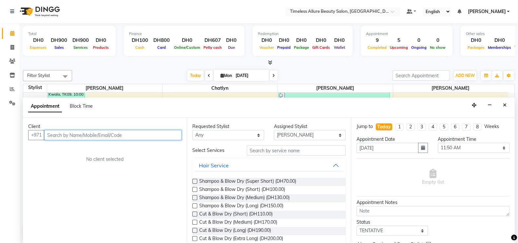
click at [87, 134] on input "text" at bounding box center [112, 135] width 137 height 10
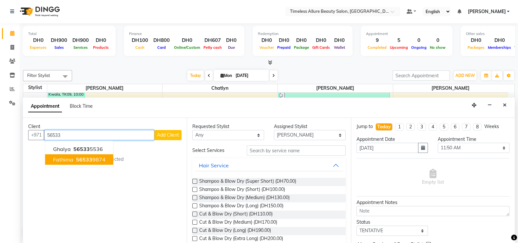
click at [76, 156] on span "56533" at bounding box center [84, 159] width 16 height 7
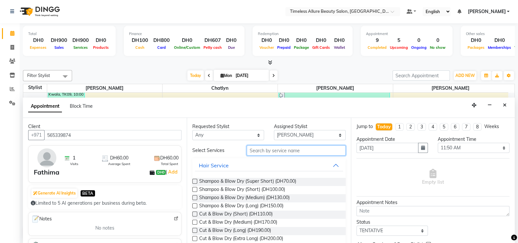
click at [278, 148] on input "text" at bounding box center [296, 150] width 99 height 10
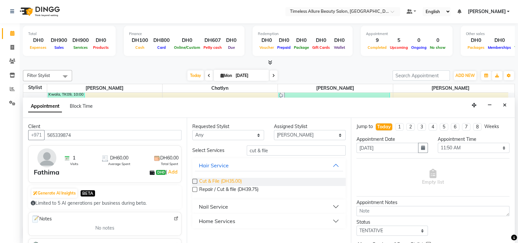
click at [220, 180] on span "Cut & File (DH35.00)" at bounding box center [220, 182] width 43 height 8
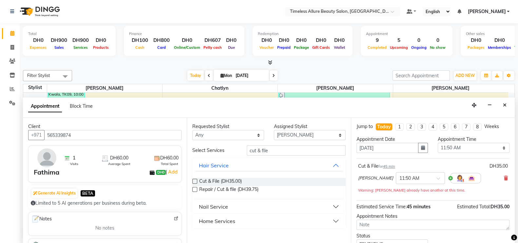
scroll to position [47, 0]
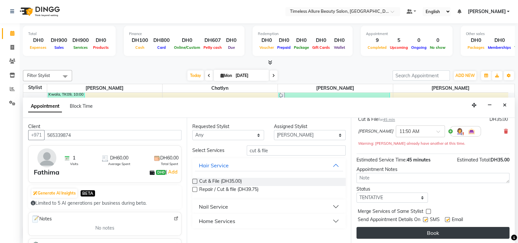
click at [440, 231] on button "Book" at bounding box center [432, 233] width 153 height 12
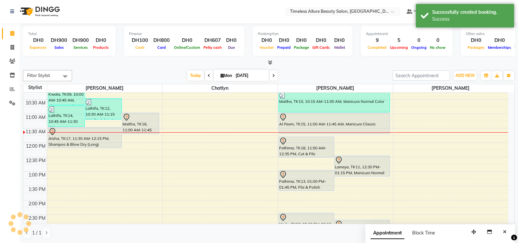
scroll to position [0, 0]
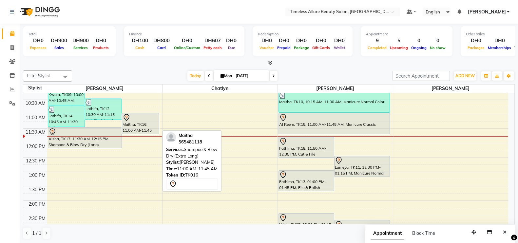
click at [131, 123] on div "Maitha, TK16, 11:00 AM-11:45 AM, Shampoo & Blow Dry (Extra Long)" at bounding box center [140, 123] width 36 height 21
click at [134, 123] on div "Maitha, TK16, 11:00 AM-11:45 AM, Shampoo & Blow Dry (Extra Long)" at bounding box center [140, 123] width 36 height 21
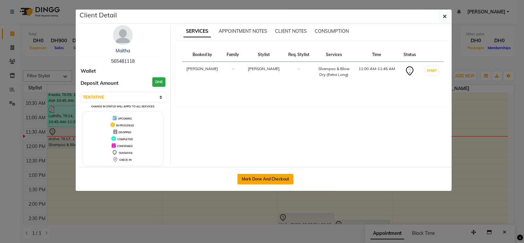
click at [269, 179] on button "Mark Done And Checkout" at bounding box center [265, 179] width 56 height 10
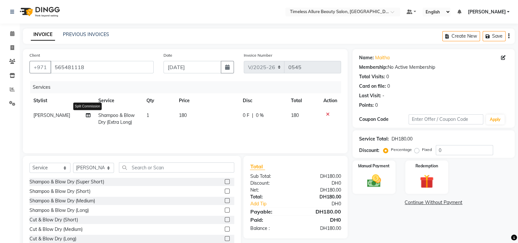
click at [89, 116] on icon at bounding box center [88, 115] width 5 height 5
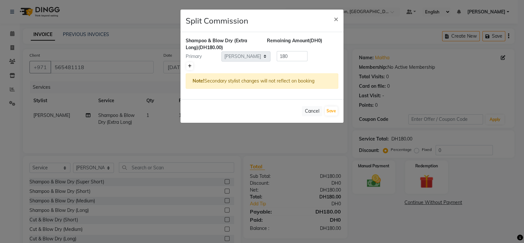
click at [190, 67] on icon at bounding box center [190, 66] width 4 height 4
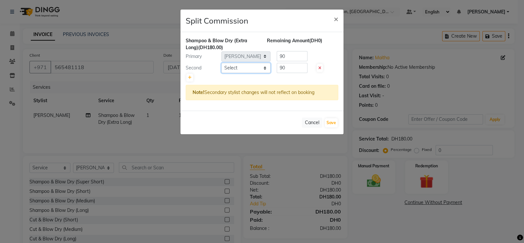
click at [264, 68] on select "Select Chatlyn Hina Khan Jenifer Mairine Marites Owner" at bounding box center [245, 68] width 49 height 10
click at [221, 63] on select "Select Chatlyn Hina Khan Jenifer Mairine Marites Owner" at bounding box center [245, 68] width 49 height 10
click at [290, 67] on input "90" at bounding box center [292, 68] width 31 height 10
click at [291, 59] on input "90" at bounding box center [292, 56] width 31 height 10
click at [276, 115] on div "Cancel Save" at bounding box center [261, 123] width 163 height 24
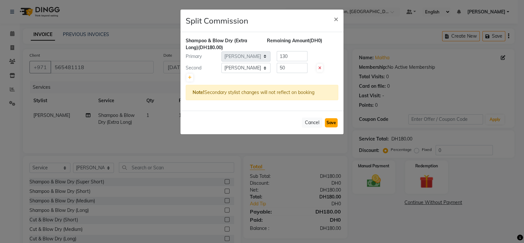
click at [335, 120] on button "Save" at bounding box center [331, 122] width 13 height 9
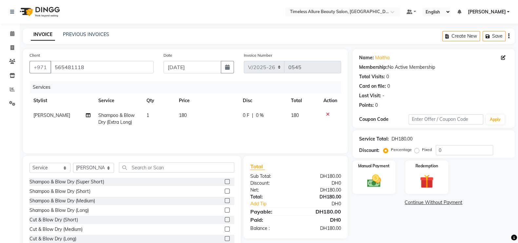
click at [246, 115] on span "0 F" at bounding box center [246, 115] width 7 height 7
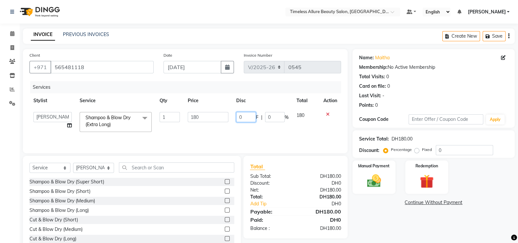
click at [245, 117] on input "0" at bounding box center [246, 117] width 20 height 10
click at [258, 132] on div "Services Stylist Service Qty Price Disc Total Action Chatlyn Hina Khan Jenifer …" at bounding box center [184, 113] width 311 height 65
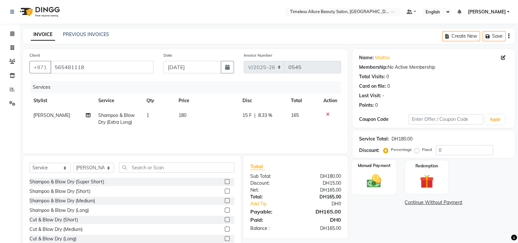
scroll to position [19, 0]
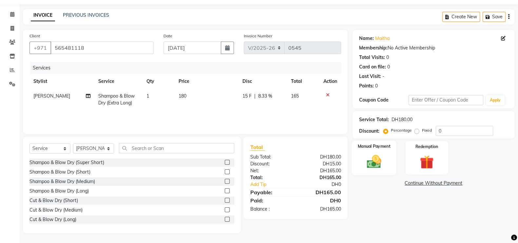
click at [375, 161] on img at bounding box center [373, 161] width 23 height 16
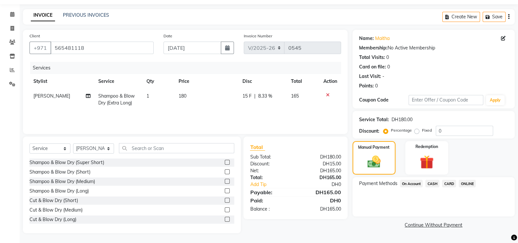
click at [447, 181] on span "CARD" at bounding box center [449, 184] width 14 height 8
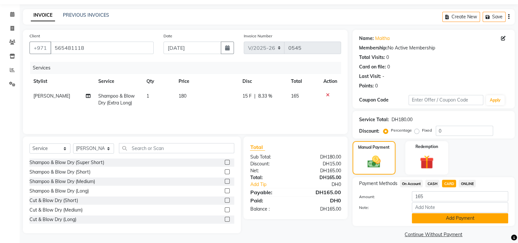
scroll to position [26, 0]
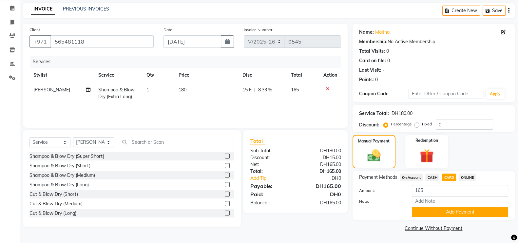
drag, startPoint x: 468, startPoint y: 212, endPoint x: 467, endPoint y: 198, distance: 14.1
click at [468, 213] on button "Add Payment" at bounding box center [460, 212] width 96 height 10
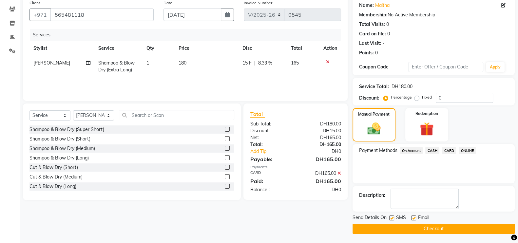
scroll to position [53, 0]
click at [439, 228] on button "Checkout" at bounding box center [433, 228] width 162 height 10
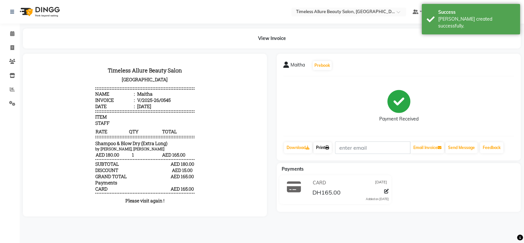
click at [325, 144] on link "Print" at bounding box center [322, 147] width 18 height 11
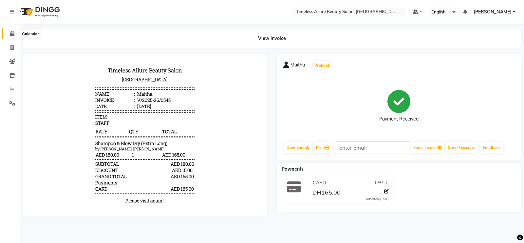
click at [12, 33] on icon at bounding box center [12, 33] width 4 height 5
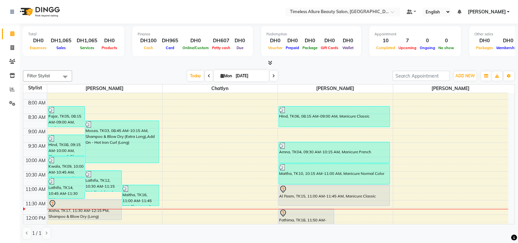
scroll to position [123, 0]
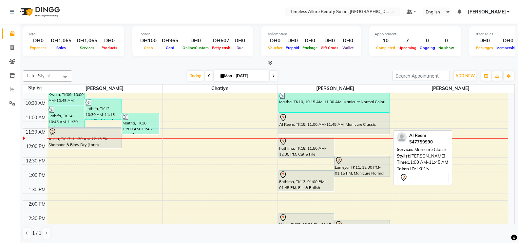
click at [350, 125] on div "Al Reem, TK15, 11:00 AM-11:45 AM, Manicure Classic" at bounding box center [334, 123] width 111 height 21
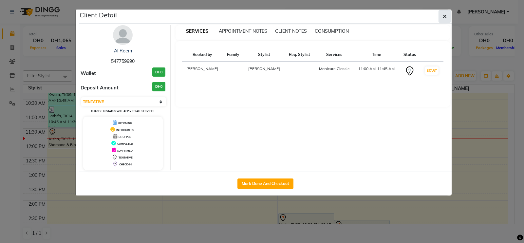
click at [443, 14] on icon "button" at bounding box center [445, 16] width 4 height 5
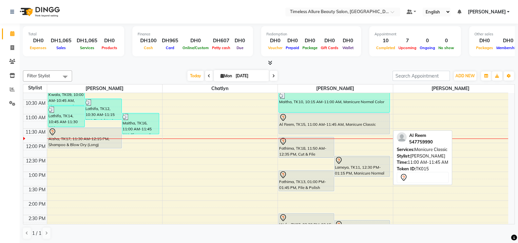
click at [306, 122] on div "Al Reem, TK15, 11:00 AM-11:45 AM, Manicure Classic" at bounding box center [334, 123] width 111 height 21
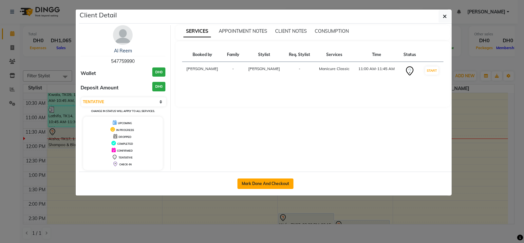
click at [274, 179] on button "Mark Done And Checkout" at bounding box center [265, 183] width 56 height 10
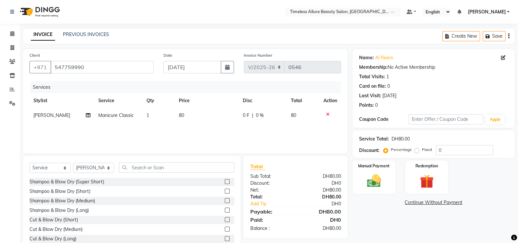
click at [243, 115] on span "0 F" at bounding box center [246, 115] width 7 height 7
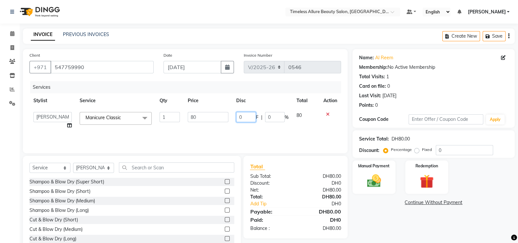
click at [243, 115] on input "0" at bounding box center [246, 117] width 20 height 10
click at [250, 131] on div "Services Stylist Service Qty Price Disc Total Action Chatlyn Hina Khan Jenifer …" at bounding box center [184, 113] width 311 height 65
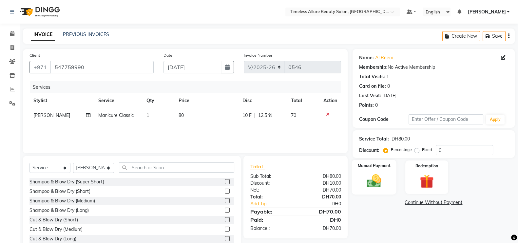
click at [372, 181] on img at bounding box center [373, 181] width 23 height 16
click at [448, 201] on span "CARD" at bounding box center [449, 203] width 14 height 8
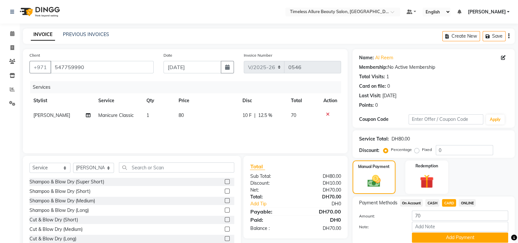
scroll to position [26, 0]
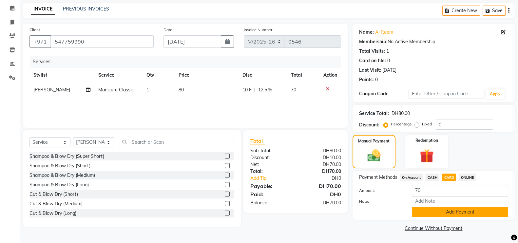
click at [467, 213] on button "Add Payment" at bounding box center [460, 212] width 96 height 10
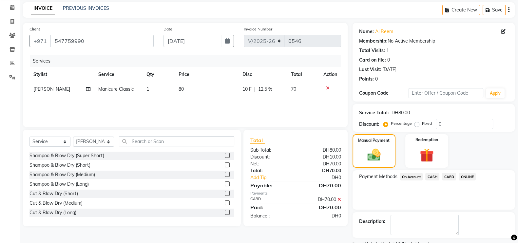
scroll to position [53, 0]
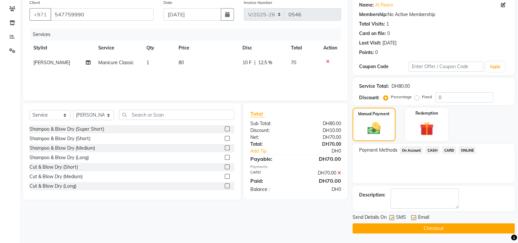
click at [437, 228] on button "Checkout" at bounding box center [433, 228] width 162 height 10
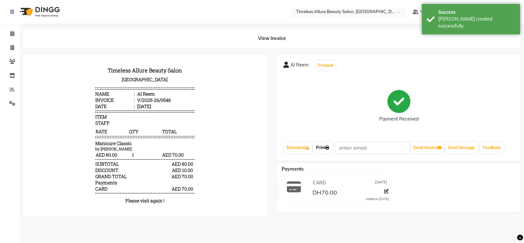
click at [324, 146] on link "Print" at bounding box center [322, 147] width 18 height 11
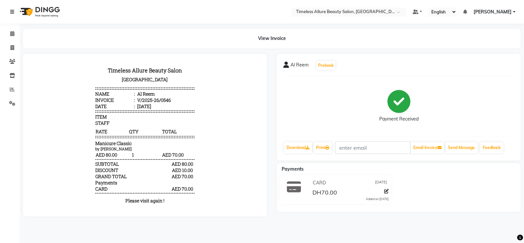
click at [11, 12] on icon at bounding box center [12, 11] width 4 height 5
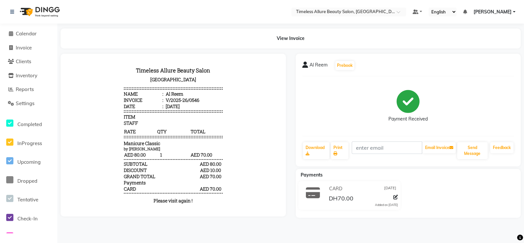
click at [10, 12] on div at bounding box center [35, 12] width 61 height 18
click at [15, 10] on link at bounding box center [13, 12] width 7 height 18
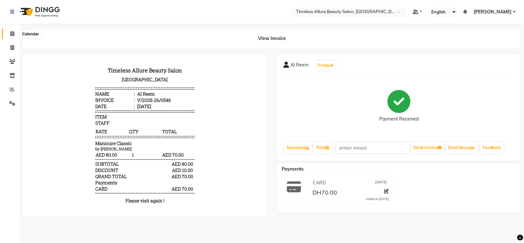
click at [15, 32] on span at bounding box center [12, 34] width 11 height 8
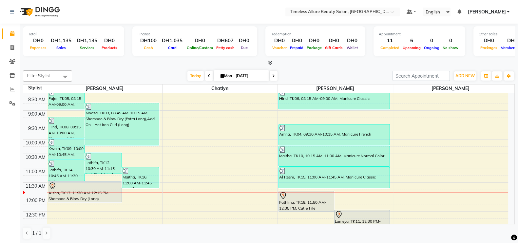
scroll to position [82, 0]
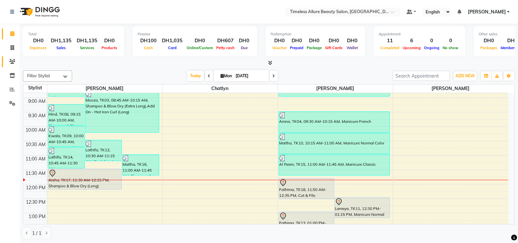
click at [13, 62] on icon at bounding box center [12, 61] width 6 height 5
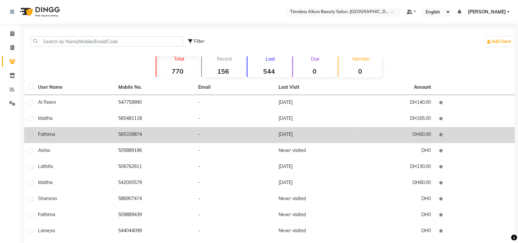
click at [65, 133] on div "Fathima" at bounding box center [74, 134] width 72 height 7
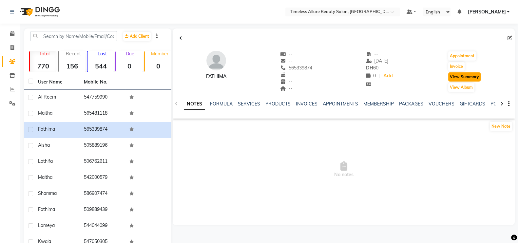
click at [457, 76] on button "View Summary" at bounding box center [464, 76] width 32 height 9
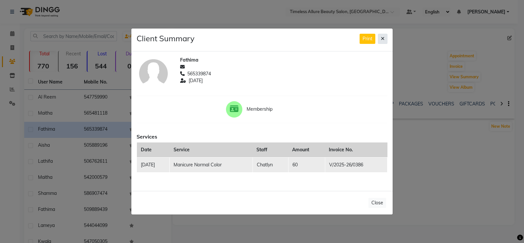
click at [383, 38] on icon at bounding box center [383, 38] width 4 height 5
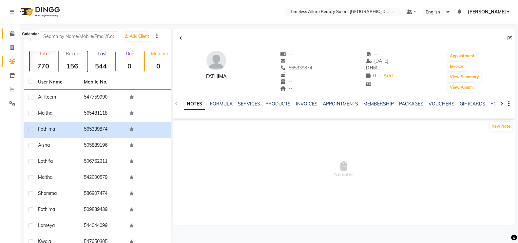
click at [13, 34] on icon at bounding box center [12, 33] width 4 height 5
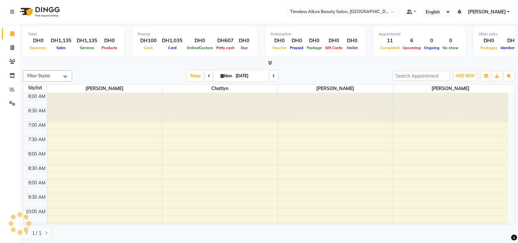
scroll to position [143, 0]
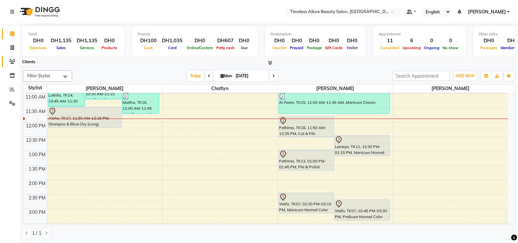
click at [12, 61] on icon at bounding box center [12, 61] width 6 height 5
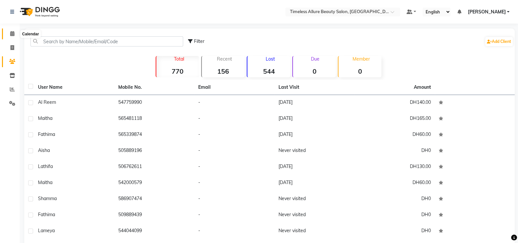
click at [10, 33] on icon at bounding box center [12, 33] width 4 height 5
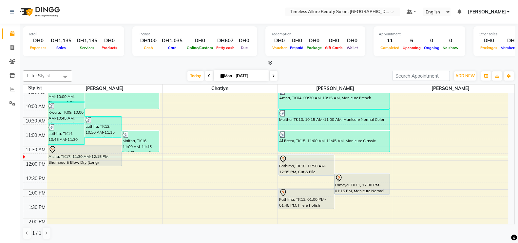
scroll to position [123, 0]
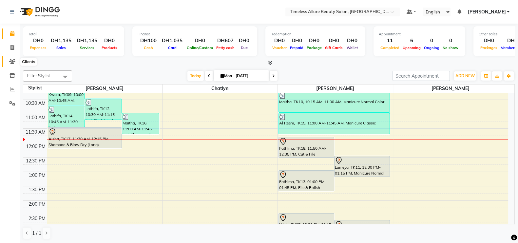
click at [12, 60] on icon at bounding box center [12, 61] width 6 height 5
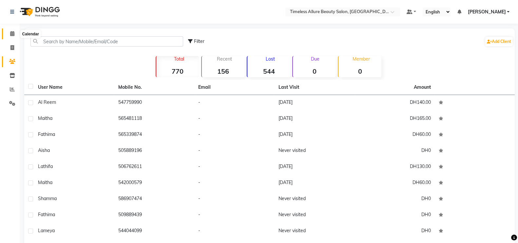
click at [12, 33] on icon at bounding box center [12, 33] width 4 height 5
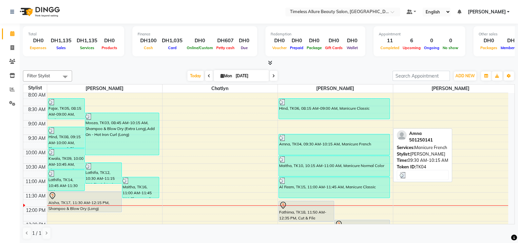
scroll to position [41, 0]
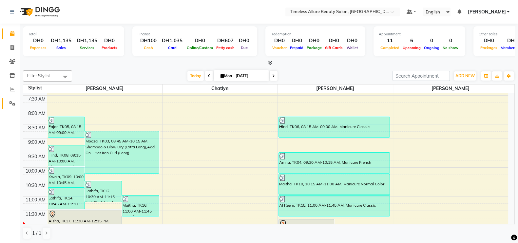
click at [13, 101] on icon at bounding box center [12, 103] width 6 height 5
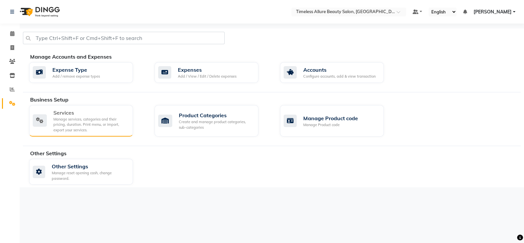
click at [92, 120] on div "Manage services, categories and their pricing, duration. Print menu, or import,…" at bounding box center [90, 125] width 74 height 16
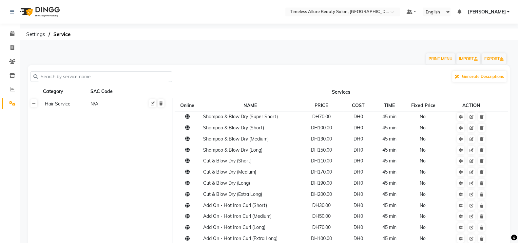
click at [34, 104] on icon at bounding box center [34, 104] width 4 height 4
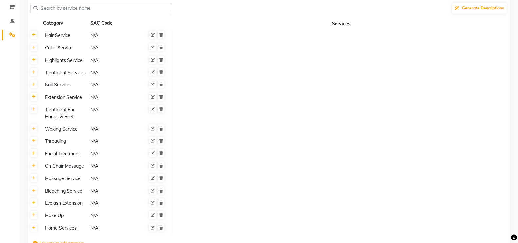
scroll to position [110, 0]
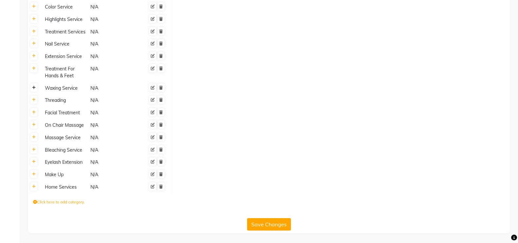
click at [35, 88] on icon at bounding box center [34, 88] width 4 height 4
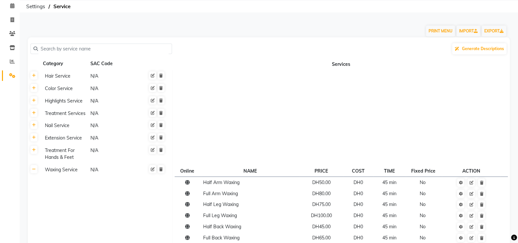
scroll to position [0, 0]
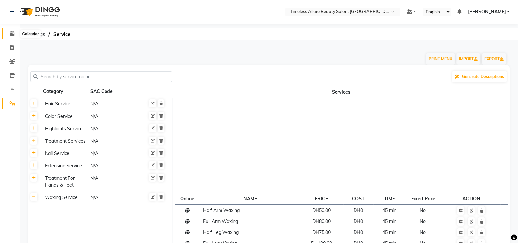
click at [12, 35] on icon at bounding box center [12, 33] width 4 height 5
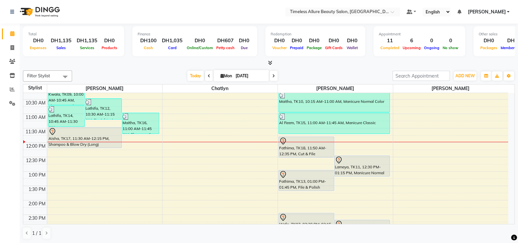
scroll to position [163, 0]
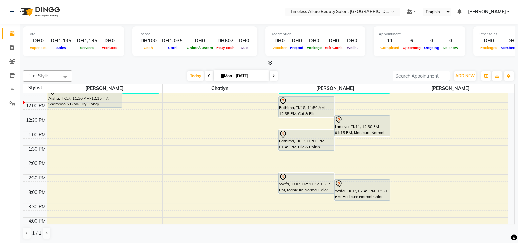
click at [369, 102] on div "6:00 AM 6:30 AM 7:00 AM 7:30 AM 8:00 AM 8:30 AM 9:00 AM 9:30 AM 10:00 AM 10:30 …" at bounding box center [265, 102] width 485 height 345
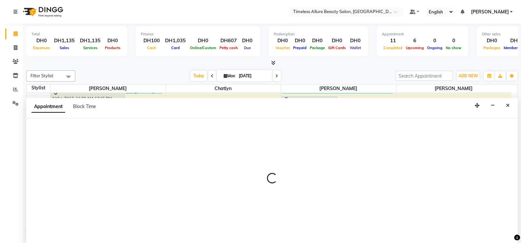
scroll to position [0, 0]
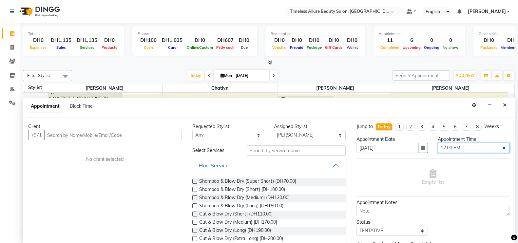
click at [499, 147] on select "Select 07:00 AM 07:05 AM 07:10 AM 07:15 AM 07:20 AM 07:25 AM 07:30 AM 07:35 AM …" at bounding box center [473, 148] width 72 height 10
click at [437, 143] on select "Select 07:00 AM 07:05 AM 07:10 AM 07:15 AM 07:20 AM 07:25 AM 07:30 AM 07:35 AM …" at bounding box center [473, 148] width 72 height 10
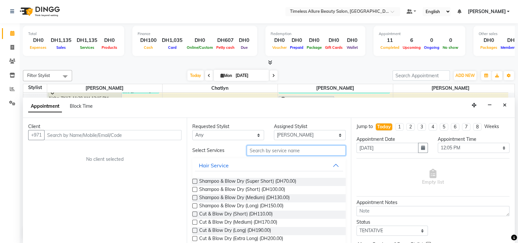
click at [298, 148] on input "text" at bounding box center [296, 150] width 99 height 10
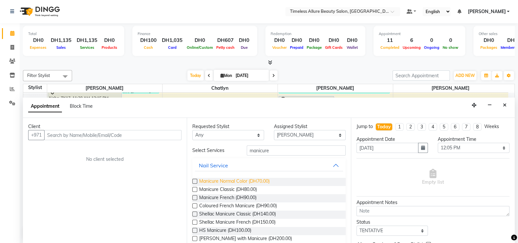
click at [233, 180] on span "Manicure Normal Color (DH70.00)" at bounding box center [234, 182] width 70 height 8
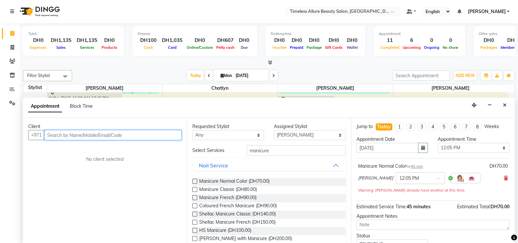
click at [145, 135] on input "text" at bounding box center [112, 135] width 137 height 10
click at [74, 132] on input "text" at bounding box center [112, 135] width 137 height 10
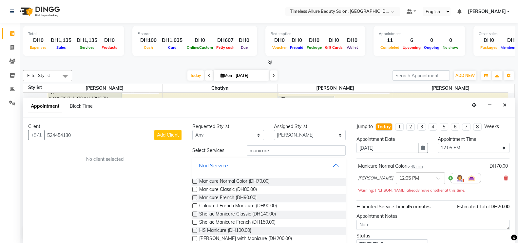
click at [172, 133] on span "Add Client" at bounding box center [168, 135] width 22 height 6
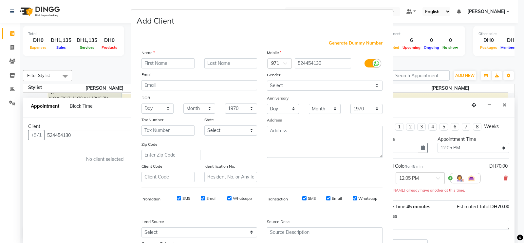
click at [162, 63] on input "text" at bounding box center [167, 63] width 53 height 10
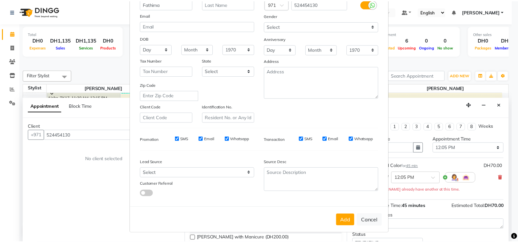
scroll to position [63, 0]
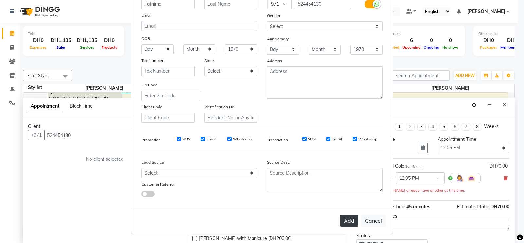
click at [349, 219] on button "Add" at bounding box center [349, 221] width 18 height 12
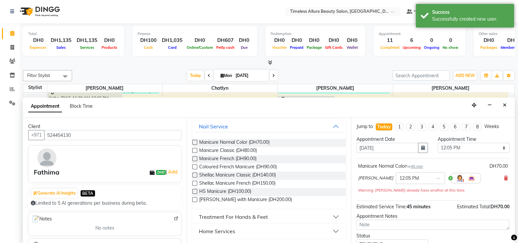
scroll to position [47, 0]
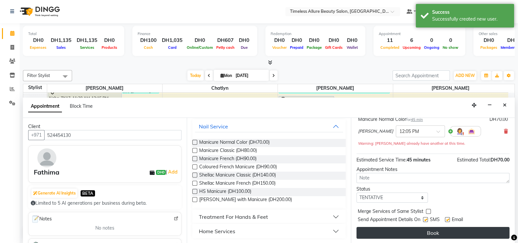
click at [435, 229] on button "Book" at bounding box center [432, 233] width 153 height 12
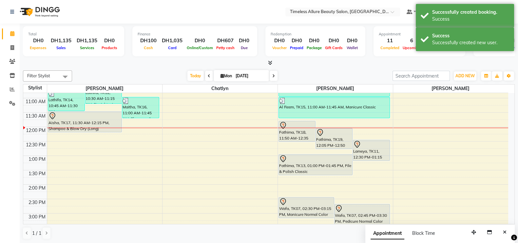
scroll to position [123, 0]
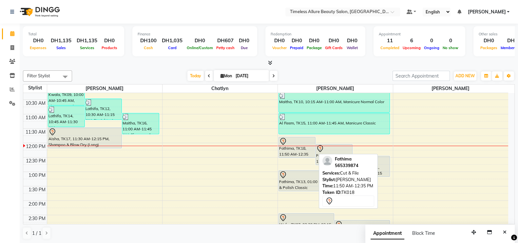
click at [293, 151] on div "Fathima, TK18, 11:50 AM-12:35 PM, Cut & File" at bounding box center [297, 147] width 36 height 20
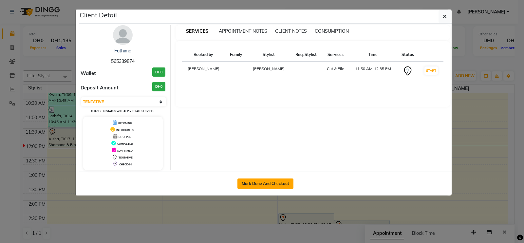
click at [270, 182] on button "Mark Done And Checkout" at bounding box center [265, 183] width 56 height 10
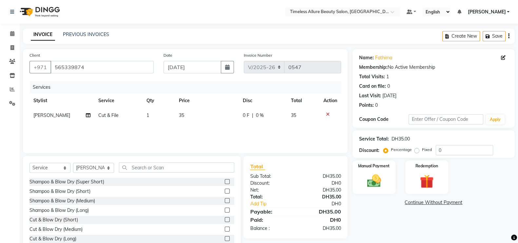
click at [246, 114] on span "0 F" at bounding box center [246, 115] width 7 height 7
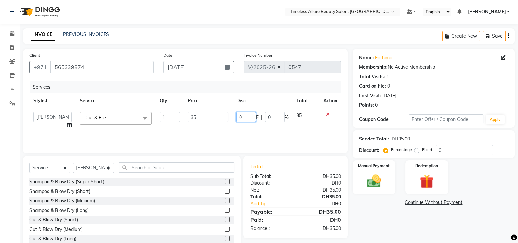
click at [246, 120] on input "0" at bounding box center [246, 117] width 20 height 10
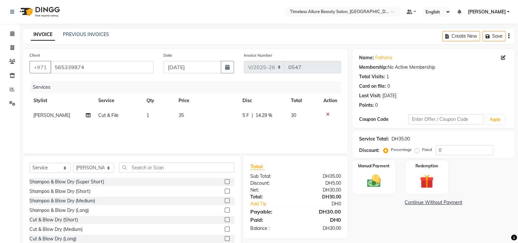
click at [255, 133] on div "Services Stylist Service Qty Price Disc Total Action Mairine Cut & File 1 35 5 …" at bounding box center [184, 113] width 311 height 65
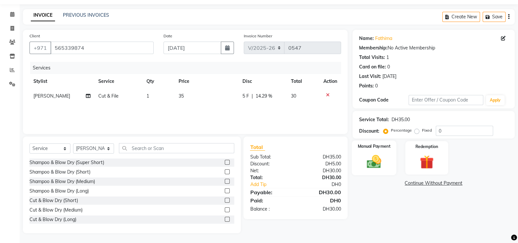
click at [378, 159] on img at bounding box center [373, 161] width 23 height 16
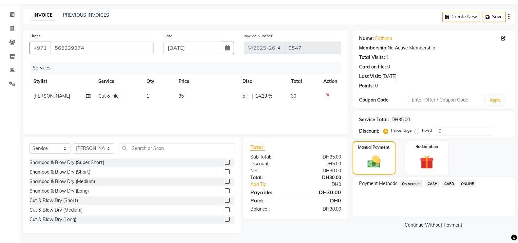
click at [451, 183] on span "CARD" at bounding box center [449, 184] width 14 height 8
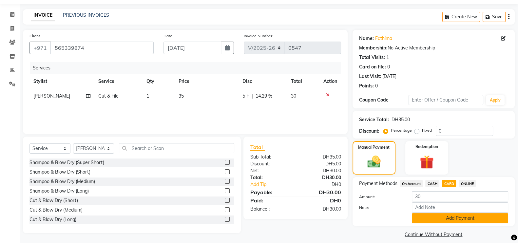
scroll to position [26, 0]
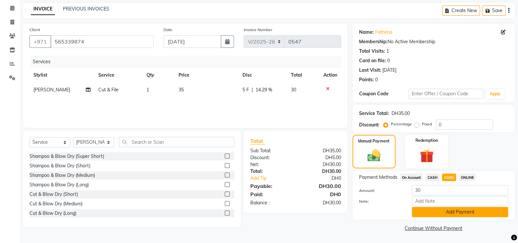
click at [457, 215] on button "Add Payment" at bounding box center [460, 212] width 96 height 10
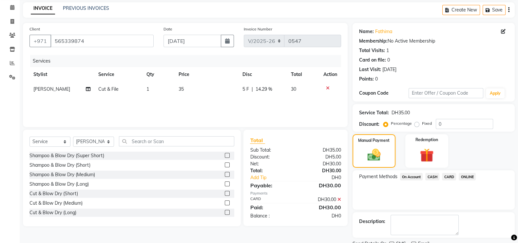
scroll to position [53, 0]
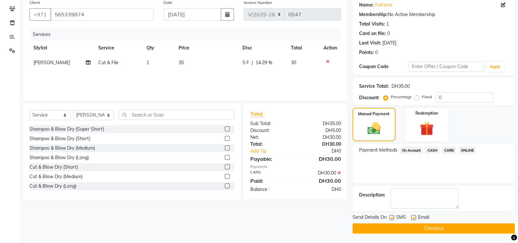
click at [453, 228] on button "Checkout" at bounding box center [433, 228] width 162 height 10
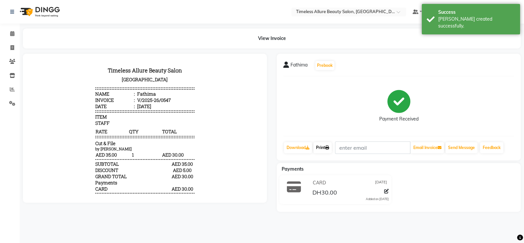
click at [324, 146] on link "Print" at bounding box center [322, 147] width 18 height 11
click at [321, 147] on link "Print" at bounding box center [322, 147] width 18 height 11
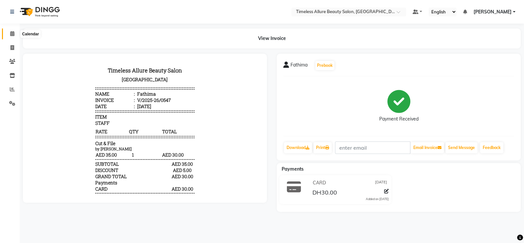
click at [12, 36] on icon at bounding box center [12, 33] width 4 height 5
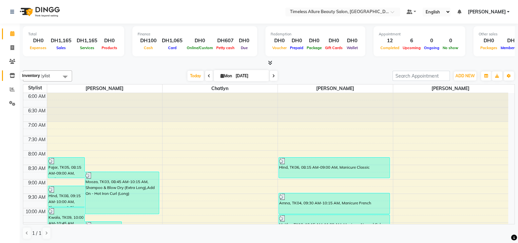
click at [12, 74] on icon at bounding box center [12, 75] width 6 height 5
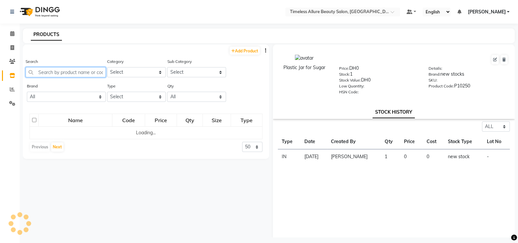
click at [85, 72] on input "text" at bounding box center [66, 72] width 80 height 10
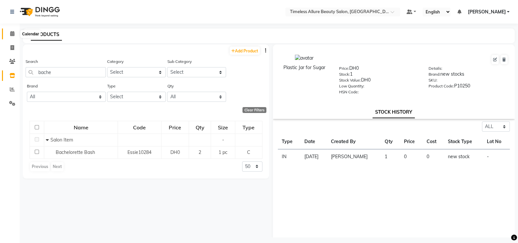
click at [14, 35] on icon at bounding box center [12, 33] width 4 height 5
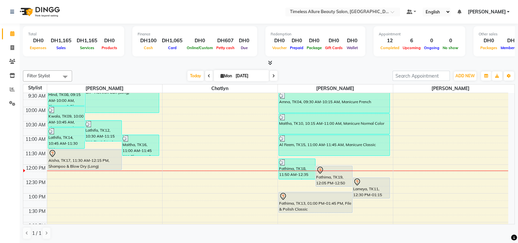
scroll to position [123, 0]
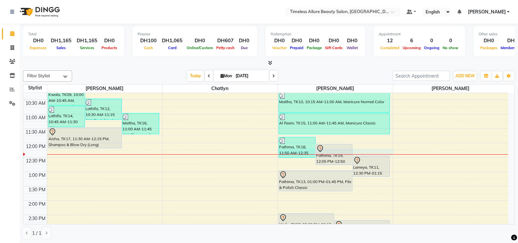
click at [379, 151] on div "6:00 AM 6:30 AM 7:00 AM 7:30 AM 8:00 AM 8:30 AM 9:00 AM 9:30 AM 10:00 AM 10:30 …" at bounding box center [265, 142] width 485 height 345
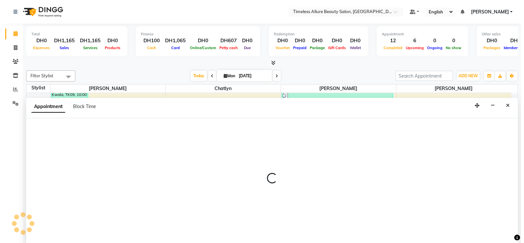
scroll to position [0, 0]
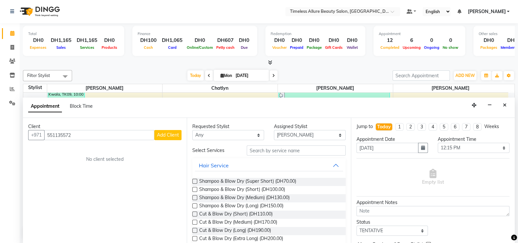
click at [170, 135] on span "Add Client" at bounding box center [168, 135] width 22 height 6
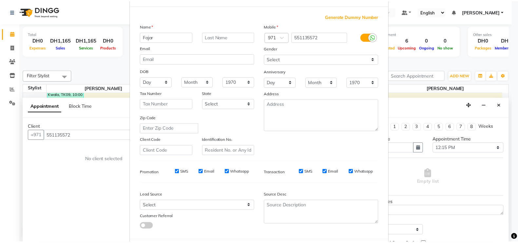
scroll to position [63, 0]
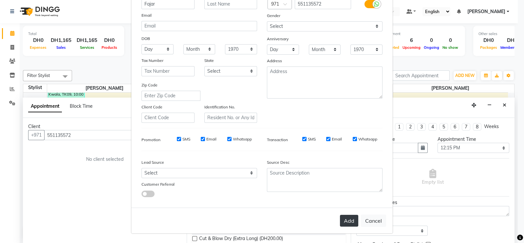
click at [344, 220] on button "Add" at bounding box center [349, 221] width 18 height 12
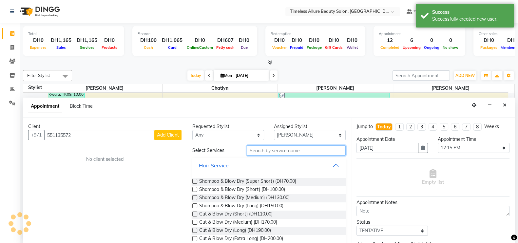
click at [282, 150] on input "text" at bounding box center [296, 150] width 99 height 10
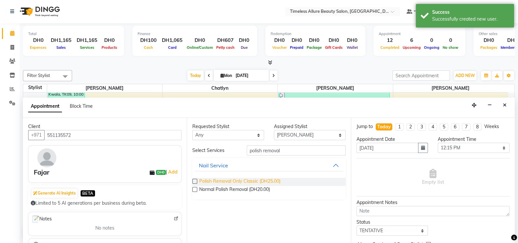
click at [207, 178] on span "Polish Removal Only Classic (DH25.00)" at bounding box center [239, 182] width 81 height 8
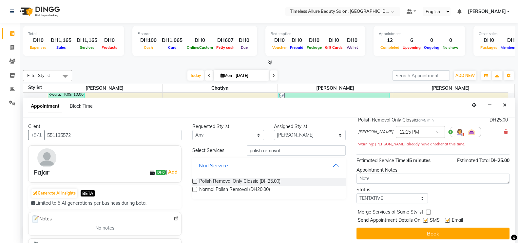
scroll to position [47, 0]
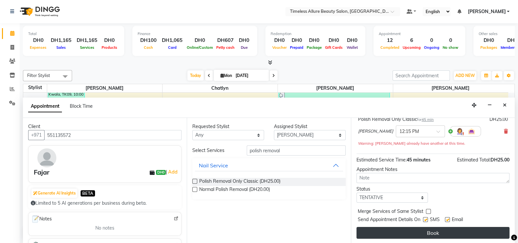
click at [443, 230] on button "Book" at bounding box center [432, 233] width 153 height 12
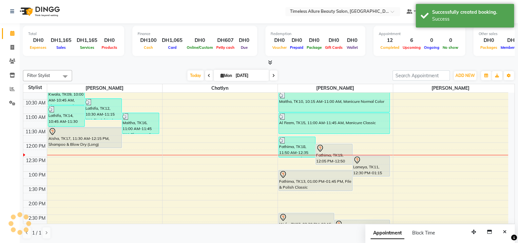
scroll to position [0, 0]
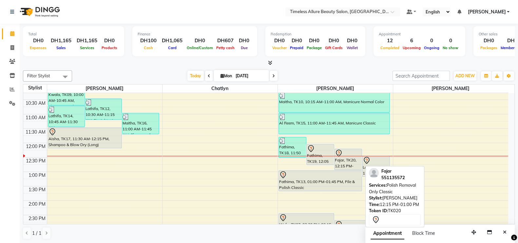
click at [346, 158] on div "Fajar, TK20, 12:15 PM-01:00 PM, Polish Removal Only Classic" at bounding box center [347, 159] width 27 height 21
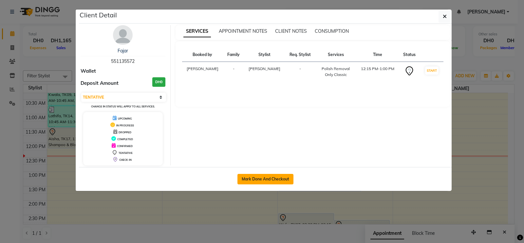
click at [261, 176] on button "Mark Done And Checkout" at bounding box center [265, 179] width 56 height 10
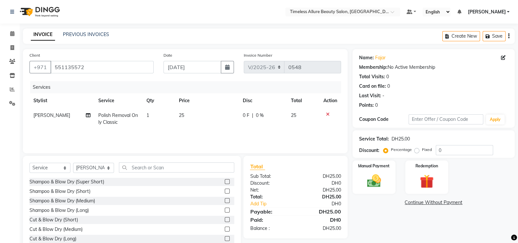
click at [248, 118] on span "0 F" at bounding box center [246, 115] width 7 height 7
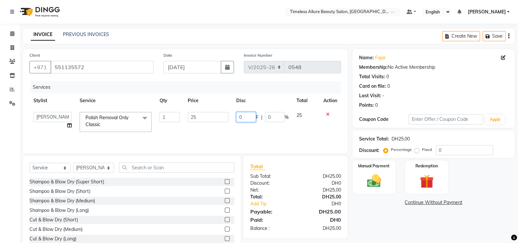
click at [242, 120] on input "0" at bounding box center [246, 117] width 20 height 10
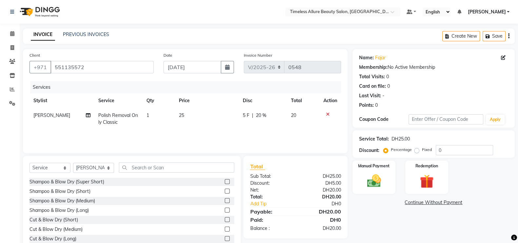
click at [248, 132] on div "Services Stylist Service Qty Price Disc Total Action Mairine Polish Removal Onl…" at bounding box center [184, 113] width 311 height 65
click at [377, 177] on img at bounding box center [373, 181] width 23 height 16
click at [449, 201] on span "CARD" at bounding box center [449, 203] width 14 height 8
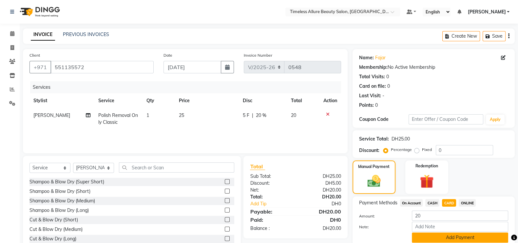
scroll to position [26, 0]
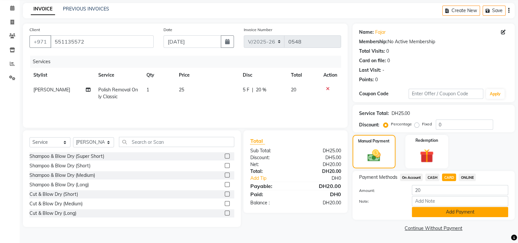
click at [471, 213] on button "Add Payment" at bounding box center [460, 212] width 96 height 10
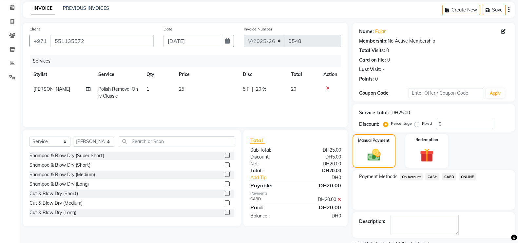
scroll to position [53, 0]
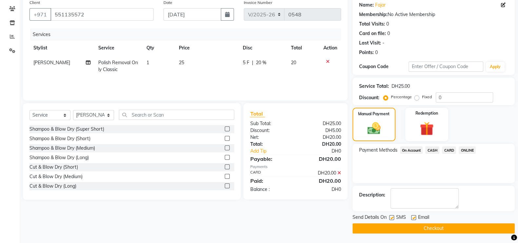
click at [436, 230] on button "Checkout" at bounding box center [433, 228] width 162 height 10
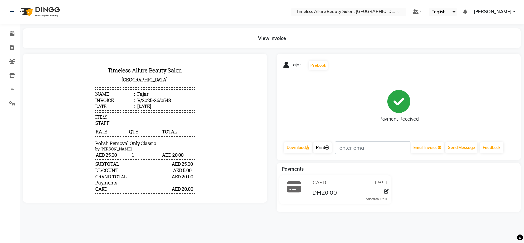
click at [324, 150] on link "Print" at bounding box center [322, 147] width 18 height 11
click at [10, 31] on icon at bounding box center [12, 33] width 4 height 5
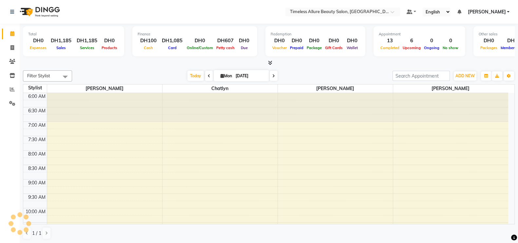
click at [272, 75] on icon at bounding box center [273, 76] width 3 height 4
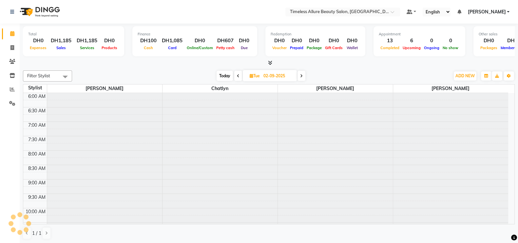
click at [298, 76] on span at bounding box center [301, 76] width 8 height 10
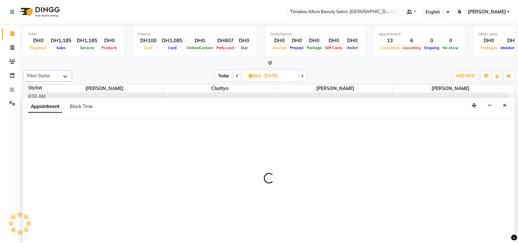
scroll to position [0, 0]
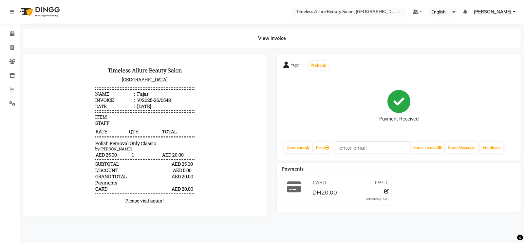
click at [12, 12] on icon at bounding box center [12, 11] width 4 height 5
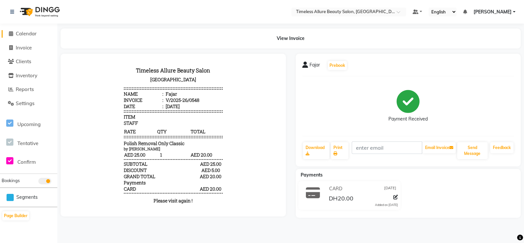
click at [11, 31] on icon at bounding box center [11, 33] width 4 height 5
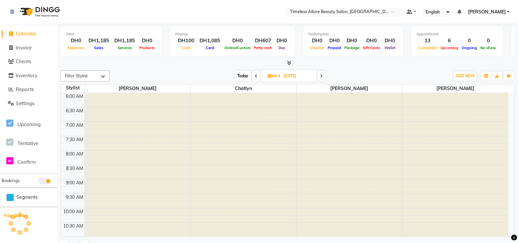
click at [11, 35] on icon at bounding box center [11, 33] width 4 height 5
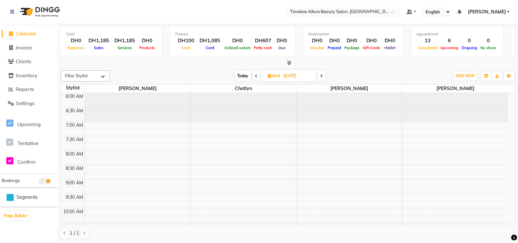
click at [10, 31] on icon at bounding box center [11, 33] width 4 height 5
click at [10, 37] on span at bounding box center [11, 34] width 10 height 8
click at [11, 15] on link at bounding box center [13, 12] width 7 height 18
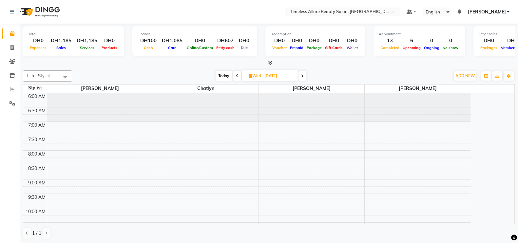
click at [236, 75] on icon at bounding box center [237, 76] width 3 height 4
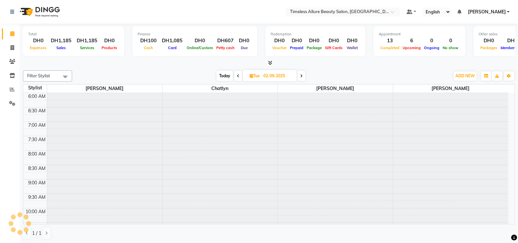
click at [299, 76] on span at bounding box center [301, 76] width 8 height 10
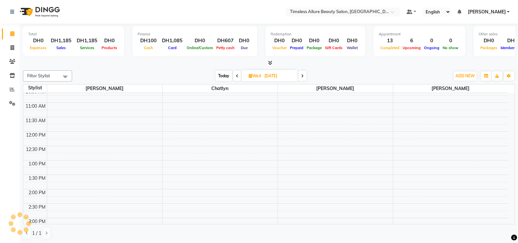
scroll to position [131, 0]
click at [340, 161] on div "6:00 AM 6:30 AM 7:00 AM 7:30 AM 8:00 AM 8:30 AM 9:00 AM 9:30 AM 10:00 AM 10:30 …" at bounding box center [265, 134] width 485 height 345
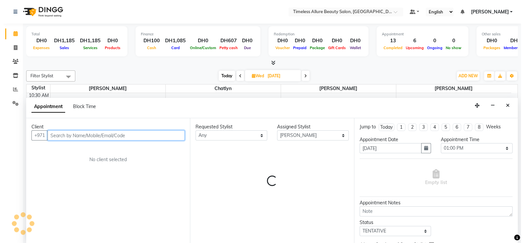
scroll to position [0, 0]
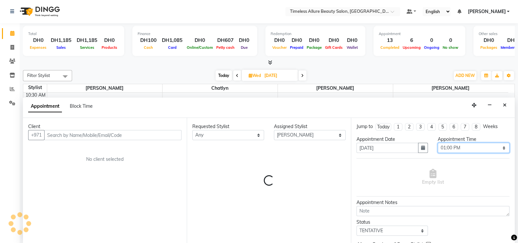
drag, startPoint x: 497, startPoint y: 148, endPoint x: 498, endPoint y: 143, distance: 5.3
click at [497, 148] on select "Select 07:00 AM 07:05 AM 07:10 AM 07:15 AM 07:20 AM 07:25 AM 07:30 AM 07:35 AM …" at bounding box center [473, 148] width 72 height 10
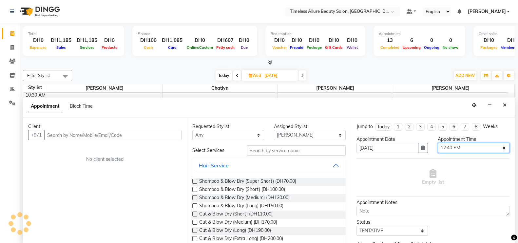
click at [437, 143] on select "Select 07:00 AM 07:05 AM 07:10 AM 07:15 AM 07:20 AM 07:25 AM 07:30 AM 07:35 AM …" at bounding box center [473, 148] width 72 height 10
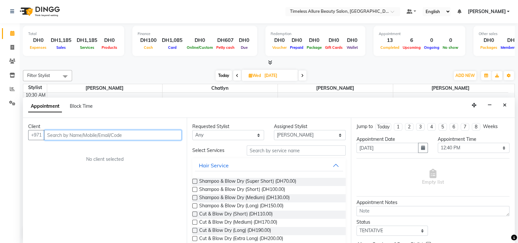
click at [168, 136] on input "text" at bounding box center [112, 135] width 137 height 10
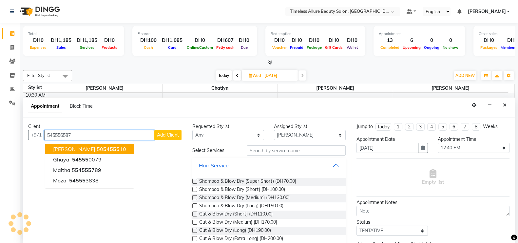
click at [80, 134] on input "545556587" at bounding box center [99, 135] width 110 height 10
click at [168, 133] on span "Add Client" at bounding box center [168, 135] width 22 height 6
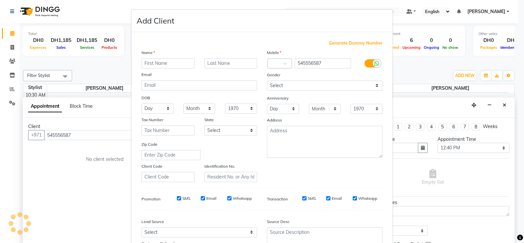
click at [160, 65] on input "text" at bounding box center [167, 63] width 53 height 10
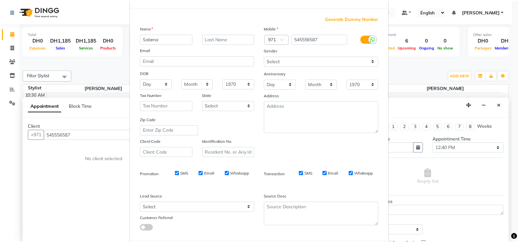
scroll to position [63, 0]
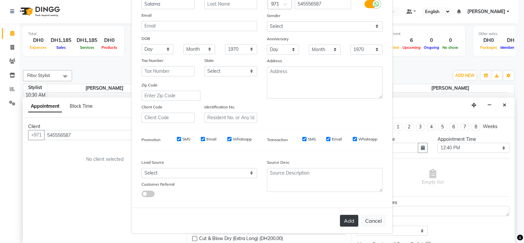
click at [344, 218] on button "Add" at bounding box center [349, 221] width 18 height 12
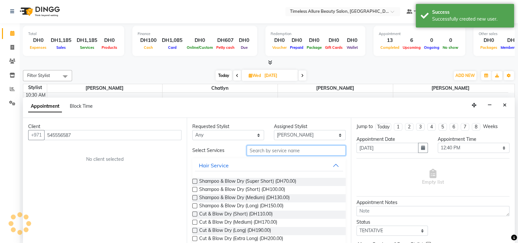
click at [289, 151] on input "text" at bounding box center [296, 150] width 99 height 10
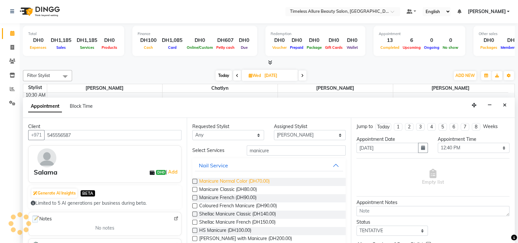
click at [221, 179] on span "Manicure Normal Color (DH70.00)" at bounding box center [234, 182] width 70 height 8
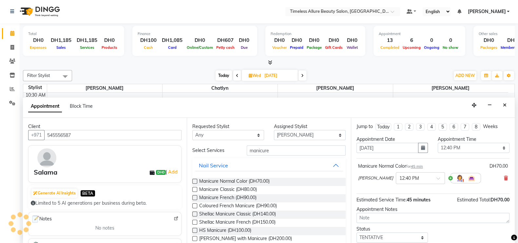
scroll to position [40, 0]
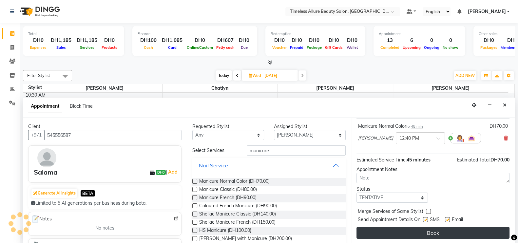
click at [427, 229] on button "Book" at bounding box center [432, 233] width 153 height 12
click at [415, 231] on button "Book" at bounding box center [432, 233] width 153 height 12
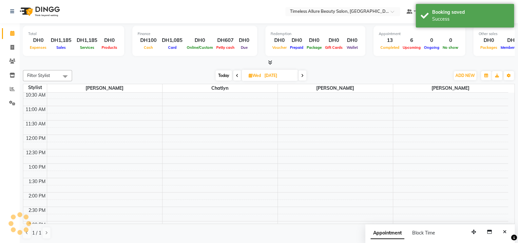
scroll to position [0, 0]
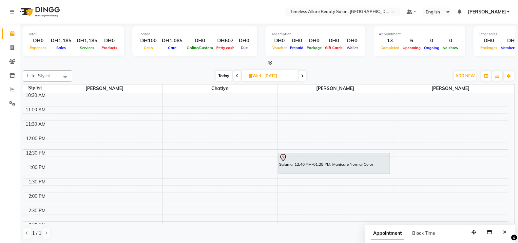
click at [238, 75] on span at bounding box center [237, 76] width 8 height 10
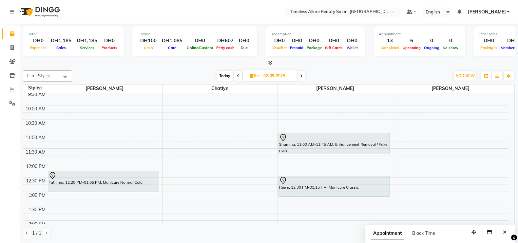
scroll to position [90, 0]
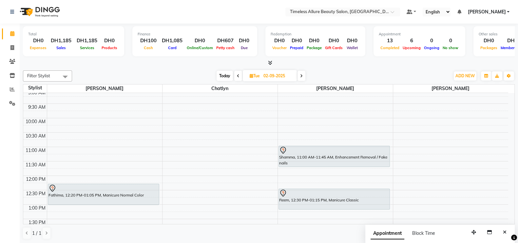
click at [237, 75] on icon at bounding box center [238, 76] width 3 height 4
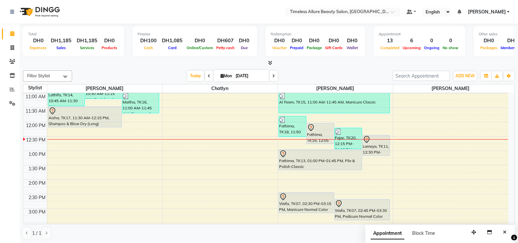
scroll to position [131, 0]
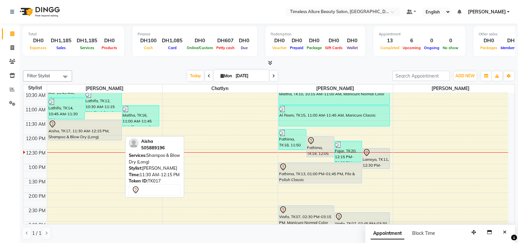
click at [70, 126] on div at bounding box center [84, 124] width 73 height 8
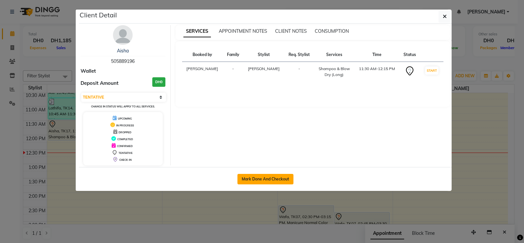
click at [270, 177] on button "Mark Done And Checkout" at bounding box center [265, 179] width 56 height 10
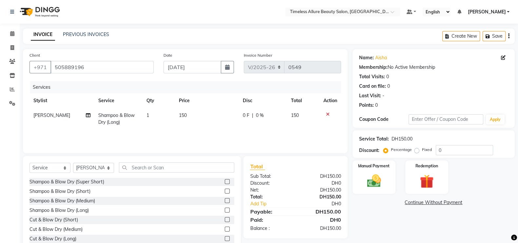
click at [245, 116] on span "0 F" at bounding box center [246, 115] width 7 height 7
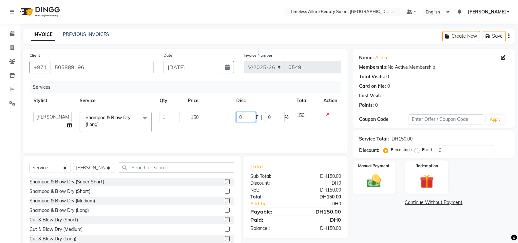
click at [245, 116] on input "0" at bounding box center [246, 117] width 20 height 10
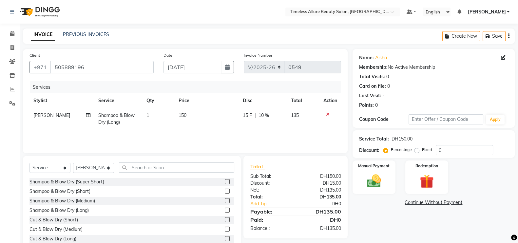
click at [264, 128] on td "15 F | 10 %" at bounding box center [263, 119] width 48 height 22
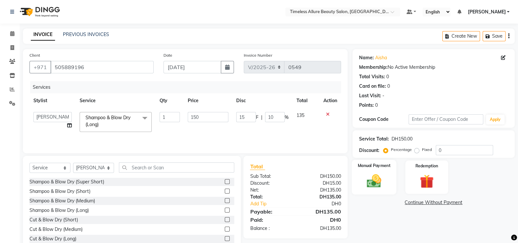
click at [380, 176] on img at bounding box center [373, 181] width 23 height 16
click at [452, 202] on span "CARD" at bounding box center [449, 203] width 14 height 8
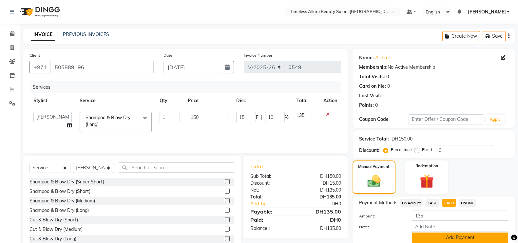
scroll to position [26, 0]
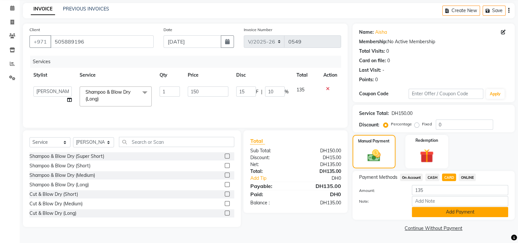
click at [462, 213] on button "Add Payment" at bounding box center [460, 212] width 96 height 10
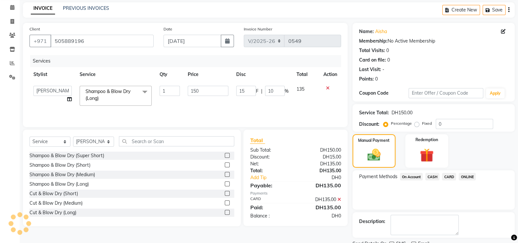
scroll to position [53, 0]
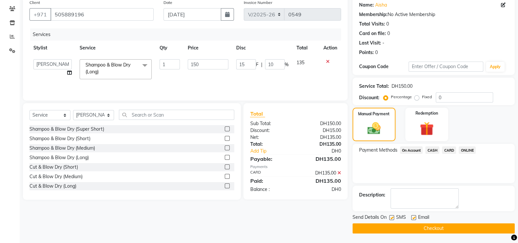
click at [442, 228] on button "Checkout" at bounding box center [433, 228] width 162 height 10
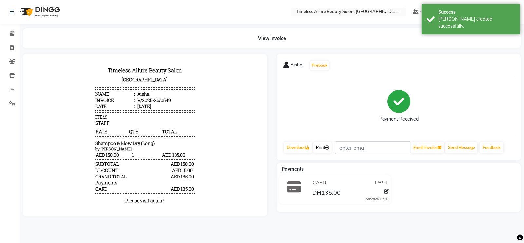
click at [322, 148] on link "Print" at bounding box center [322, 147] width 18 height 11
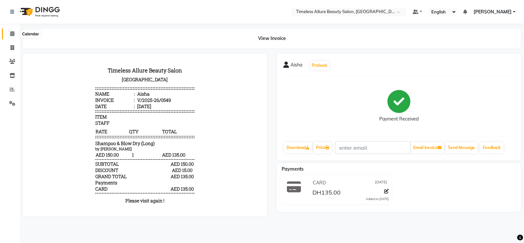
click at [13, 35] on icon at bounding box center [12, 33] width 4 height 5
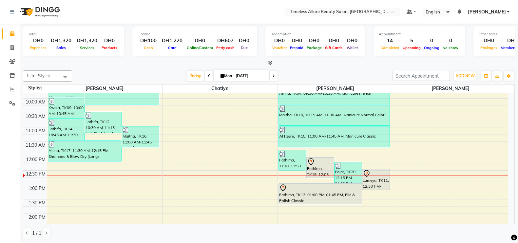
scroll to position [123, 0]
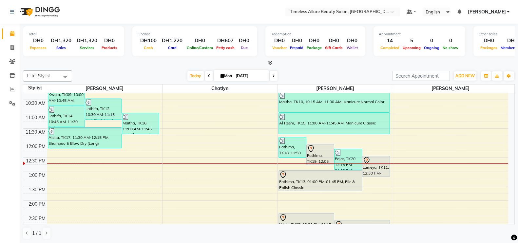
click at [132, 146] on div "6:00 AM 6:30 AM 7:00 AM 7:30 AM 8:00 AM 8:30 AM 9:00 AM 9:30 AM 10:00 AM 10:30 …" at bounding box center [265, 142] width 485 height 345
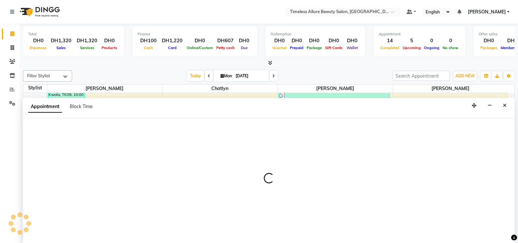
scroll to position [0, 0]
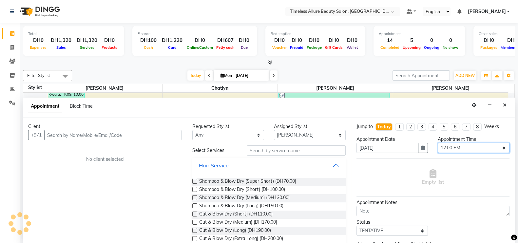
click at [498, 149] on select "Select 07:00 AM 07:05 AM 07:10 AM 07:15 AM 07:20 AM 07:25 AM 07:30 AM 07:35 AM …" at bounding box center [473, 148] width 72 height 10
click at [437, 143] on select "Select 07:00 AM 07:05 AM 07:10 AM 07:15 AM 07:20 AM 07:25 AM 07:30 AM 07:35 AM …" at bounding box center [473, 148] width 72 height 10
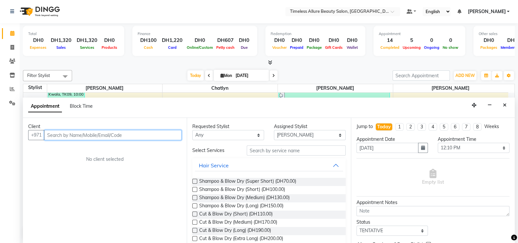
click at [153, 137] on input "text" at bounding box center [112, 135] width 137 height 10
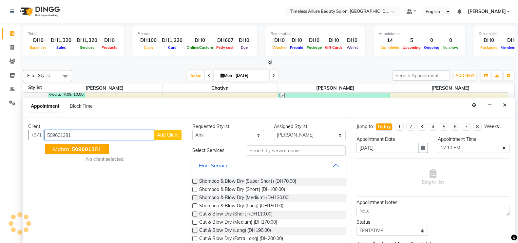
click at [95, 147] on ngb-highlight "5096013 81" at bounding box center [85, 149] width 31 height 7
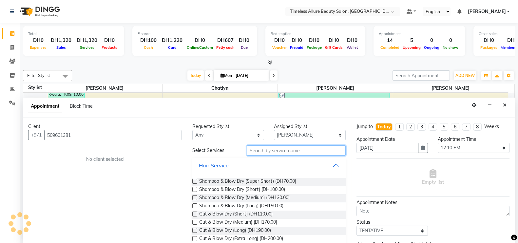
click at [280, 150] on input "text" at bounding box center [296, 150] width 99 height 10
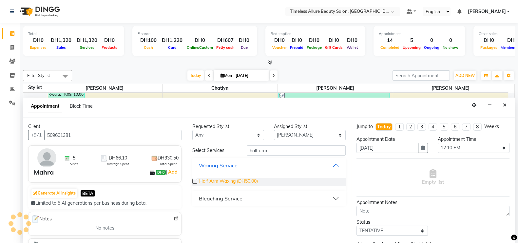
click at [231, 180] on span "Half Arm Waxing (DH50.00)" at bounding box center [228, 182] width 59 height 8
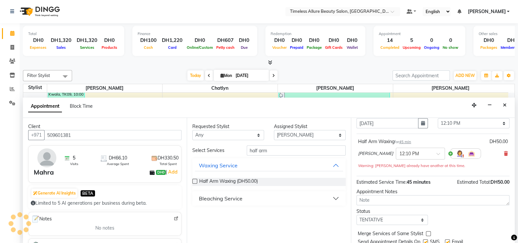
scroll to position [47, 0]
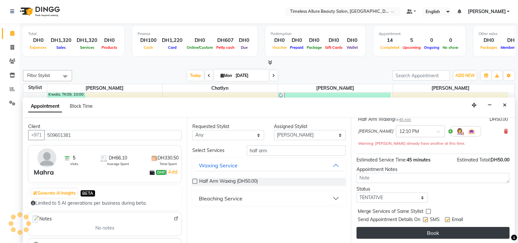
click at [433, 230] on button "Book" at bounding box center [432, 233] width 153 height 12
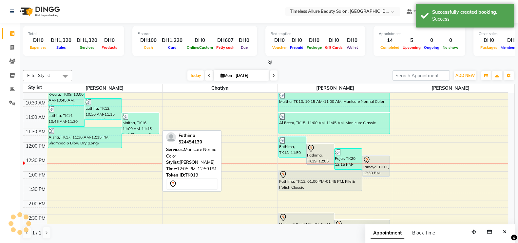
scroll to position [0, 0]
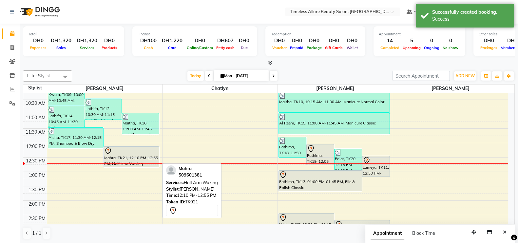
click at [128, 155] on div "Mahra, TK21, 12:10 PM-12:55 PM, Half Arm Waxing" at bounding box center [131, 157] width 55 height 20
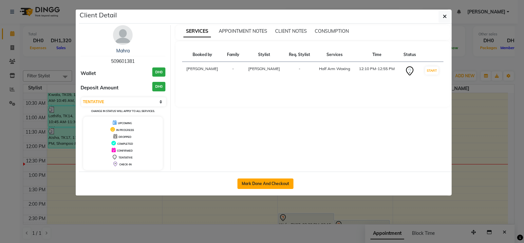
click at [263, 183] on button "Mark Done And Checkout" at bounding box center [265, 183] width 56 height 10
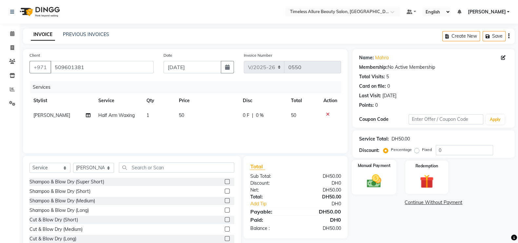
click at [373, 173] on img at bounding box center [373, 181] width 23 height 16
click at [447, 203] on span "CARD" at bounding box center [449, 203] width 14 height 8
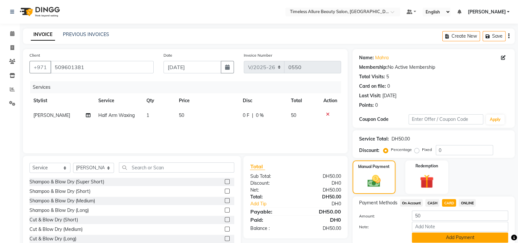
scroll to position [26, 0]
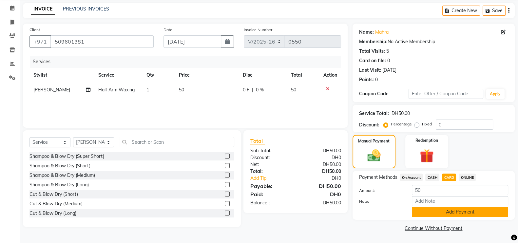
click at [458, 215] on button "Add Payment" at bounding box center [460, 212] width 96 height 10
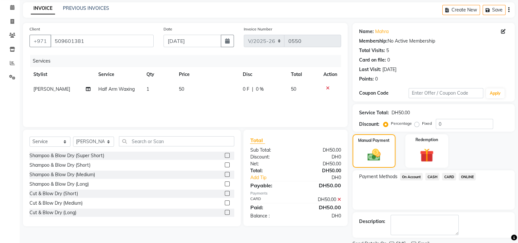
scroll to position [53, 0]
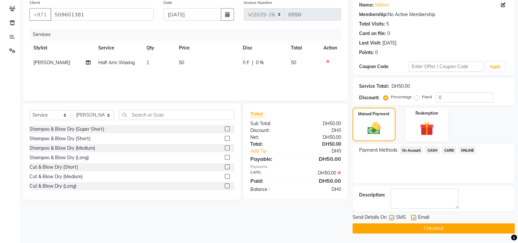
click at [442, 226] on button "Checkout" at bounding box center [433, 228] width 162 height 10
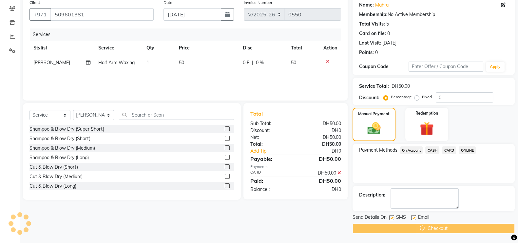
click at [450, 147] on span "CARD" at bounding box center [449, 150] width 14 height 8
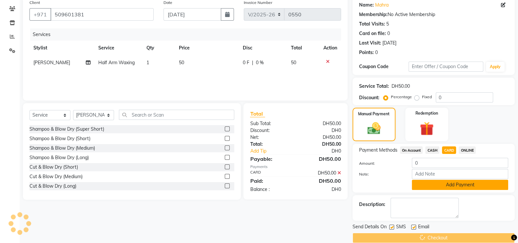
click at [460, 183] on button "Add Payment" at bounding box center [460, 185] width 96 height 10
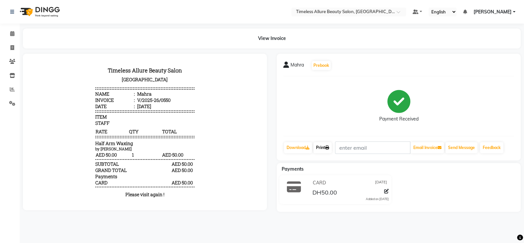
click at [321, 148] on link "Print" at bounding box center [322, 147] width 18 height 11
click at [12, 34] on icon at bounding box center [12, 33] width 4 height 5
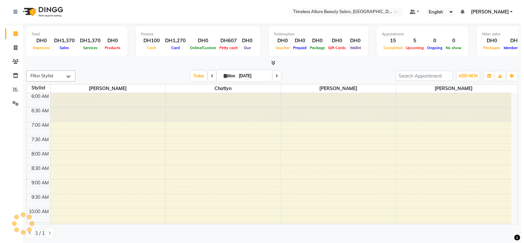
scroll to position [172, 0]
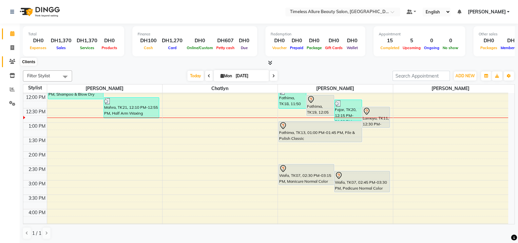
click at [10, 60] on icon at bounding box center [12, 61] width 6 height 5
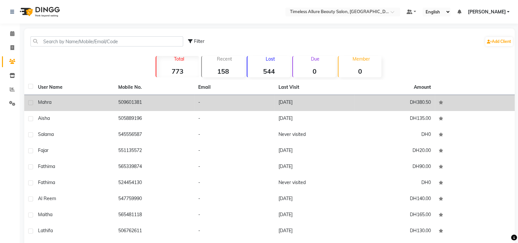
click at [145, 102] on td "509601381" at bounding box center [154, 103] width 80 height 16
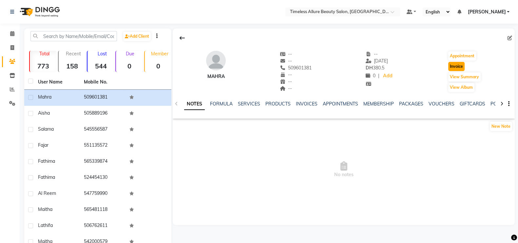
click at [457, 66] on button "Invoice" at bounding box center [456, 66] width 16 height 9
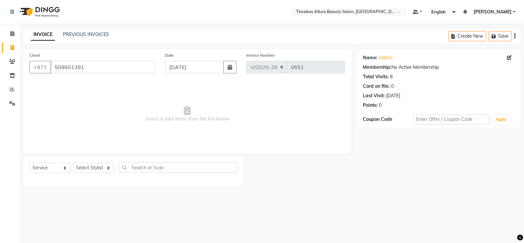
click at [514, 36] on icon "button" at bounding box center [514, 36] width 1 height 0
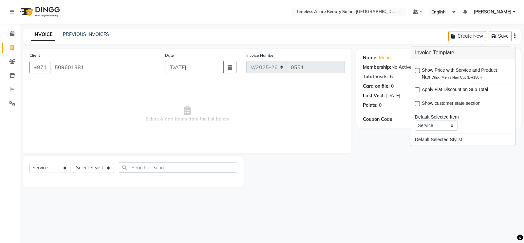
click at [232, 94] on span "Select & add items from the list below" at bounding box center [186, 113] width 315 height 65
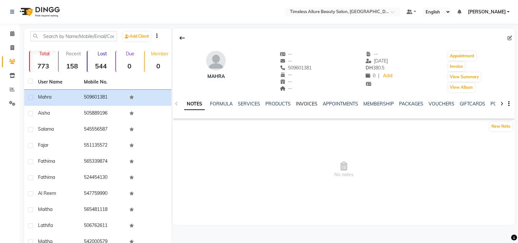
click at [304, 104] on link "INVOICES" at bounding box center [307, 104] width 22 height 6
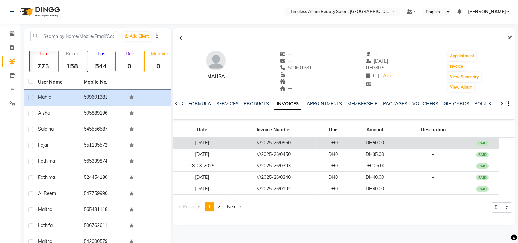
click at [347, 141] on td "DH0" at bounding box center [332, 143] width 33 height 11
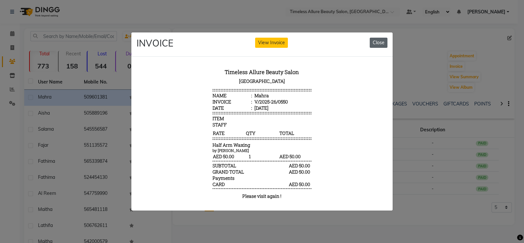
click at [378, 38] on button "Close" at bounding box center [379, 43] width 18 height 10
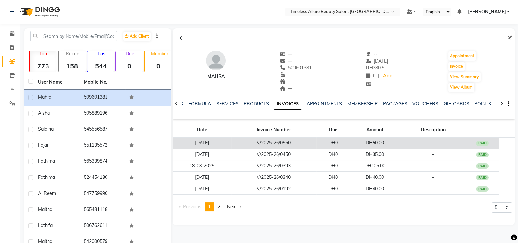
click at [301, 142] on td "V/2025-26/0550" at bounding box center [273, 143] width 85 height 11
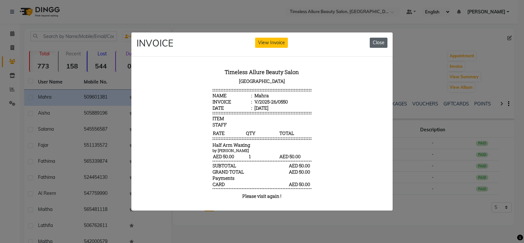
click at [379, 38] on button "Close" at bounding box center [379, 43] width 18 height 10
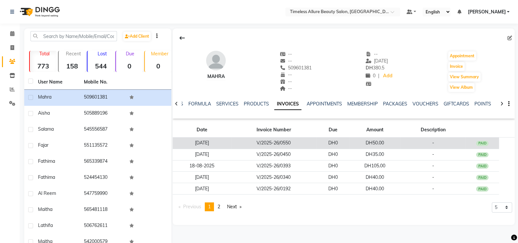
click at [399, 143] on td "DH50.00" at bounding box center [374, 143] width 50 height 11
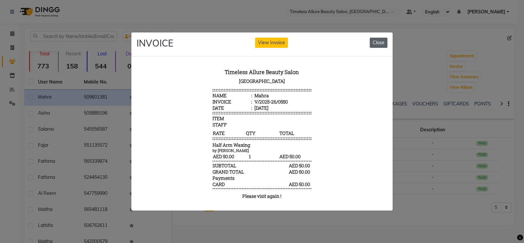
click at [381, 40] on button "Close" at bounding box center [379, 43] width 18 height 10
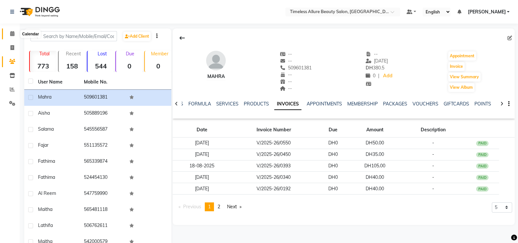
click at [13, 34] on icon at bounding box center [12, 33] width 4 height 5
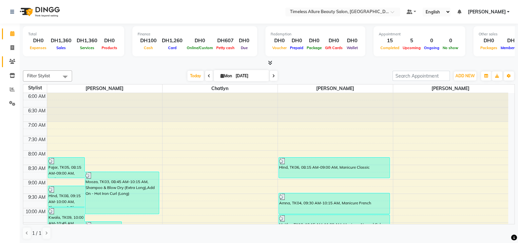
click at [11, 61] on icon at bounding box center [12, 61] width 6 height 5
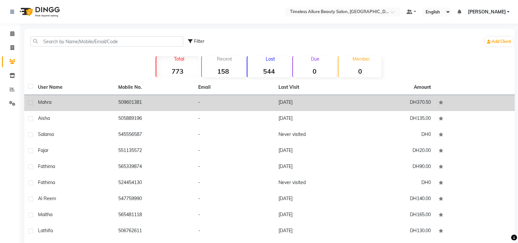
click at [115, 102] on td "509601381" at bounding box center [154, 103] width 80 height 16
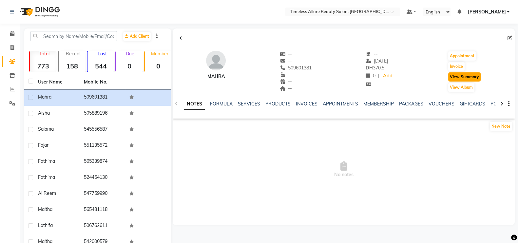
click at [462, 76] on button "View Summary" at bounding box center [464, 76] width 32 height 9
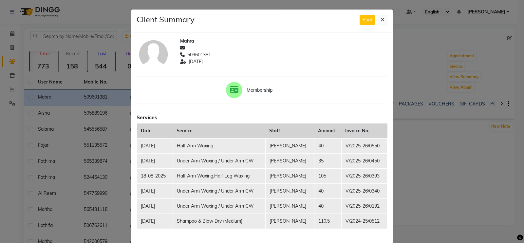
click at [209, 143] on td "Half Arm Waxing" at bounding box center [219, 145] width 93 height 15
click at [280, 146] on td "[PERSON_NAME]" at bounding box center [289, 145] width 49 height 15
click at [381, 22] on icon at bounding box center [383, 19] width 4 height 5
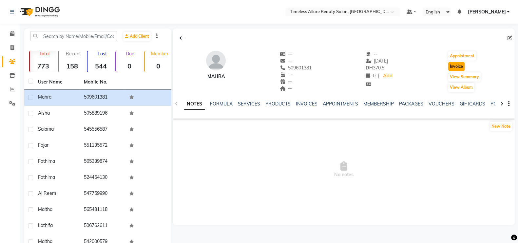
click at [458, 68] on button "Invoice" at bounding box center [456, 66] width 16 height 9
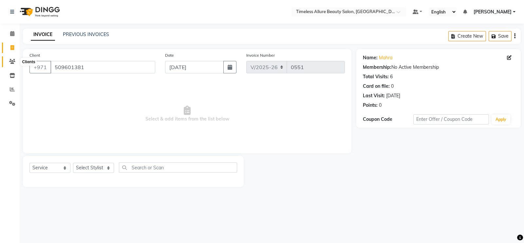
click at [14, 59] on icon at bounding box center [12, 61] width 6 height 5
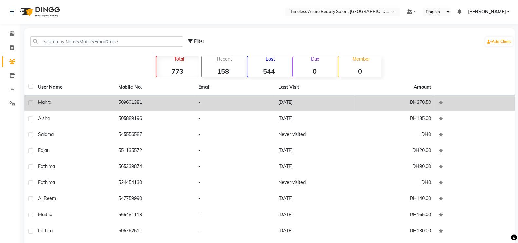
click at [150, 103] on td "509601381" at bounding box center [154, 103] width 80 height 16
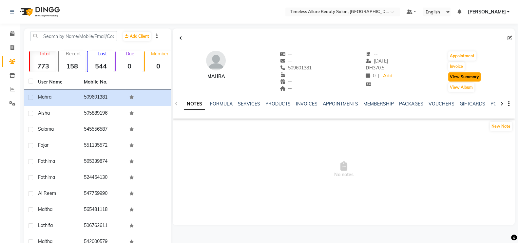
click at [460, 75] on button "View Summary" at bounding box center [464, 76] width 32 height 9
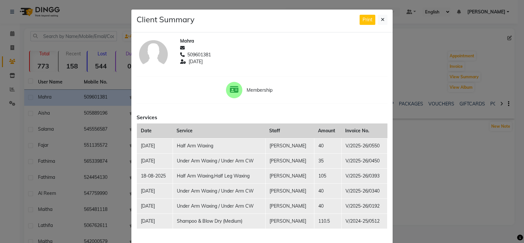
click at [229, 147] on td "Half Arm Waxing" at bounding box center [219, 145] width 93 height 15
click at [199, 148] on td "Half Arm Waxing" at bounding box center [219, 145] width 93 height 15
click at [381, 19] on button at bounding box center [382, 20] width 9 height 10
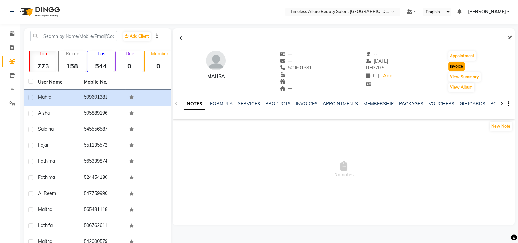
click at [455, 63] on button "Invoice" at bounding box center [456, 66] width 16 height 9
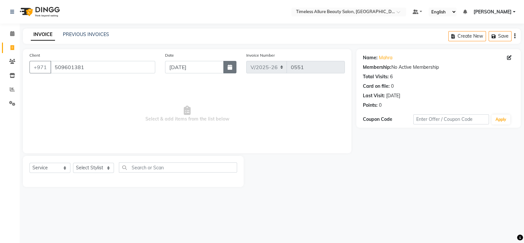
click at [230, 66] on icon "button" at bounding box center [230, 67] width 5 height 5
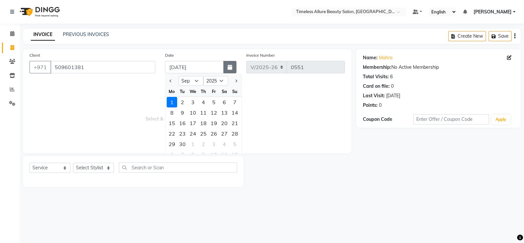
click at [230, 66] on icon "button" at bounding box center [230, 67] width 5 height 5
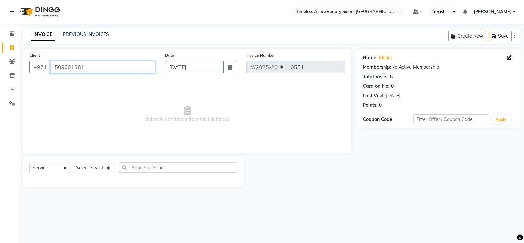
click at [150, 70] on input "509601381" at bounding box center [102, 67] width 105 height 12
click at [146, 71] on input "509601381" at bounding box center [102, 67] width 105 height 12
click at [10, 102] on icon at bounding box center [12, 103] width 6 height 5
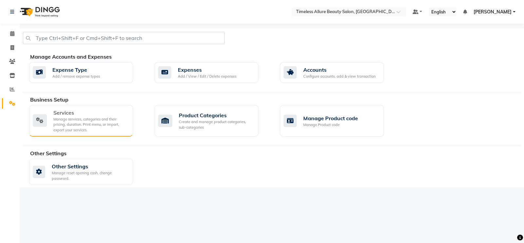
click at [42, 119] on icon at bounding box center [40, 120] width 14 height 12
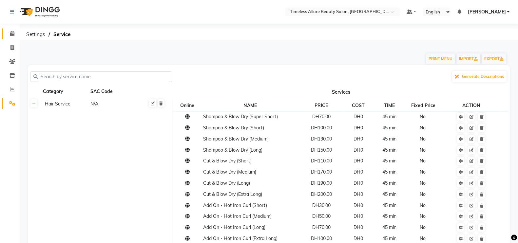
click at [15, 34] on span at bounding box center [12, 34] width 11 height 8
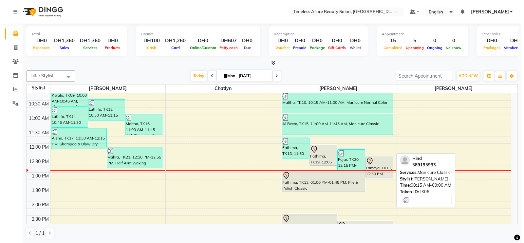
scroll to position [123, 0]
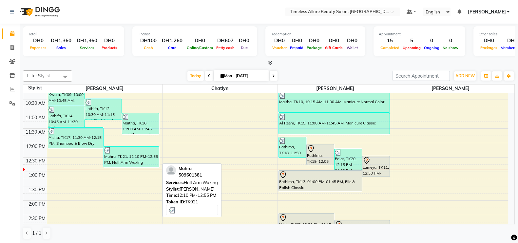
click at [121, 157] on div "Mahra, TK21, 12:10 PM-12:55 PM, Half Arm Waxing" at bounding box center [131, 157] width 55 height 20
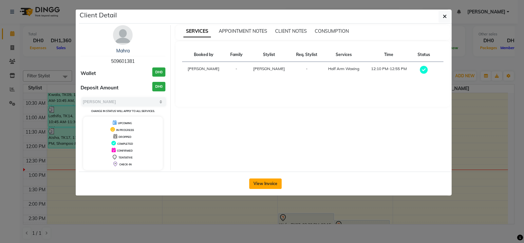
click at [264, 183] on button "View Invoice" at bounding box center [265, 183] width 32 height 10
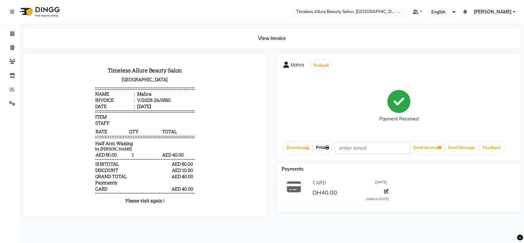
click at [324, 147] on link "Print" at bounding box center [322, 147] width 18 height 11
click at [13, 35] on icon at bounding box center [12, 33] width 4 height 5
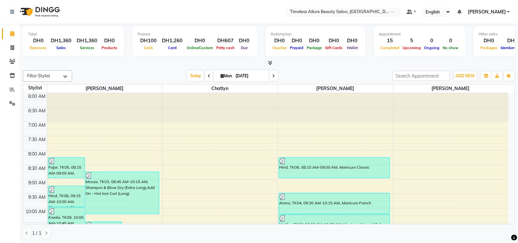
drag, startPoint x: 517, startPoint y: 137, endPoint x: 518, endPoint y: 148, distance: 11.8
click at [518, 148] on html "Select Location × Timeless Allure Beauty Salon, Dubai Default Panel My Panel En…" at bounding box center [259, 121] width 518 height 243
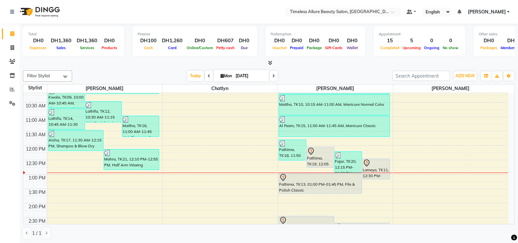
scroll to position [124, 0]
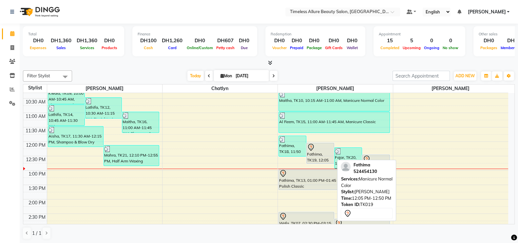
click at [322, 151] on div "Fathima, TK19, 12:05 PM-12:50 PM, Manicure Normal Color" at bounding box center [319, 153] width 27 height 20
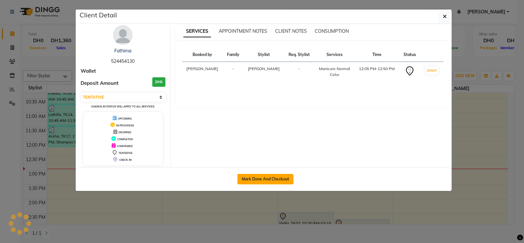
click at [269, 176] on button "Mark Done And Checkout" at bounding box center [265, 179] width 56 height 10
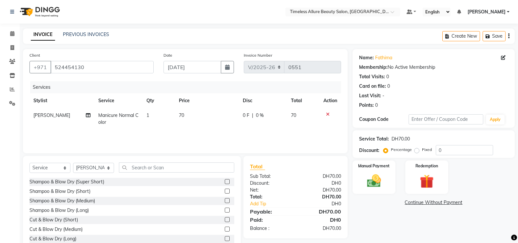
select select "7126"
select select "service"
select select "89293"
click at [203, 168] on input "text" at bounding box center [176, 167] width 115 height 10
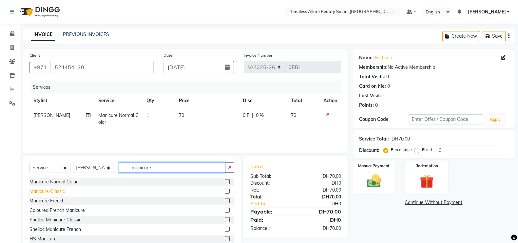
type input "manicure"
click at [38, 194] on div "Manicure Classic" at bounding box center [46, 191] width 35 height 7
checkbox input "false"
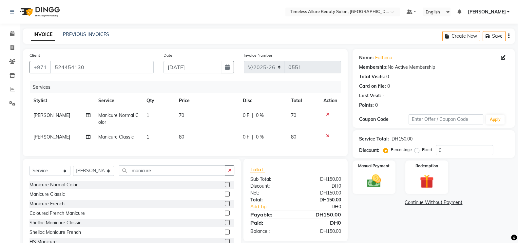
click at [245, 138] on span "0 F" at bounding box center [246, 137] width 7 height 7
select select "89293"
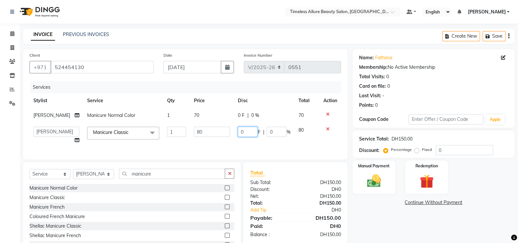
click at [245, 132] on input "0" at bounding box center [248, 132] width 20 height 10
type input "010"
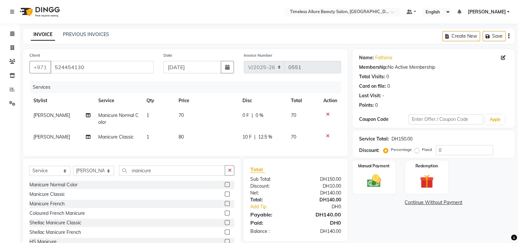
click at [325, 115] on div at bounding box center [330, 114] width 14 height 5
click at [329, 114] on div at bounding box center [330, 114] width 14 height 5
click at [328, 114] on icon at bounding box center [328, 114] width 4 height 5
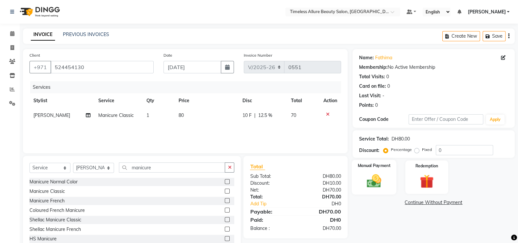
click at [381, 179] on img at bounding box center [373, 181] width 23 height 16
click at [451, 202] on span "CARD" at bounding box center [449, 203] width 14 height 8
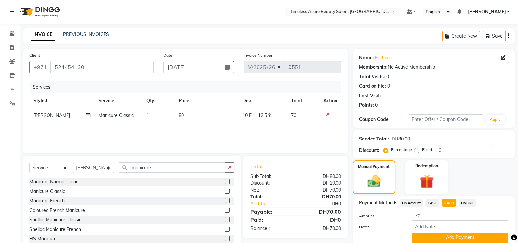
scroll to position [26, 0]
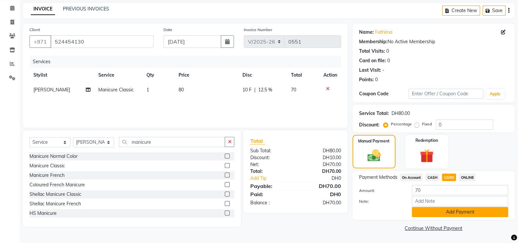
click at [458, 211] on button "Add Payment" at bounding box center [460, 212] width 96 height 10
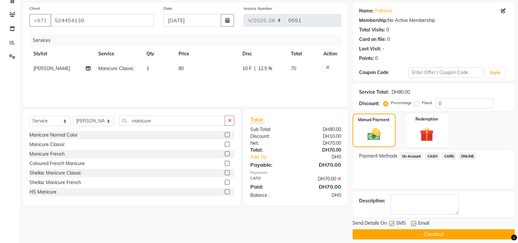
scroll to position [53, 0]
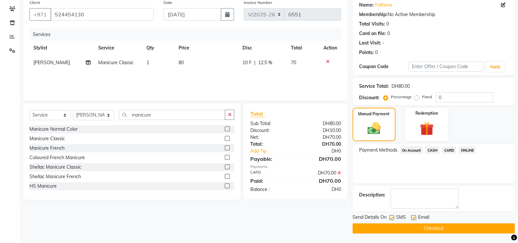
click at [440, 230] on button "Checkout" at bounding box center [433, 228] width 162 height 10
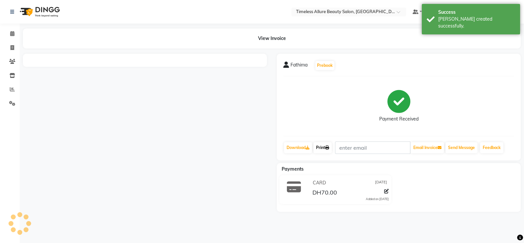
click at [323, 146] on link "Print" at bounding box center [322, 147] width 18 height 11
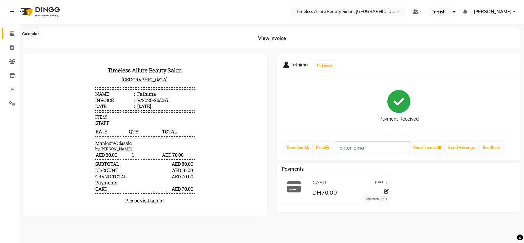
click at [15, 34] on span at bounding box center [12, 34] width 11 height 8
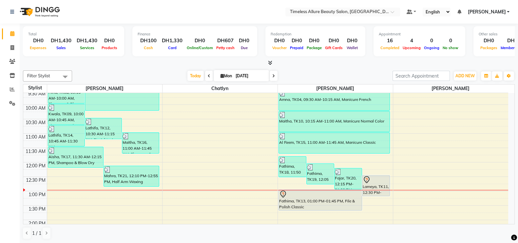
scroll to position [123, 0]
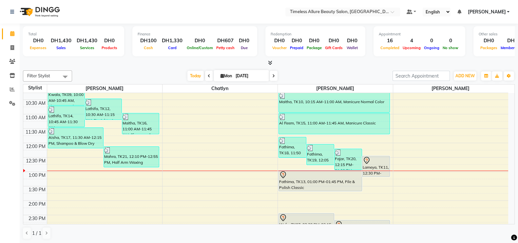
click at [81, 162] on div "6:00 AM 6:30 AM 7:00 AM 7:30 AM 8:00 AM 8:30 AM 9:00 AM 9:30 AM 10:00 AM 10:30 …" at bounding box center [265, 142] width 485 height 345
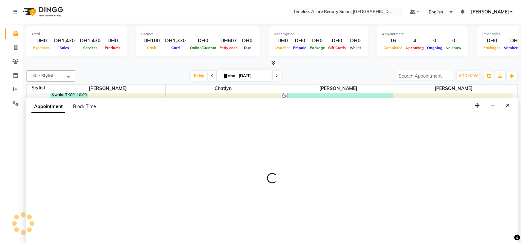
scroll to position [0, 0]
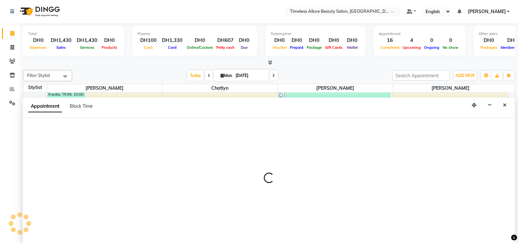
select select "59663"
select select "750"
select select "tentative"
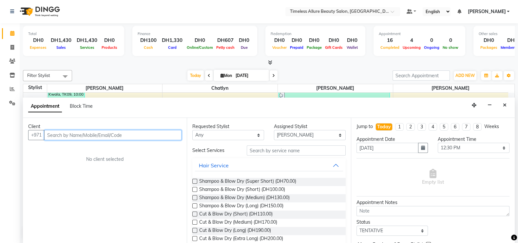
click at [113, 131] on input "text" at bounding box center [112, 135] width 137 height 10
type input "545402702"
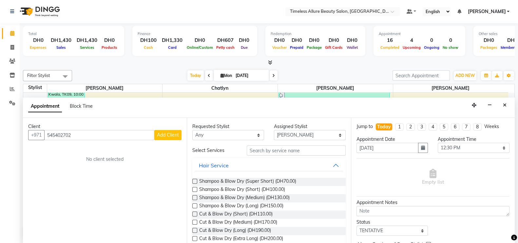
click at [170, 135] on span "Add Client" at bounding box center [168, 135] width 22 height 6
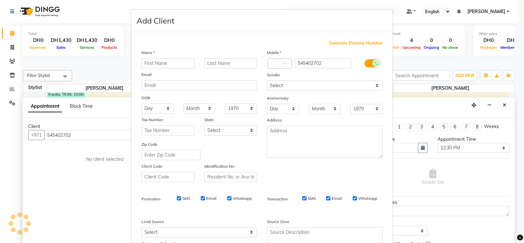
click at [154, 64] on input "text" at bounding box center [167, 63] width 53 height 10
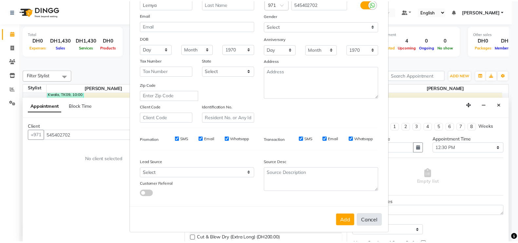
scroll to position [63, 0]
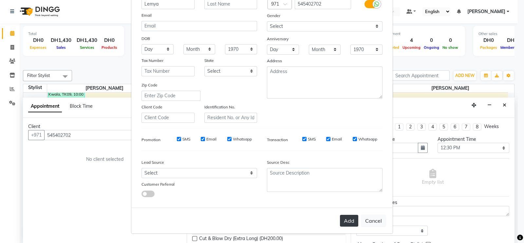
type input "Lemya"
click at [345, 220] on button "Add" at bounding box center [349, 221] width 18 height 12
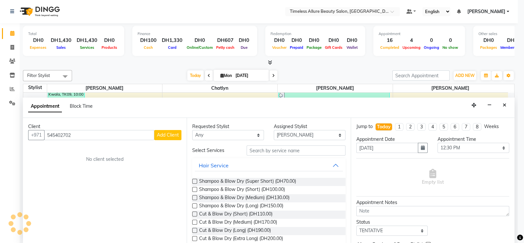
select select
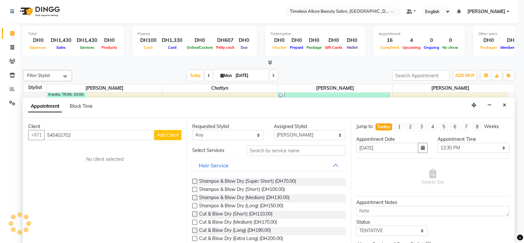
select select
checkbox input "false"
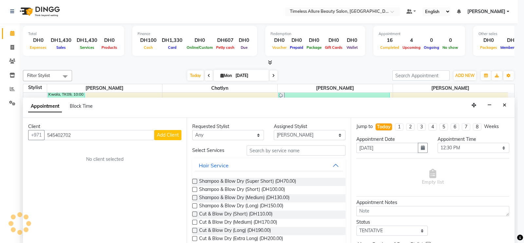
checkbox input "false"
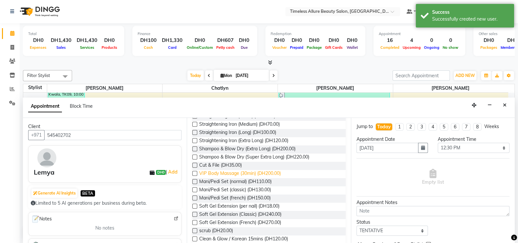
scroll to position [286, 0]
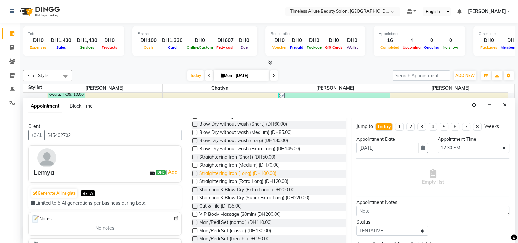
click at [238, 172] on span "Straightening Iron (Long) (DH100.00)" at bounding box center [237, 174] width 77 height 8
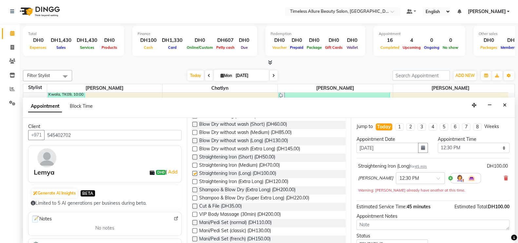
checkbox input "false"
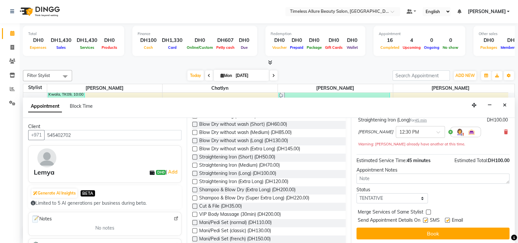
scroll to position [47, 0]
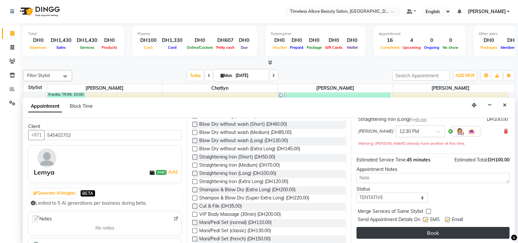
click at [429, 231] on button "Book" at bounding box center [432, 233] width 153 height 12
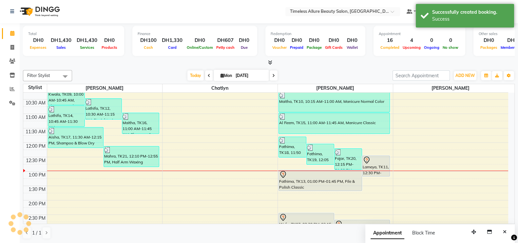
scroll to position [0, 0]
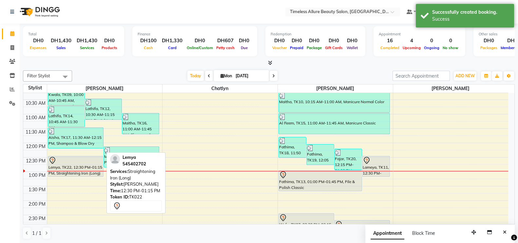
click at [61, 163] on div at bounding box center [75, 161] width 54 height 8
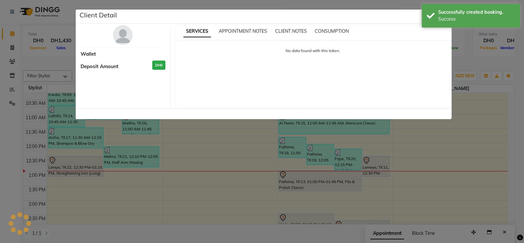
select select "7"
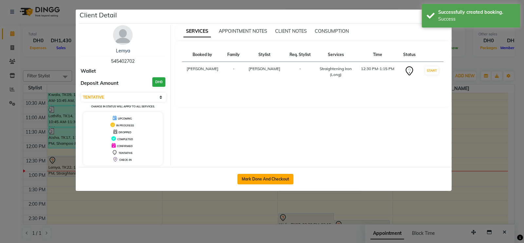
click at [254, 177] on button "Mark Done And Checkout" at bounding box center [265, 179] width 56 height 10
select select "service"
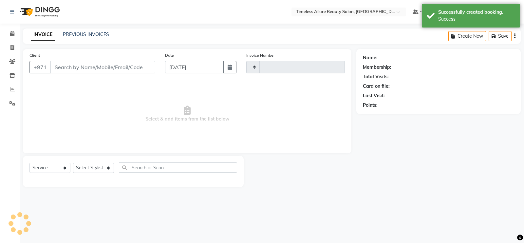
type input "0552"
select select "7126"
type input "545402702"
select select "59663"
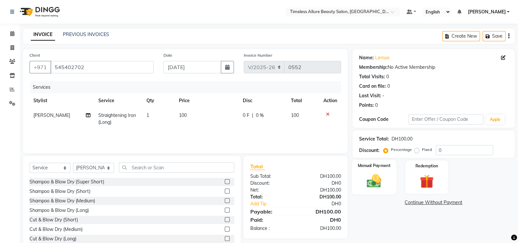
click at [374, 179] on img at bounding box center [373, 181] width 23 height 16
click at [448, 201] on span "CARD" at bounding box center [449, 203] width 14 height 8
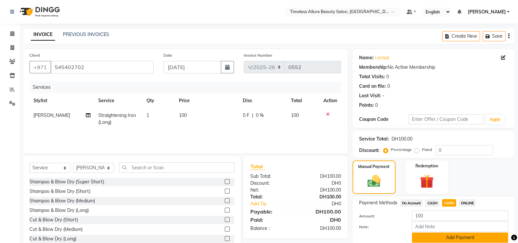
scroll to position [26, 0]
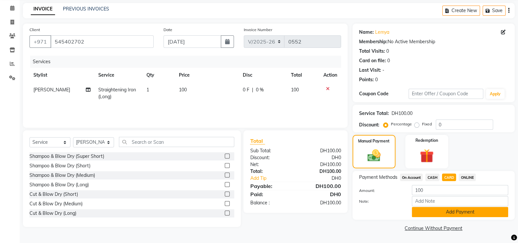
click at [456, 213] on button "Add Payment" at bounding box center [460, 212] width 96 height 10
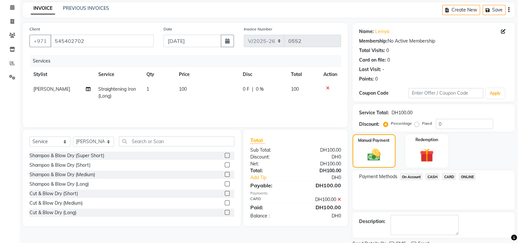
scroll to position [53, 0]
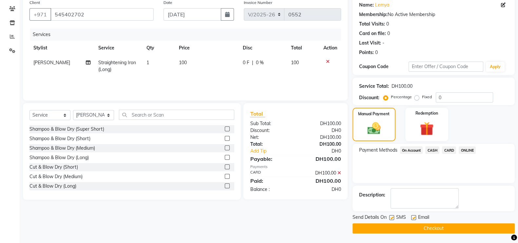
click at [443, 225] on button "Checkout" at bounding box center [433, 228] width 162 height 10
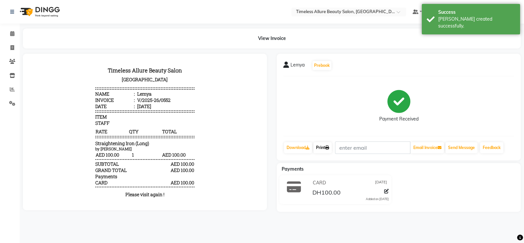
click at [325, 146] on link "Print" at bounding box center [322, 147] width 18 height 11
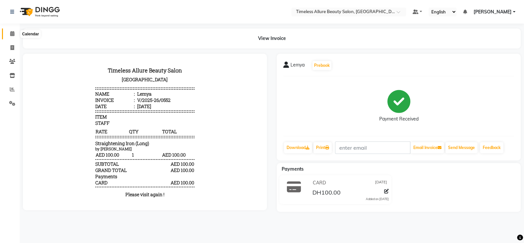
click at [12, 32] on icon at bounding box center [12, 33] width 4 height 5
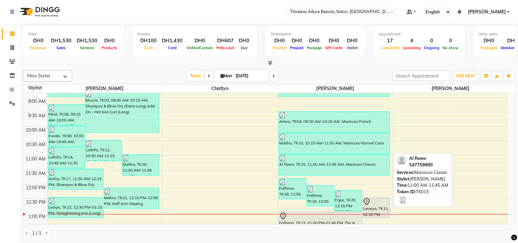
scroll to position [123, 0]
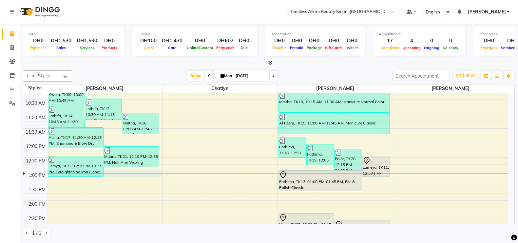
click at [121, 172] on div "6:00 AM 6:30 AM 7:00 AM 7:30 AM 8:00 AM 8:30 AM 9:00 AM 9:30 AM 10:00 AM 10:30 …" at bounding box center [265, 142] width 485 height 345
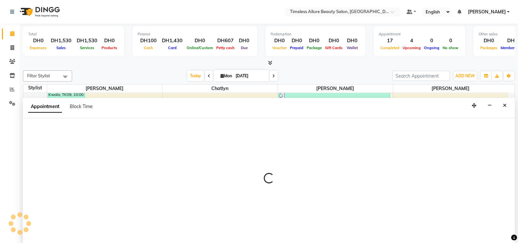
scroll to position [0, 0]
select select "59663"
select select "780"
select select "tentative"
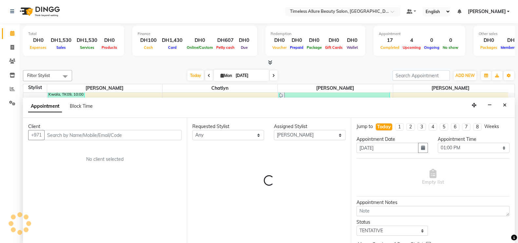
click at [156, 134] on input "text" at bounding box center [112, 135] width 137 height 10
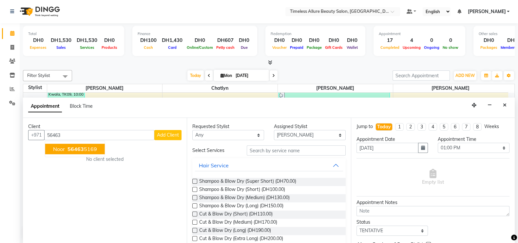
click at [67, 148] on ngb-highlight "56463 5169" at bounding box center [81, 149] width 31 height 7
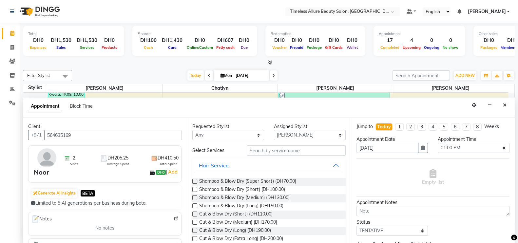
type input "564635169"
click at [303, 149] on input "text" at bounding box center [296, 150] width 99 height 10
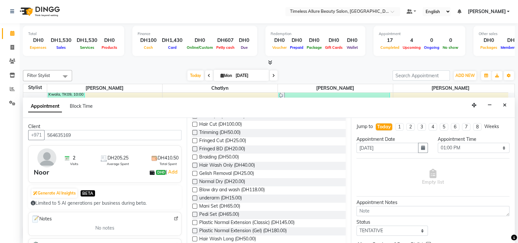
scroll to position [205, 0]
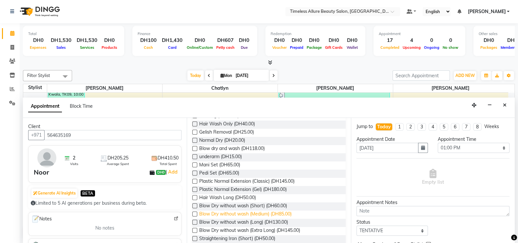
click at [242, 213] on span "Blow Dry without wash (Medium) (DH85.00)" at bounding box center [245, 215] width 92 height 8
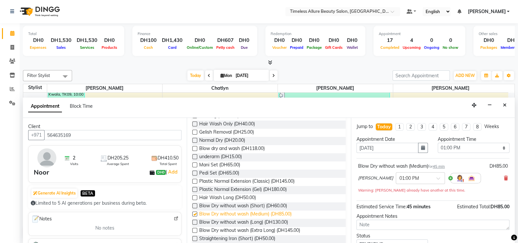
checkbox input "false"
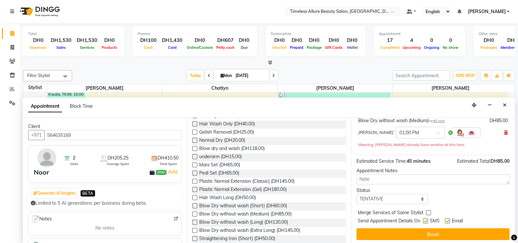
scroll to position [47, 0]
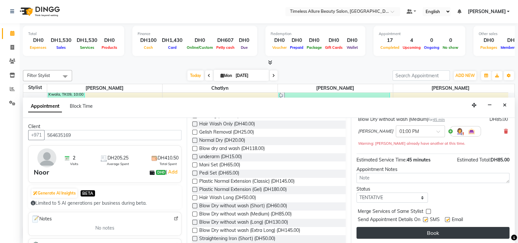
click at [430, 231] on button "Book" at bounding box center [432, 233] width 153 height 12
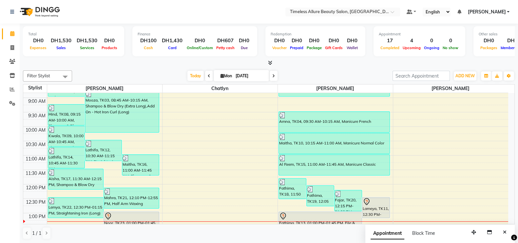
scroll to position [123, 0]
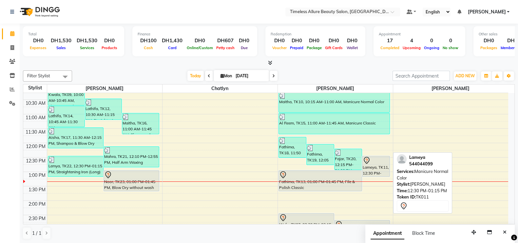
click at [376, 170] on div "Lameya, TK11, 12:30 PM-01:15 PM, Manicure Normal Color" at bounding box center [375, 166] width 27 height 20
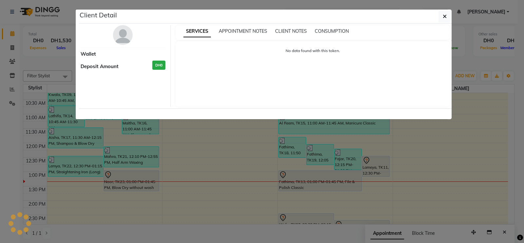
select select "7"
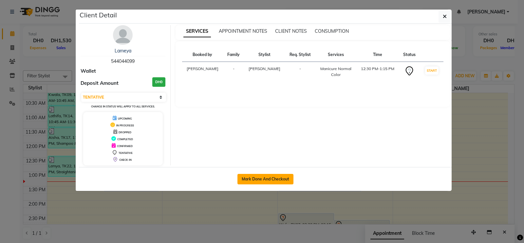
click at [268, 176] on button "Mark Done And Checkout" at bounding box center [265, 179] width 56 height 10
select select "service"
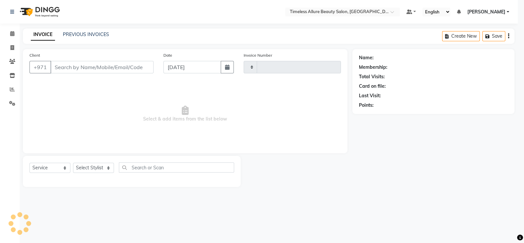
type input "0553"
select select "7126"
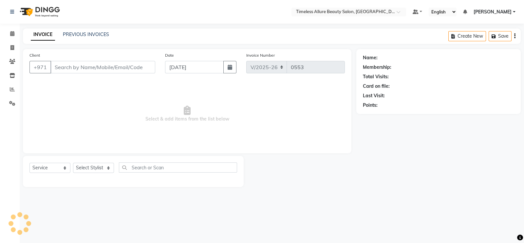
type input "544044099"
select select "89293"
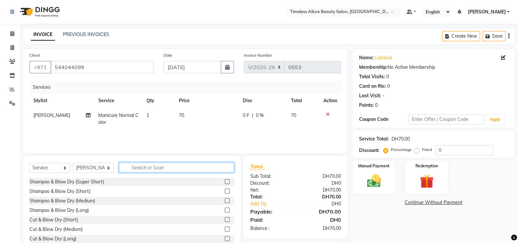
click at [204, 168] on input "text" at bounding box center [176, 167] width 115 height 10
type input "manicure"
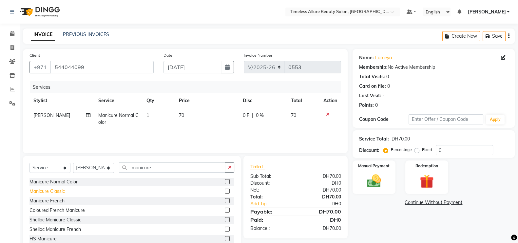
click at [45, 190] on div "Manicure Classic" at bounding box center [46, 191] width 35 height 7
checkbox input "false"
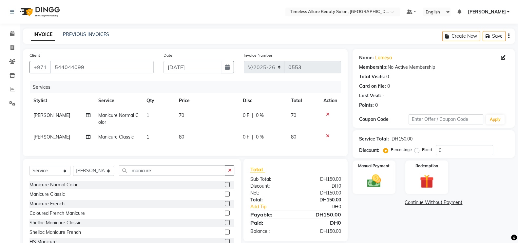
click at [327, 114] on icon at bounding box center [328, 114] width 4 height 5
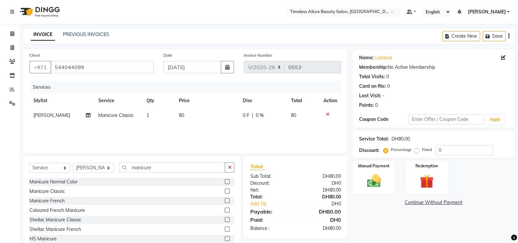
click at [247, 117] on span "0 F" at bounding box center [246, 115] width 7 height 7
select select "89293"
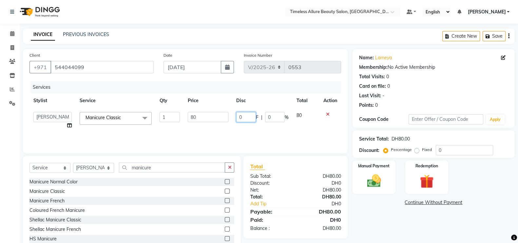
click at [246, 117] on input "0" at bounding box center [246, 117] width 20 height 10
type input "010"
click at [259, 132] on div "Services Stylist Service Qty Price Disc Total Action Chatlyn Hina Khan Jenifer …" at bounding box center [184, 113] width 311 height 65
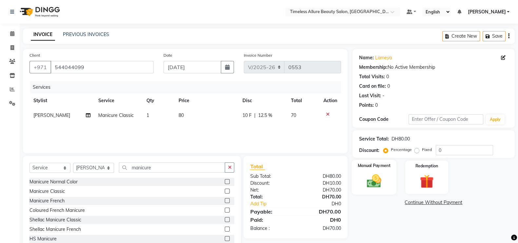
scroll to position [19, 0]
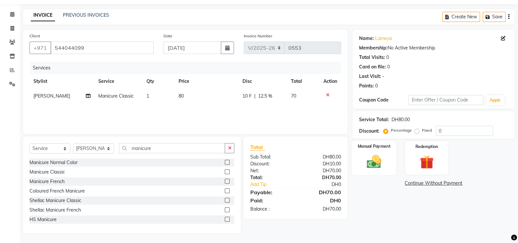
click at [374, 162] on img at bounding box center [373, 161] width 23 height 16
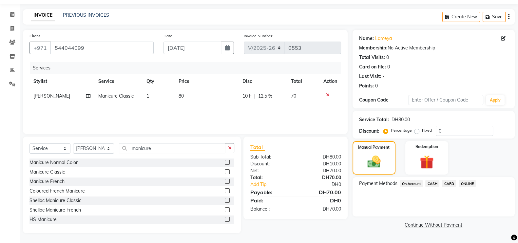
click at [449, 182] on span "CARD" at bounding box center [449, 184] width 14 height 8
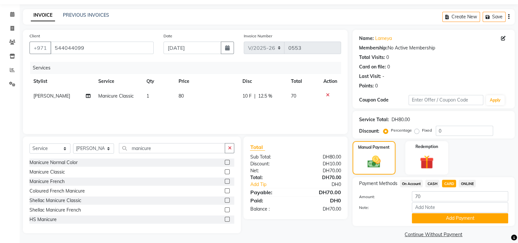
scroll to position [26, 0]
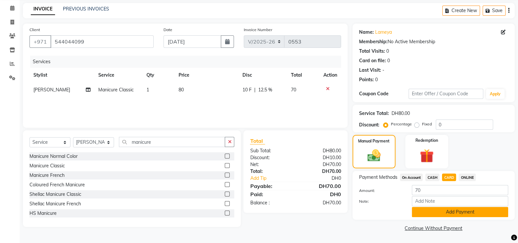
click at [450, 213] on button "Add Payment" at bounding box center [460, 212] width 96 height 10
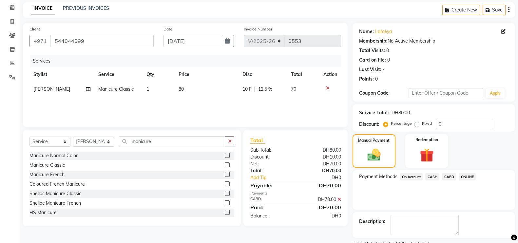
scroll to position [53, 0]
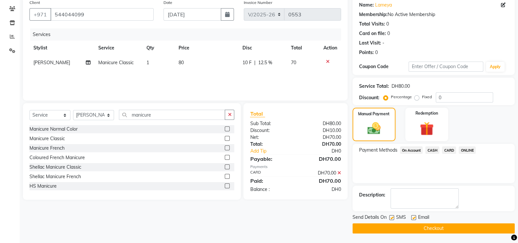
click at [418, 228] on button "Checkout" at bounding box center [433, 228] width 162 height 10
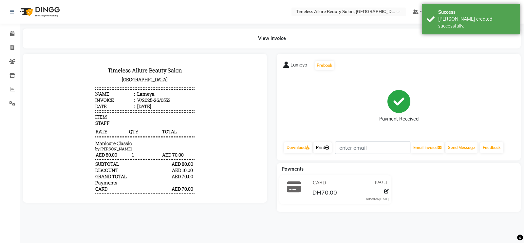
click at [326, 147] on link "Print" at bounding box center [322, 147] width 18 height 11
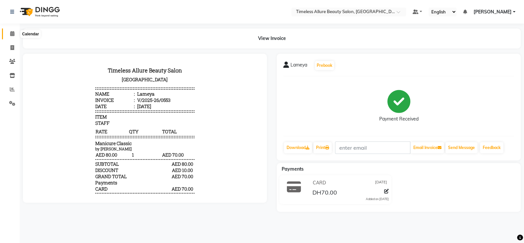
click at [13, 34] on icon at bounding box center [12, 33] width 4 height 5
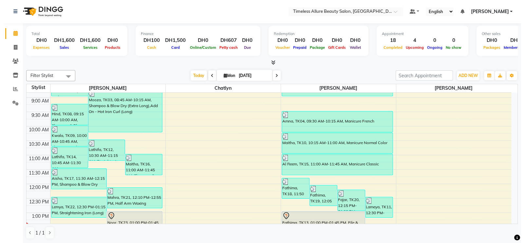
scroll to position [123, 0]
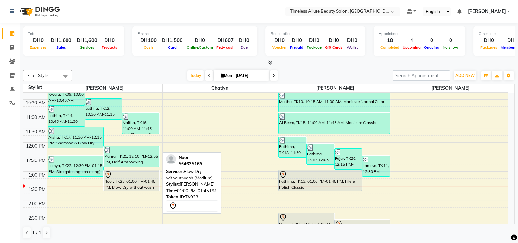
click at [143, 179] on div "Noor, TK23, 01:00 PM-01:45 PM, Blow Dry without wash (Medium)" at bounding box center [131, 180] width 55 height 20
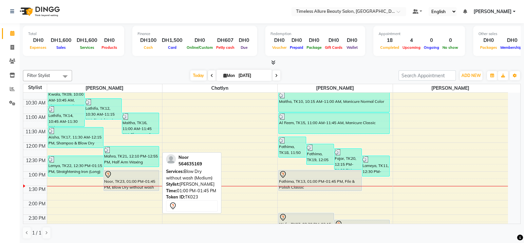
select select "7"
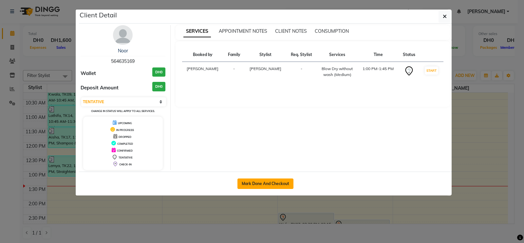
click at [265, 181] on button "Mark Done And Checkout" at bounding box center [265, 183] width 56 height 10
select select "service"
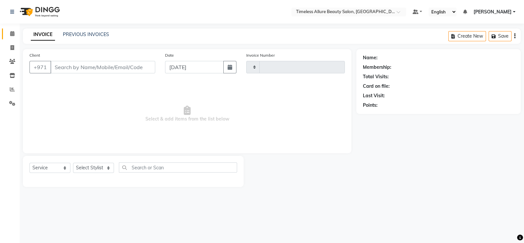
type input "0554"
select select "7126"
type input "564635169"
select select "59663"
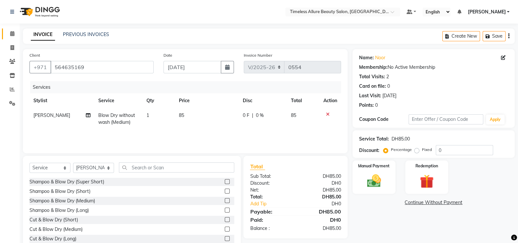
scroll to position [19, 0]
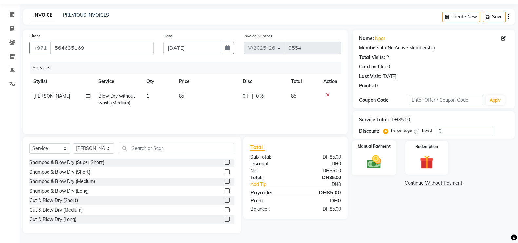
click at [377, 158] on img at bounding box center [373, 161] width 23 height 16
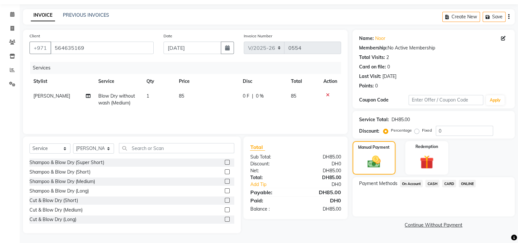
click at [451, 183] on span "CARD" at bounding box center [449, 184] width 14 height 8
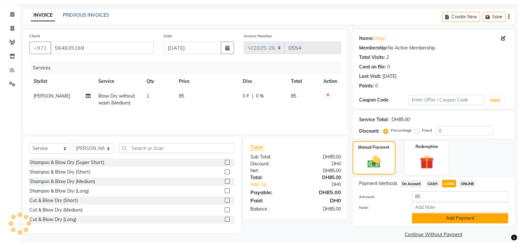
scroll to position [26, 0]
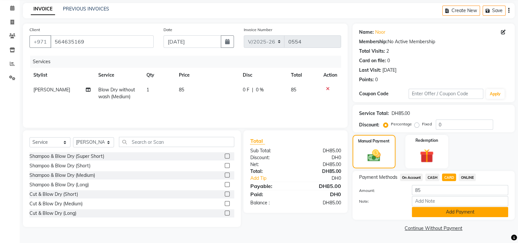
click at [460, 213] on button "Add Payment" at bounding box center [460, 212] width 96 height 10
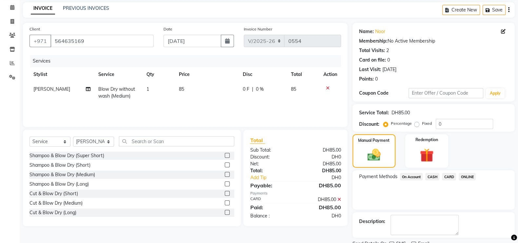
scroll to position [53, 0]
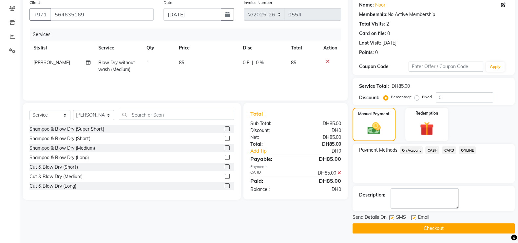
click at [433, 228] on button "Checkout" at bounding box center [433, 228] width 162 height 10
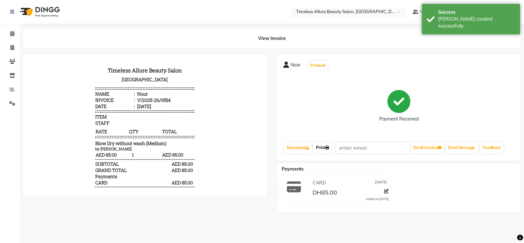
click at [320, 147] on link "Print" at bounding box center [322, 147] width 18 height 11
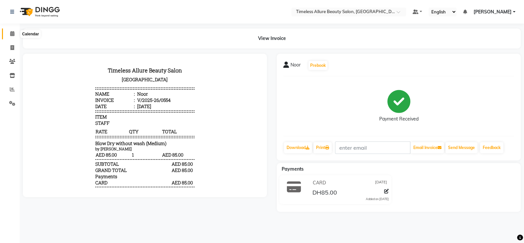
click at [11, 33] on icon at bounding box center [12, 33] width 4 height 5
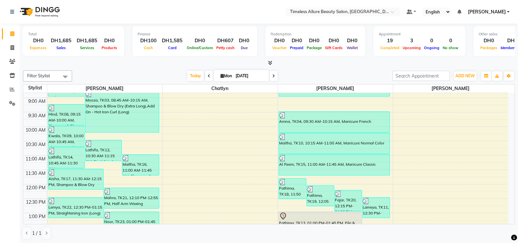
scroll to position [123, 0]
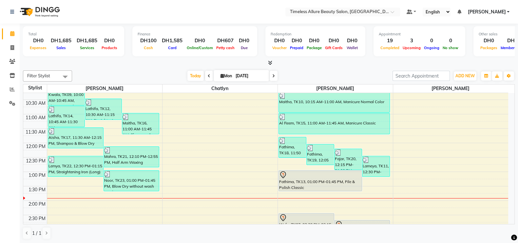
click at [322, 199] on div "6:00 AM 6:30 AM 7:00 AM 7:30 AM 8:00 AM 8:30 AM 9:00 AM 9:30 AM 10:00 AM 10:30 …" at bounding box center [265, 142] width 485 height 345
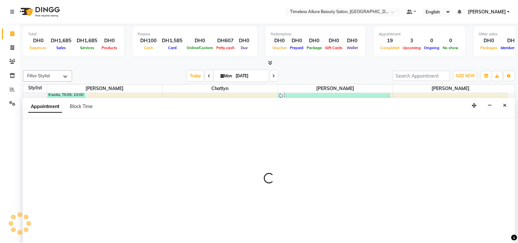
select select "89293"
select select "tentative"
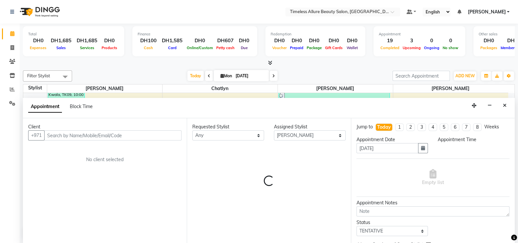
scroll to position [0, 0]
select select "840"
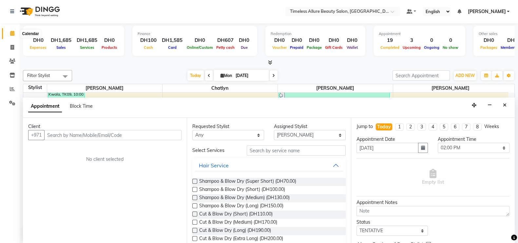
click at [10, 33] on icon at bounding box center [12, 33] width 4 height 5
click at [11, 34] on icon at bounding box center [12, 33] width 4 height 5
click at [11, 102] on icon at bounding box center [12, 103] width 6 height 5
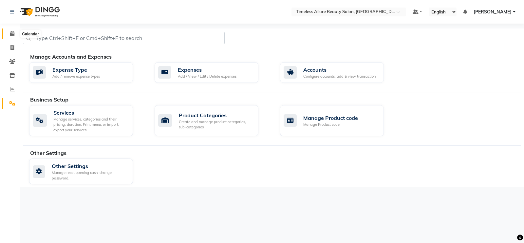
click at [14, 33] on icon at bounding box center [12, 33] width 4 height 5
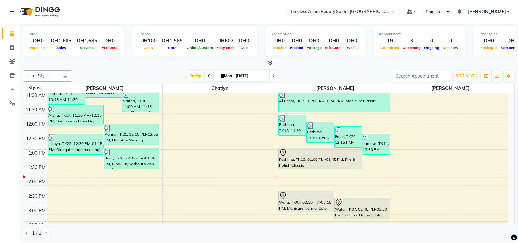
scroll to position [158, 0]
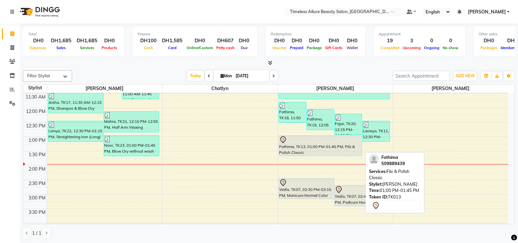
click at [308, 142] on div at bounding box center [320, 140] width 82 height 8
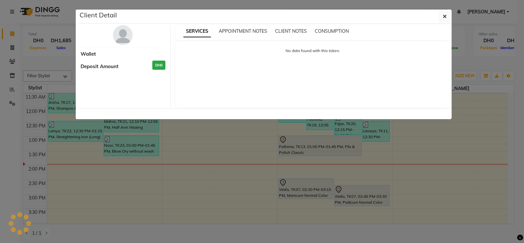
select select "7"
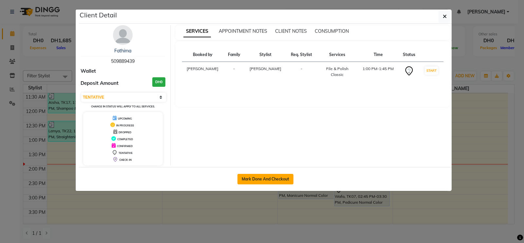
click at [267, 176] on button "Mark Done And Checkout" at bounding box center [265, 179] width 56 height 10
select select "7126"
select select "service"
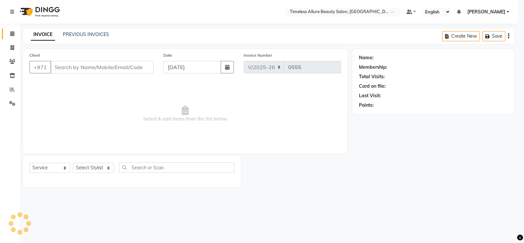
select select "3"
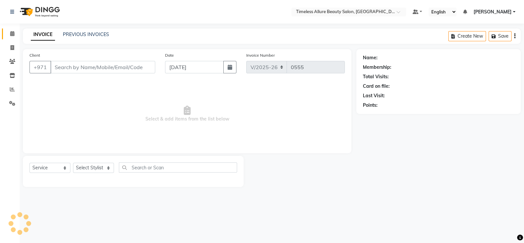
type input "509889439"
select select "89293"
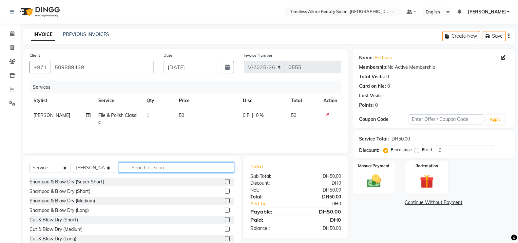
click at [152, 168] on input "text" at bounding box center [176, 167] width 115 height 10
type input "c"
type input "p"
type input "addi"
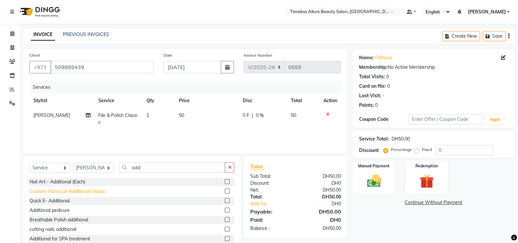
click at [84, 192] on div "Couture /Viny Lux Additional Classic" at bounding box center [67, 191] width 76 height 7
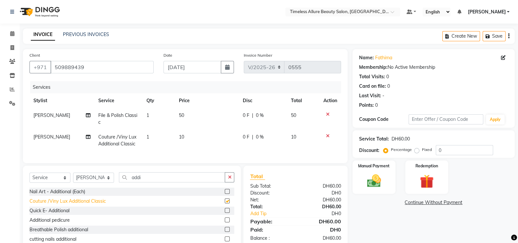
checkbox input "false"
click at [246, 114] on span "0 F" at bounding box center [246, 115] width 7 height 7
select select "89293"
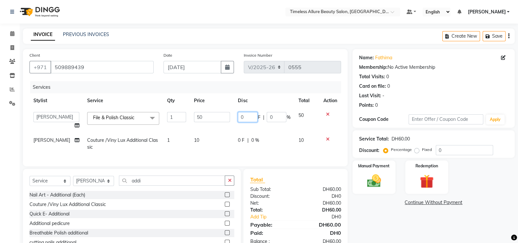
click at [246, 118] on input "0" at bounding box center [248, 117] width 20 height 10
type input "05"
click at [278, 151] on td "0 F | 0 %" at bounding box center [264, 144] width 60 height 22
select select "89293"
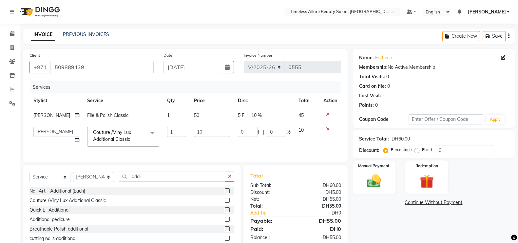
scroll to position [35, 0]
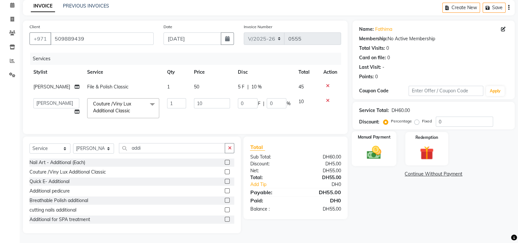
click at [376, 145] on img at bounding box center [373, 152] width 23 height 16
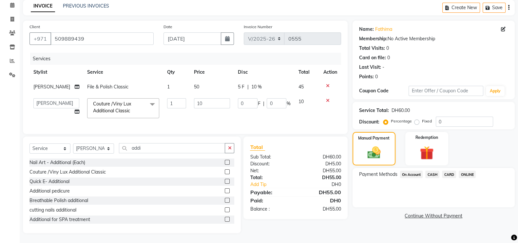
click at [451, 171] on span "CARD" at bounding box center [449, 175] width 14 height 8
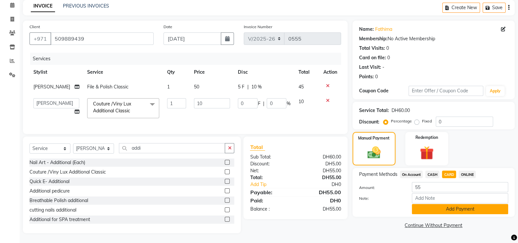
click at [456, 204] on button "Add Payment" at bounding box center [460, 209] width 96 height 10
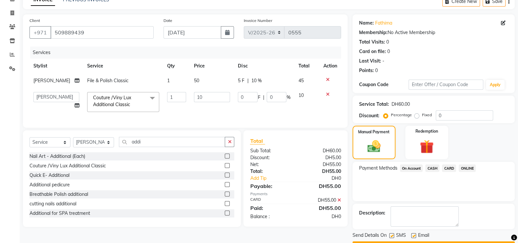
scroll to position [53, 0]
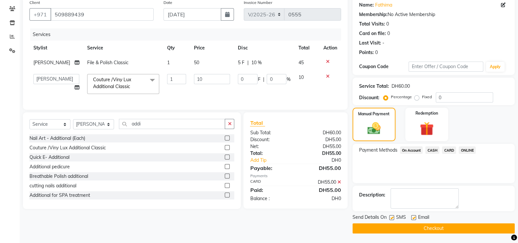
click at [442, 227] on button "Checkout" at bounding box center [433, 228] width 162 height 10
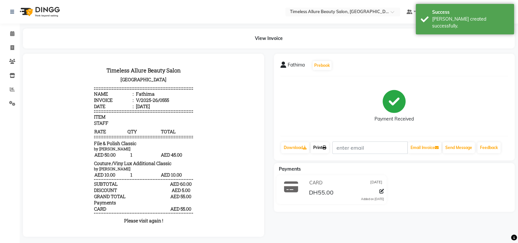
click at [318, 145] on link "Print" at bounding box center [319, 147] width 18 height 11
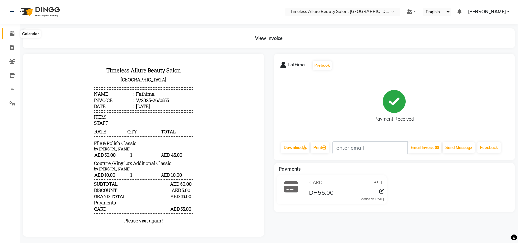
click at [10, 33] on icon at bounding box center [12, 33] width 4 height 5
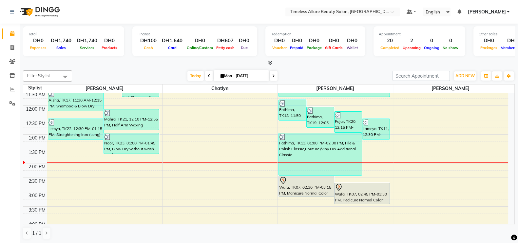
scroll to position [163, 0]
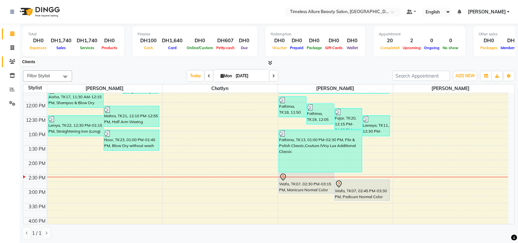
click at [10, 63] on icon at bounding box center [12, 61] width 6 height 5
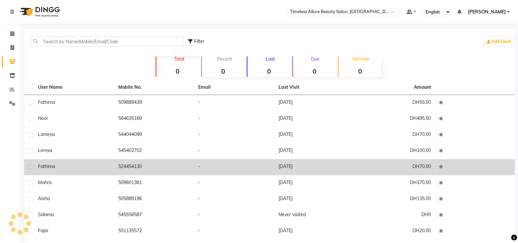
scroll to position [41, 0]
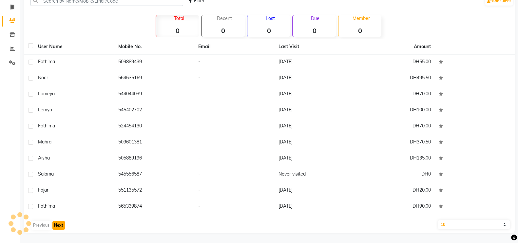
click at [61, 225] on button "Next" at bounding box center [58, 225] width 12 height 9
click at [60, 225] on button "Next" at bounding box center [58, 225] width 12 height 9
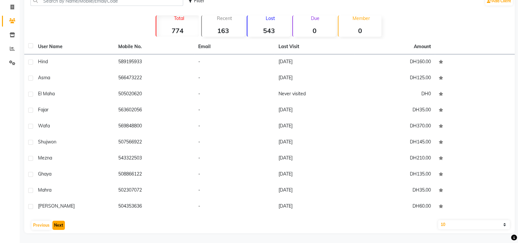
click at [58, 223] on button "Next" at bounding box center [58, 225] width 12 height 9
click at [40, 223] on button "Previous" at bounding box center [41, 225] width 20 height 9
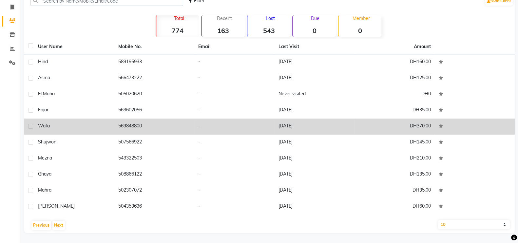
click at [64, 127] on div "Wafa" at bounding box center [74, 125] width 72 height 7
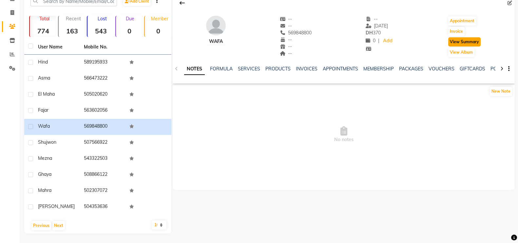
click at [465, 41] on button "View Summary" at bounding box center [464, 41] width 32 height 9
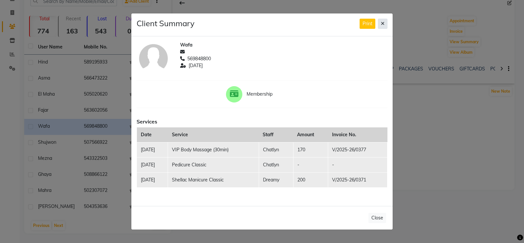
click at [381, 24] on button at bounding box center [382, 24] width 9 height 10
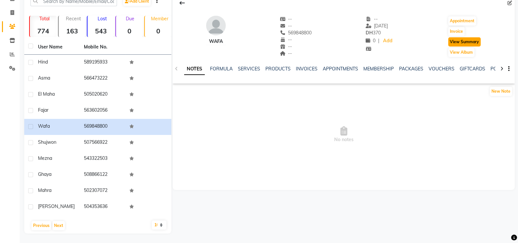
click at [467, 40] on button "View Summary" at bounding box center [464, 41] width 32 height 9
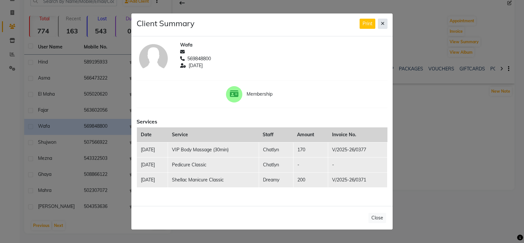
click at [383, 26] on icon at bounding box center [383, 23] width 4 height 5
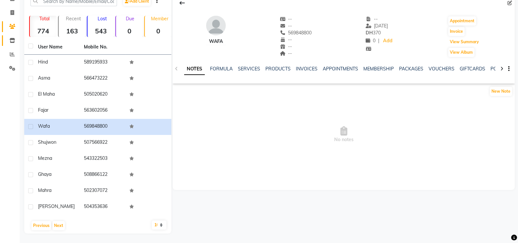
scroll to position [0, 0]
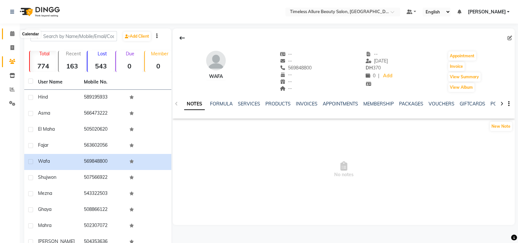
click at [11, 34] on icon at bounding box center [12, 33] width 4 height 5
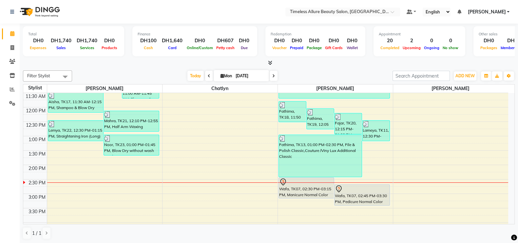
scroll to position [165, 0]
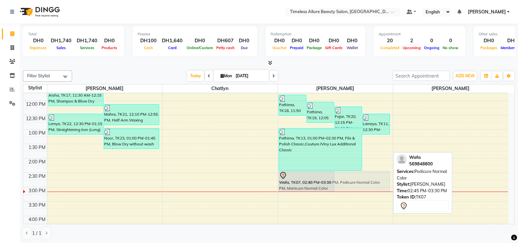
drag, startPoint x: 352, startPoint y: 178, endPoint x: 352, endPoint y: 173, distance: 5.6
click at [352, 173] on div "Fathima, TK18, 11:50 AM-12:35 PM, Cut & File Fathima, TK19, 12:05 PM-12:50 PM, …" at bounding box center [335, 100] width 115 height 345
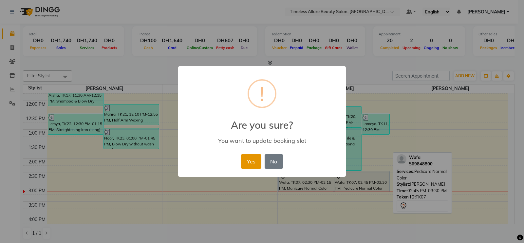
click at [248, 158] on button "Yes" at bounding box center [251, 161] width 20 height 14
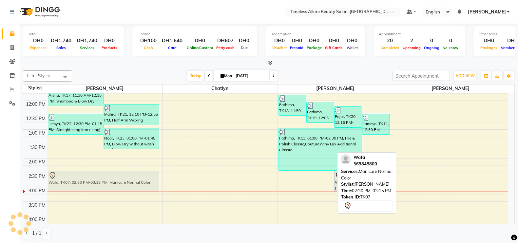
drag, startPoint x: 304, startPoint y: 175, endPoint x: 139, endPoint y: 176, distance: 164.4
click at [139, 176] on tr "Kwala, TK09, 10:00 AM-10:45 AM, Shampoo & Blow Dry (Long) Lathifa, TK12, 10:30 …" at bounding box center [265, 100] width 485 height 345
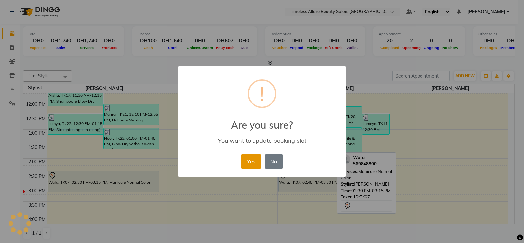
click at [252, 162] on button "Yes" at bounding box center [251, 161] width 20 height 14
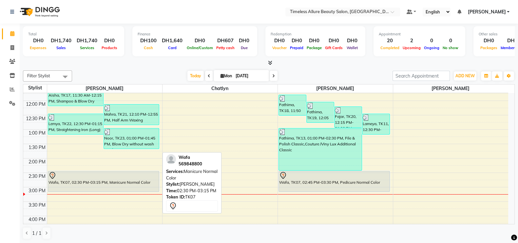
click at [103, 185] on div "Wafa, TK07, 02:30 PM-03:15 PM, Manicure Normal Color" at bounding box center [103, 181] width 111 height 20
click at [87, 184] on div "Wafa, TK07, 02:30 PM-03:15 PM, Manicure Normal Color" at bounding box center [103, 181] width 111 height 20
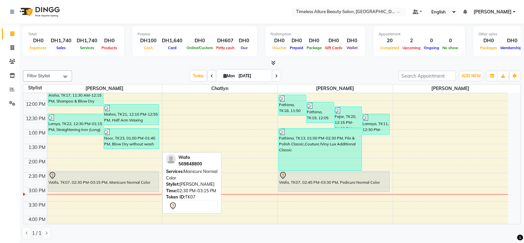
select select "7"
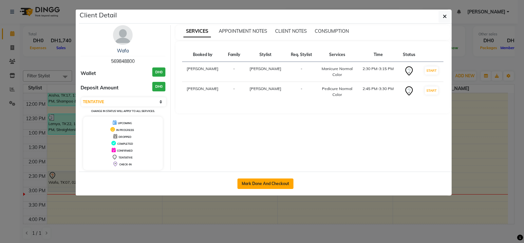
click at [274, 181] on button "Mark Done And Checkout" at bounding box center [265, 183] width 56 height 10
select select "7126"
select select "service"
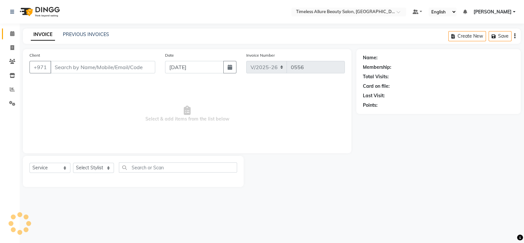
type input "569848800"
select select "89293"
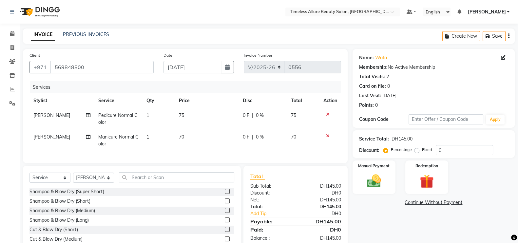
click at [247, 117] on span "0 F" at bounding box center [246, 115] width 7 height 7
select select "89293"
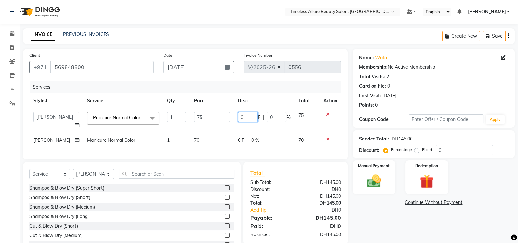
click at [247, 117] on input "0" at bounding box center [248, 117] width 20 height 10
type input "010"
click at [240, 140] on td "0 F | 0 %" at bounding box center [264, 140] width 60 height 15
select select "89293"
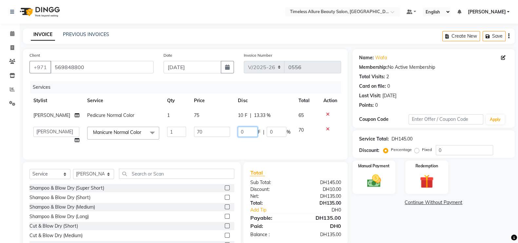
click at [245, 132] on input "0" at bounding box center [248, 132] width 20 height 10
type input "010"
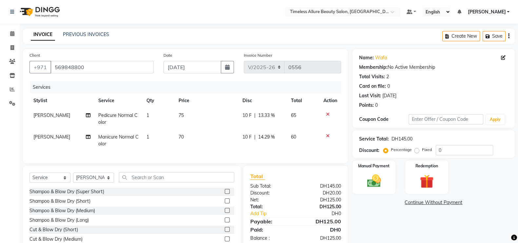
click at [250, 144] on td "10 F | 14.29 %" at bounding box center [262, 141] width 48 height 22
select select "89293"
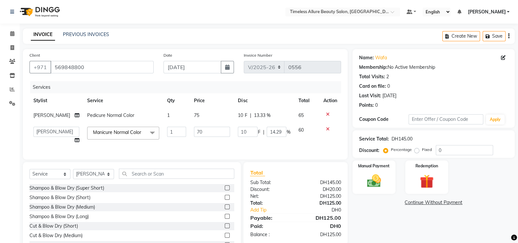
scroll to position [32, 0]
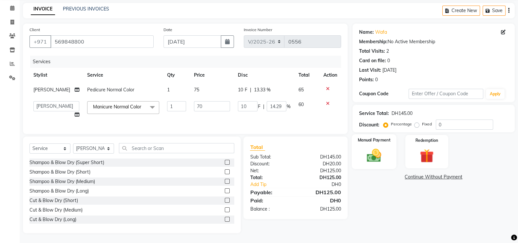
click at [371, 147] on img at bounding box center [373, 155] width 23 height 16
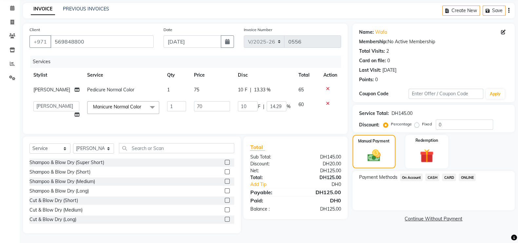
click at [449, 174] on span "CARD" at bounding box center [449, 178] width 14 height 8
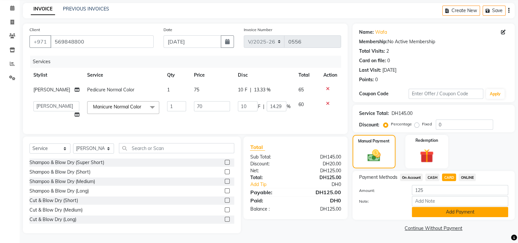
click at [459, 207] on button "Add Payment" at bounding box center [460, 212] width 96 height 10
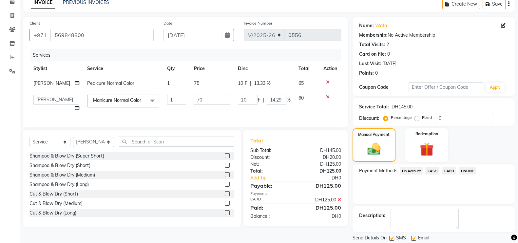
scroll to position [53, 0]
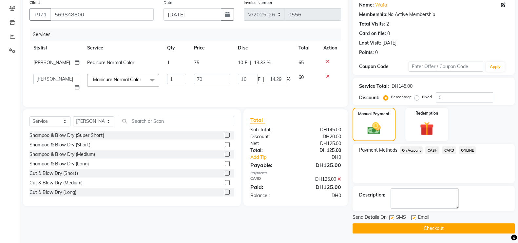
click at [431, 228] on button "Checkout" at bounding box center [433, 228] width 162 height 10
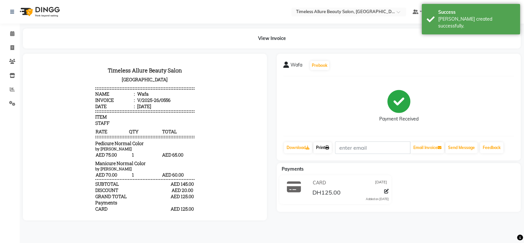
click at [321, 147] on link "Print" at bounding box center [322, 147] width 18 height 11
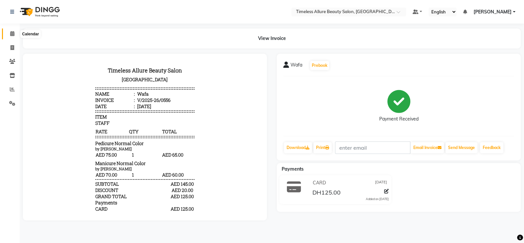
click at [12, 37] on span at bounding box center [12, 34] width 11 height 8
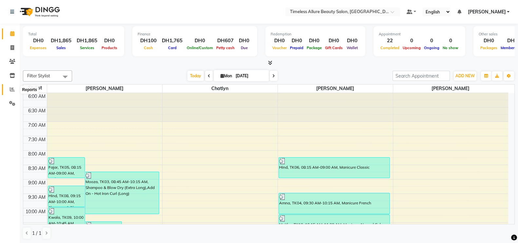
click at [11, 88] on icon at bounding box center [12, 89] width 5 height 5
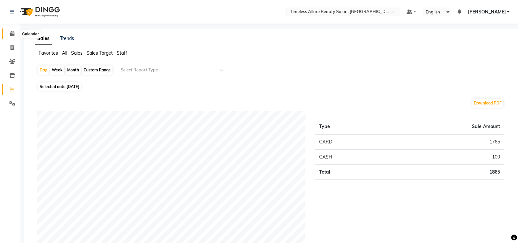
click at [10, 33] on icon at bounding box center [12, 33] width 4 height 5
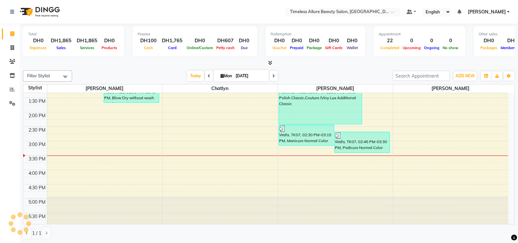
scroll to position [0, 0]
click at [11, 88] on icon at bounding box center [12, 88] width 5 height 5
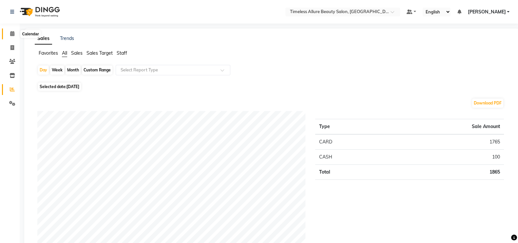
click at [13, 32] on icon at bounding box center [12, 33] width 4 height 5
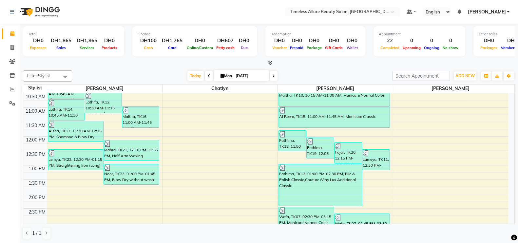
scroll to position [170, 0]
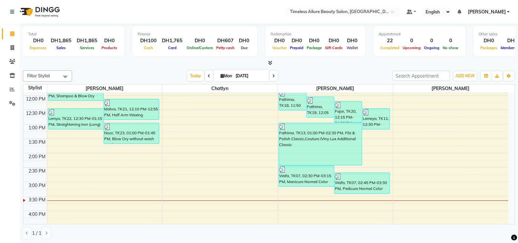
drag, startPoint x: 288, startPoint y: 170, endPoint x: 139, endPoint y: 168, distance: 149.0
click at [139, 168] on div "6:00 AM 6:30 AM 7:00 AM 7:30 AM 8:00 AM 8:30 AM 9:00 AM 9:30 AM 10:00 AM 10:30 …" at bounding box center [265, 95] width 485 height 345
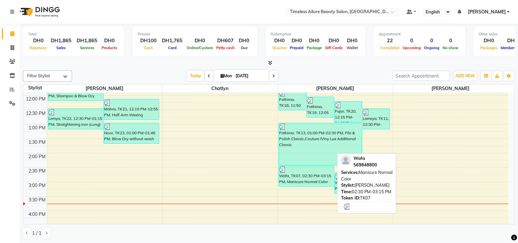
click at [301, 181] on div "Wafa, TK07, 02:30 PM-03:15 PM, Manicure Normal Color" at bounding box center [306, 176] width 55 height 20
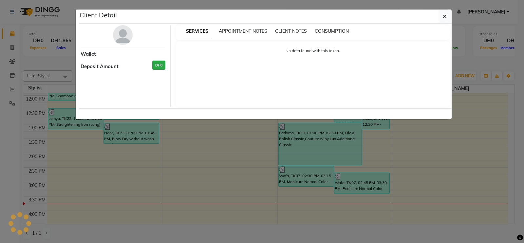
select select "3"
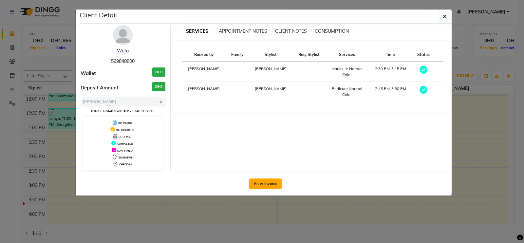
click at [266, 182] on button "View Invoice" at bounding box center [265, 183] width 32 height 10
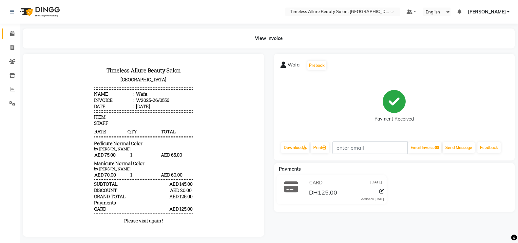
click at [12, 34] on icon at bounding box center [12, 33] width 4 height 5
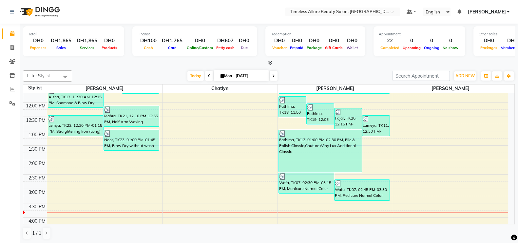
scroll to position [165, 0]
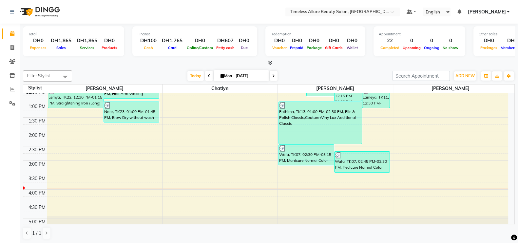
scroll to position [205, 0]
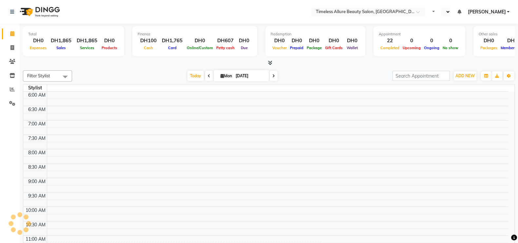
select select "en"
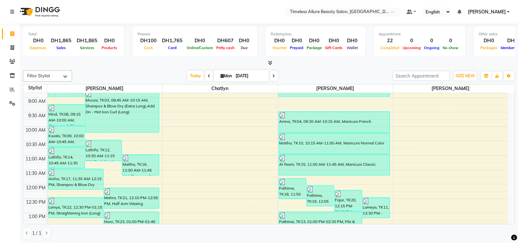
scroll to position [123, 0]
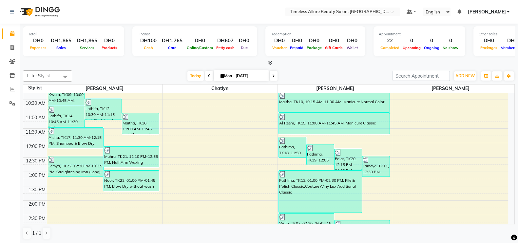
click at [272, 76] on icon at bounding box center [273, 76] width 3 height 4
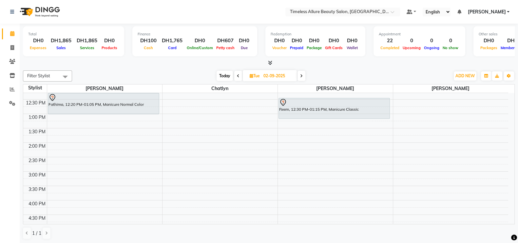
scroll to position [129, 0]
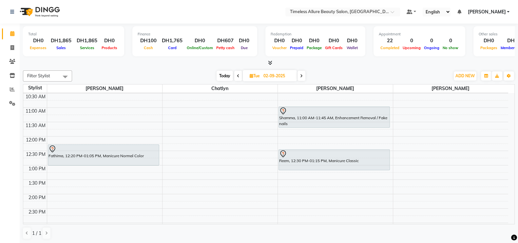
click at [300, 75] on icon at bounding box center [301, 76] width 3 height 4
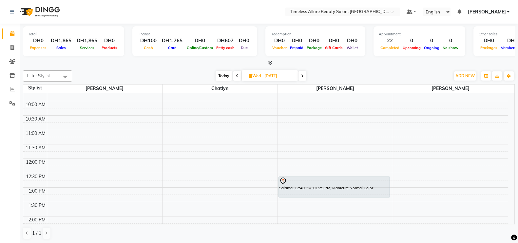
scroll to position [112, 0]
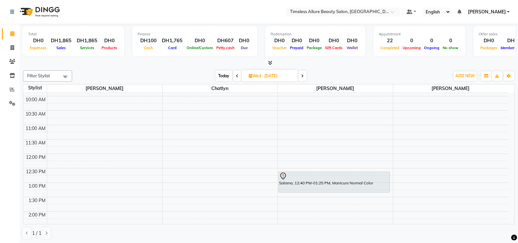
click at [238, 77] on span at bounding box center [237, 76] width 8 height 10
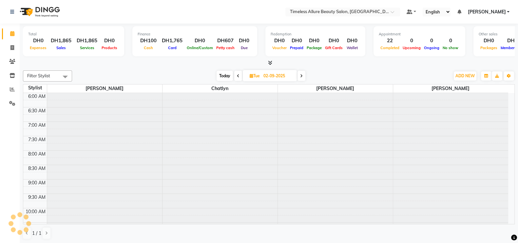
scroll to position [211, 0]
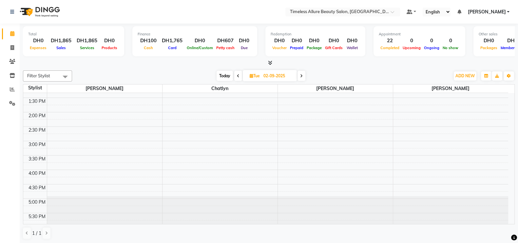
click at [238, 77] on icon at bounding box center [238, 76] width 3 height 4
type input "[DATE]"
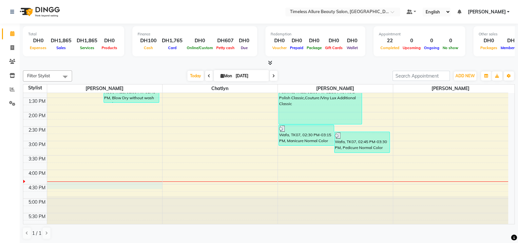
click at [128, 183] on div "6:00 AM 6:30 AM 7:00 AM 7:30 AM 8:00 AM 8:30 AM 9:00 AM 9:30 AM 10:00 AM 10:30 …" at bounding box center [265, 54] width 485 height 345
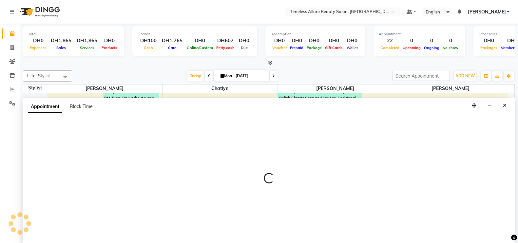
scroll to position [0, 0]
select select "59663"
select select "990"
select select "tentative"
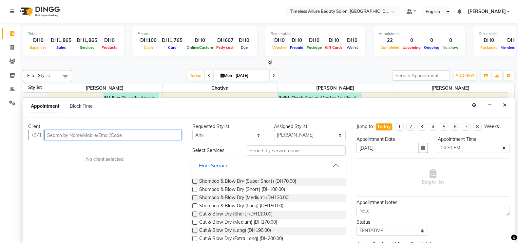
click at [138, 135] on input "text" at bounding box center [112, 135] width 137 height 10
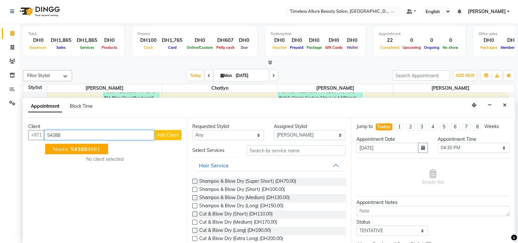
click at [63, 147] on span "Noora" at bounding box center [60, 149] width 15 height 7
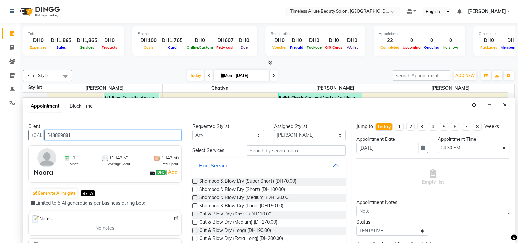
type input "543889881"
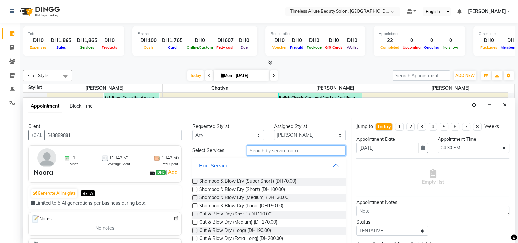
click at [284, 151] on input "text" at bounding box center [296, 150] width 99 height 10
type input "polish"
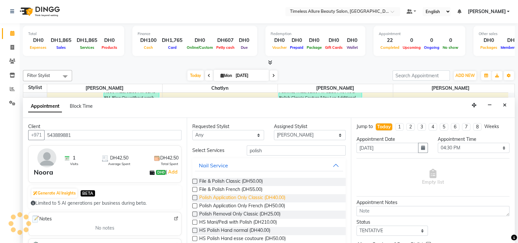
click at [234, 195] on span "Polish Application Only Classic (DH40.00)" at bounding box center [242, 198] width 86 height 8
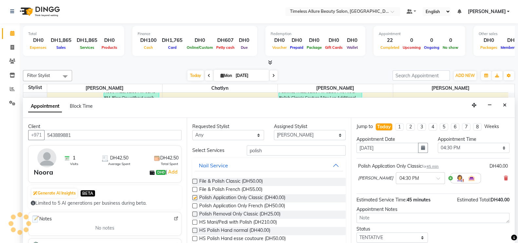
checkbox input "false"
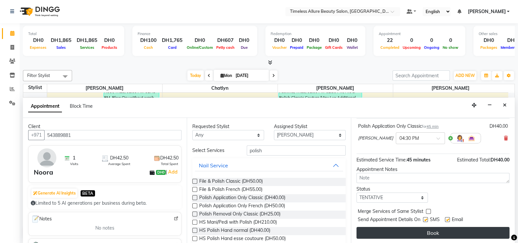
click at [418, 232] on button "Book" at bounding box center [432, 233] width 153 height 12
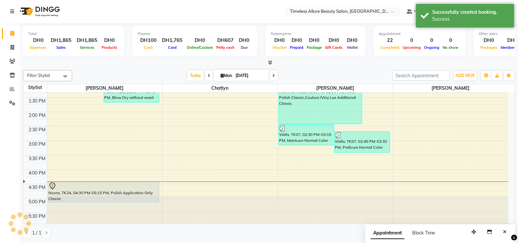
scroll to position [0, 0]
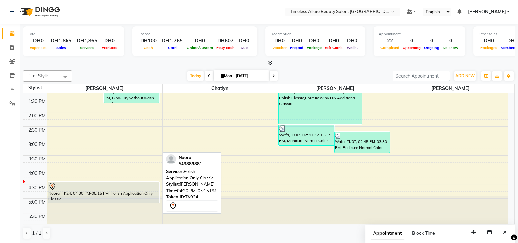
click at [116, 188] on div at bounding box center [103, 186] width 110 height 8
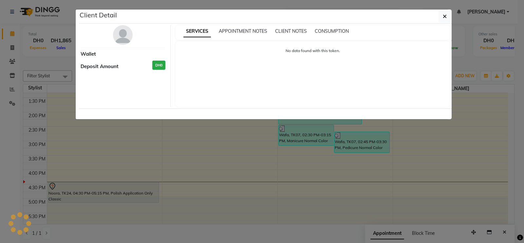
select select "7"
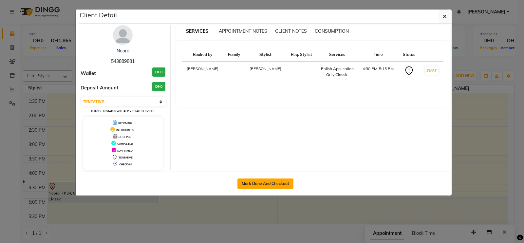
click at [269, 181] on button "Mark Done And Checkout" at bounding box center [265, 183] width 56 height 10
select select "service"
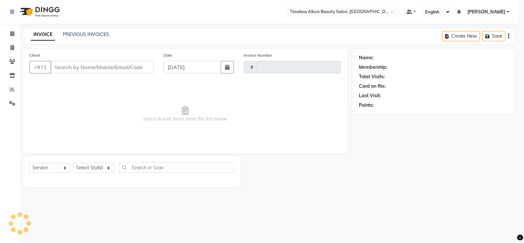
type input "0557"
select select "7126"
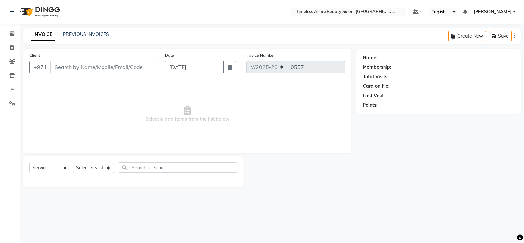
type input "543889881"
select select "59663"
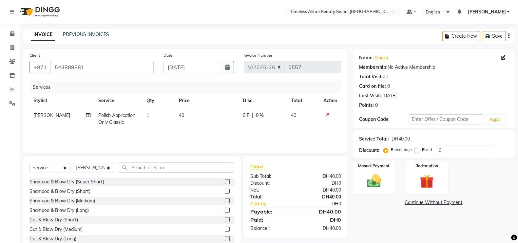
click at [245, 115] on span "0 F" at bounding box center [246, 115] width 7 height 7
select select "59663"
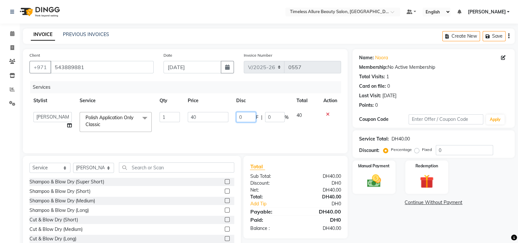
click at [250, 117] on input "0" at bounding box center [246, 117] width 20 height 10
type input "05"
click at [259, 131] on div "Services Stylist Service Qty Price Disc Total Action Chatlyn [PERSON_NAME] [PER…" at bounding box center [184, 113] width 311 height 65
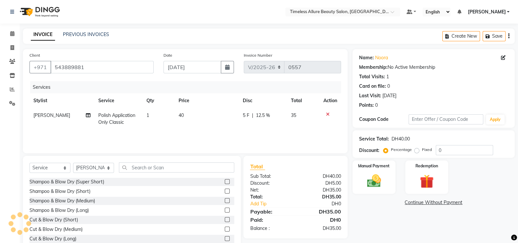
scroll to position [19, 0]
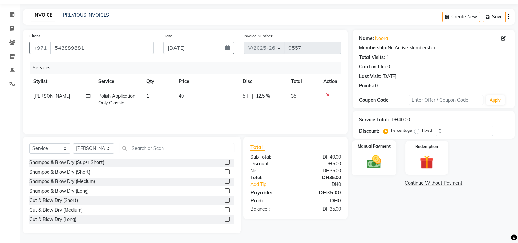
click at [381, 160] on img at bounding box center [373, 161] width 23 height 16
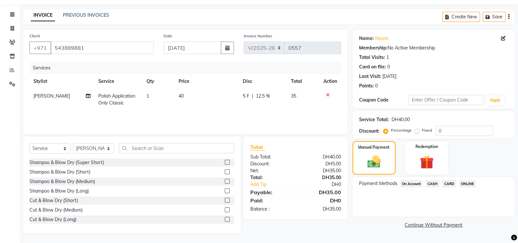
click at [448, 182] on span "CARD" at bounding box center [449, 184] width 14 height 8
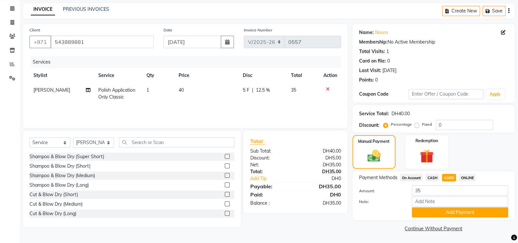
scroll to position [26, 0]
click at [456, 211] on button "Add Payment" at bounding box center [460, 212] width 96 height 10
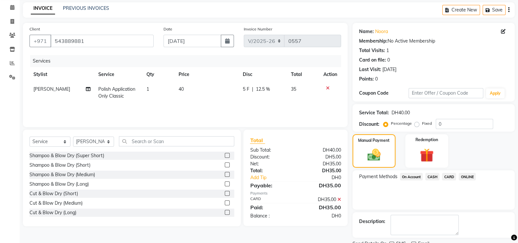
scroll to position [53, 0]
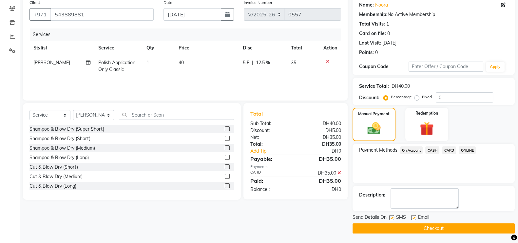
click at [439, 225] on button "Checkout" at bounding box center [433, 228] width 162 height 10
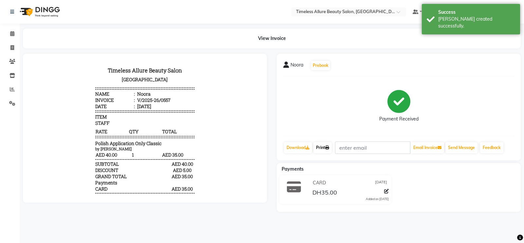
click at [326, 146] on link "Print" at bounding box center [322, 147] width 18 height 11
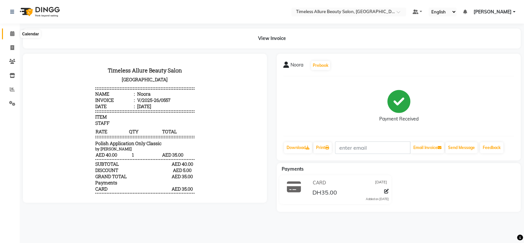
click at [10, 33] on icon at bounding box center [12, 33] width 4 height 5
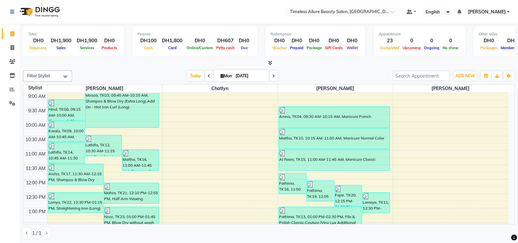
scroll to position [85, 0]
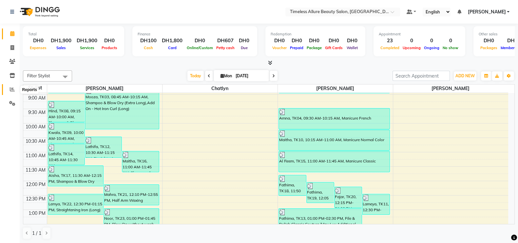
click at [13, 88] on icon at bounding box center [12, 89] width 5 height 5
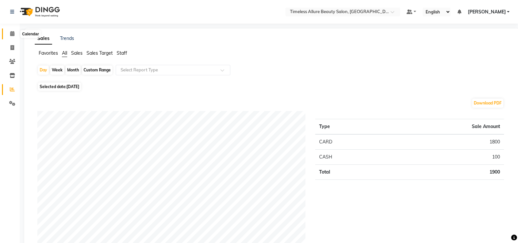
click at [11, 34] on icon at bounding box center [12, 33] width 4 height 5
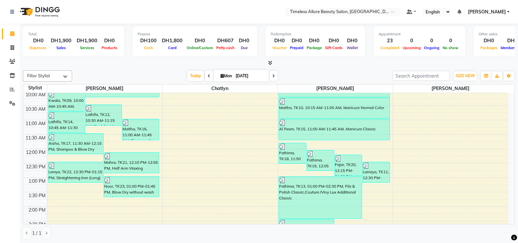
scroll to position [76, 0]
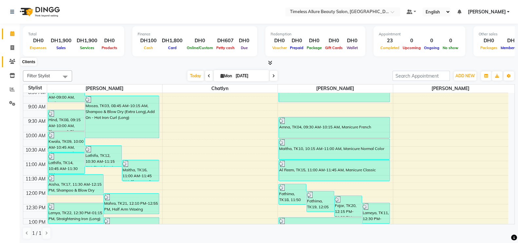
click at [11, 63] on icon at bounding box center [12, 61] width 6 height 5
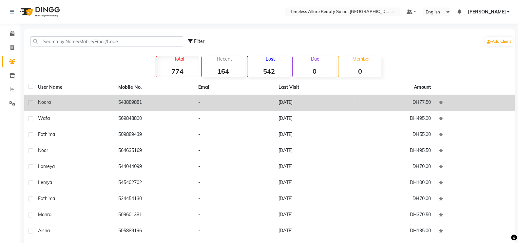
click at [151, 102] on td "543889881" at bounding box center [154, 103] width 80 height 16
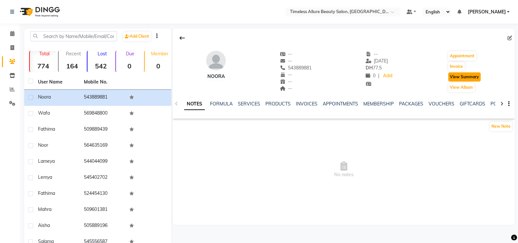
click at [455, 76] on button "View Summary" at bounding box center [464, 76] width 32 height 9
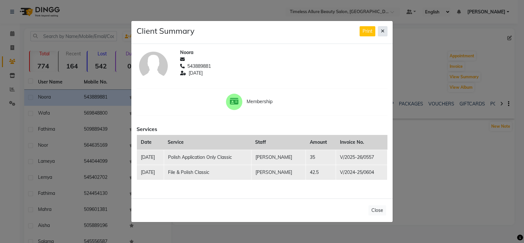
click at [384, 32] on icon at bounding box center [383, 31] width 4 height 5
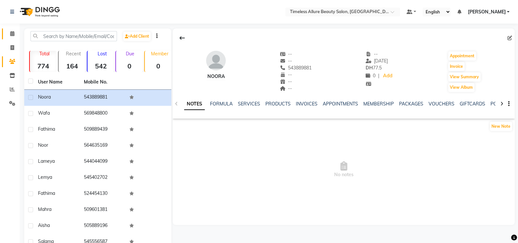
click at [14, 35] on icon at bounding box center [12, 33] width 4 height 5
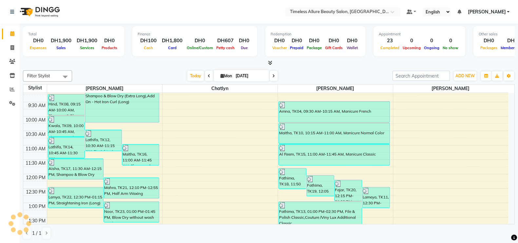
scroll to position [96, 0]
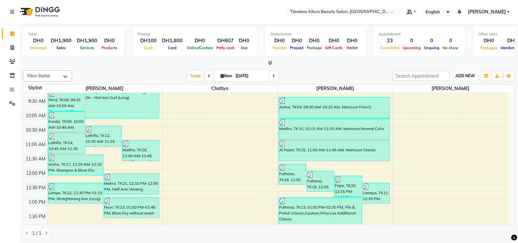
click at [466, 76] on span "ADD NEW" at bounding box center [464, 75] width 19 height 5
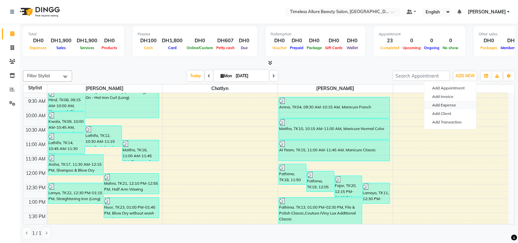
click at [446, 105] on link "Add Expense" at bounding box center [450, 105] width 52 height 9
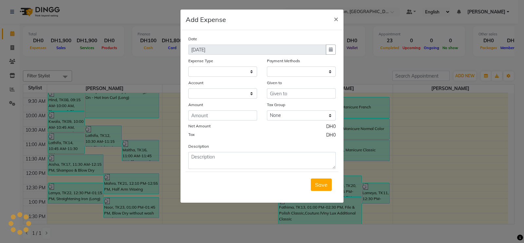
select select
select select "1"
select select "6204"
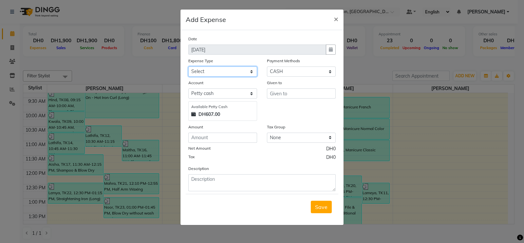
click at [252, 71] on select "Select Advance Salary Bank charges Carlift Car maintenance Cash transfer to ban…" at bounding box center [222, 71] width 69 height 10
select select "21932"
click at [188, 67] on select "Select Advance Salary Bank charges Carlift Car maintenance Cash transfer to ban…" at bounding box center [222, 71] width 69 height 10
click at [231, 138] on input "number" at bounding box center [222, 138] width 69 height 10
type input "100"
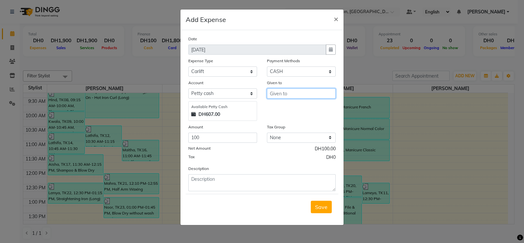
click at [292, 91] on input "text" at bounding box center [301, 93] width 69 height 10
type input "Mr. Ameer"
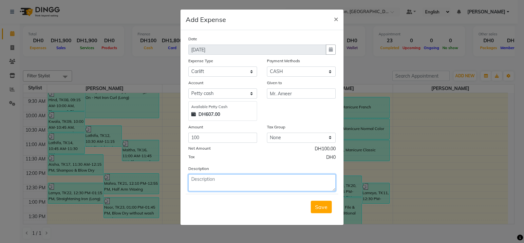
click at [264, 182] on textarea at bounding box center [261, 182] width 147 height 17
type textarea "Carlift Dated [DATE]"
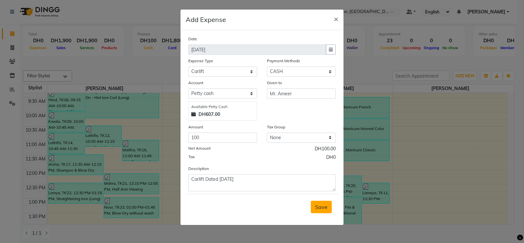
click at [319, 204] on button "Save" at bounding box center [321, 207] width 21 height 12
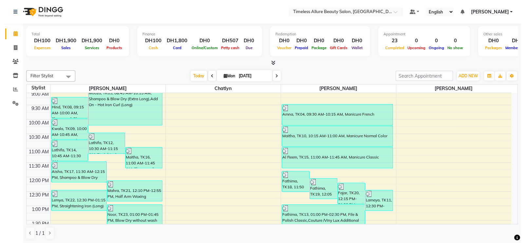
scroll to position [92, 0]
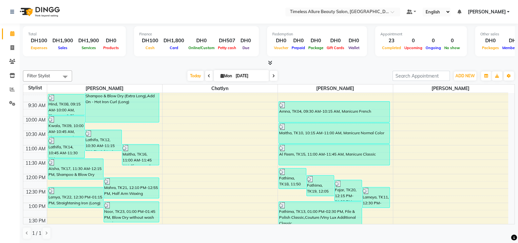
click at [507, 10] on link "[PERSON_NAME]" at bounding box center [488, 12] width 42 height 7
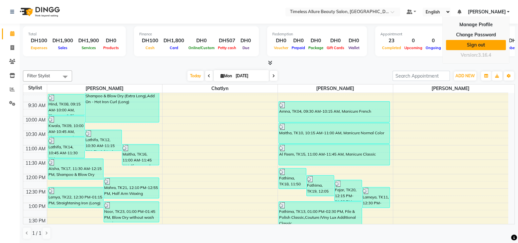
click at [485, 45] on link "Sign out" at bounding box center [476, 45] width 60 height 10
